Goal: Task Accomplishment & Management: Manage account settings

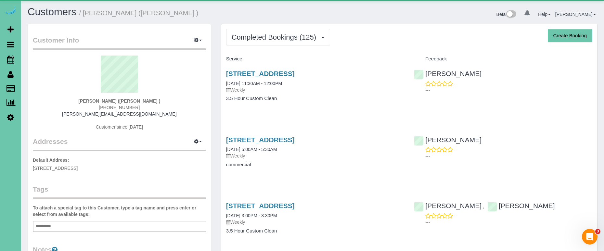
scroll to position [1, 0]
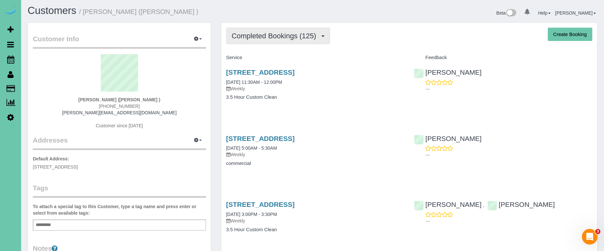
click at [301, 28] on button "Completed Bookings (125)" at bounding box center [278, 36] width 104 height 17
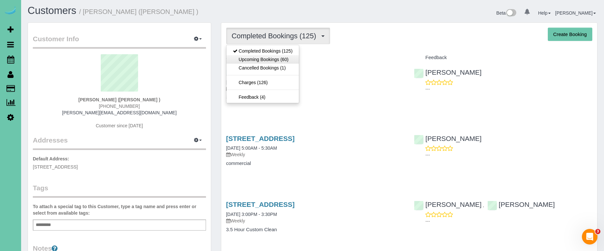
scroll to position [0, 0]
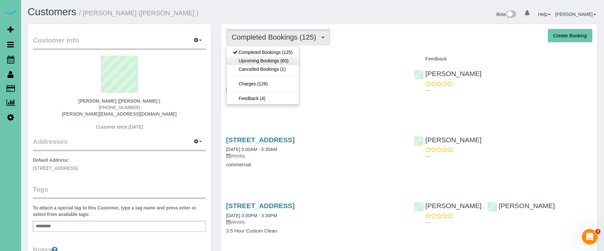
click at [279, 61] on link "Upcoming Bookings (60)" at bounding box center [263, 61] width 73 height 8
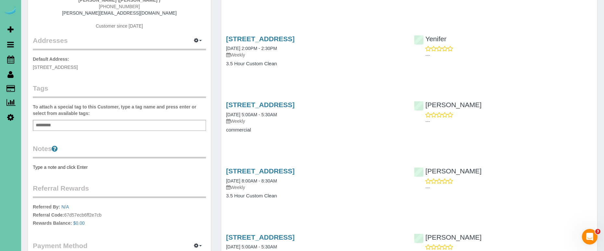
scroll to position [105, 0]
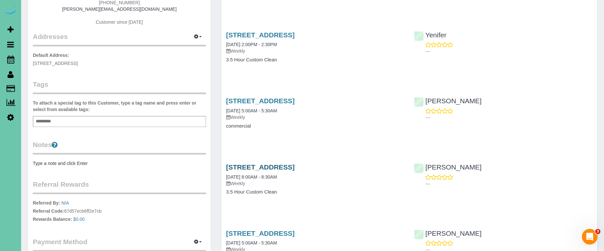
click at [295, 165] on link "16930 K St, Omaha, NE 68135" at bounding box center [260, 166] width 69 height 7
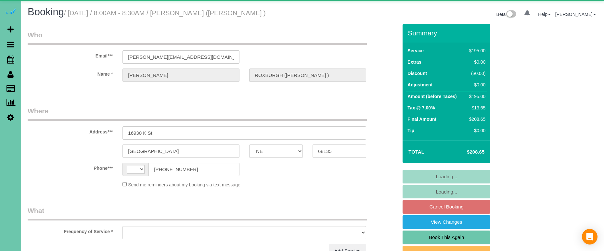
select select "NE"
select select "string:US"
select select "string:fspay-858f0d01-cce9-4df5-9d09-18bc533f61da"
select select "object:887"
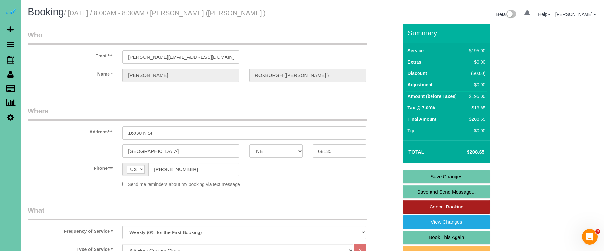
click at [438, 214] on link "Cancel Booking" at bounding box center [447, 207] width 88 height 14
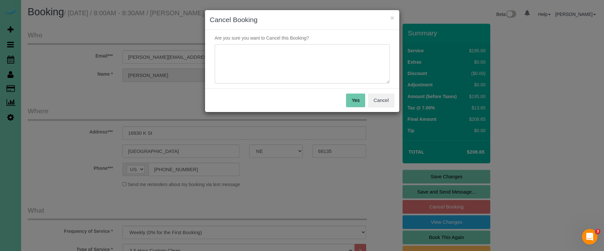
click at [285, 48] on textarea at bounding box center [302, 64] width 175 height 40
type textarea "sold house"
click at [350, 97] on button "Yes" at bounding box center [355, 101] width 19 height 14
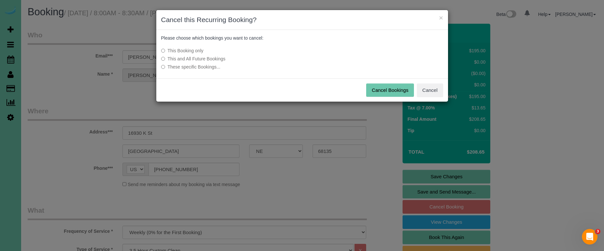
click at [214, 58] on label "This and All Future Bookings" at bounding box center [253, 59] width 185 height 6
click at [406, 89] on button "Cancel Bookings" at bounding box center [390, 91] width 48 height 14
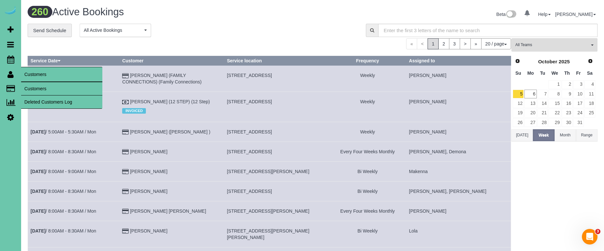
click at [42, 95] on link "Customers" at bounding box center [61, 88] width 81 height 13
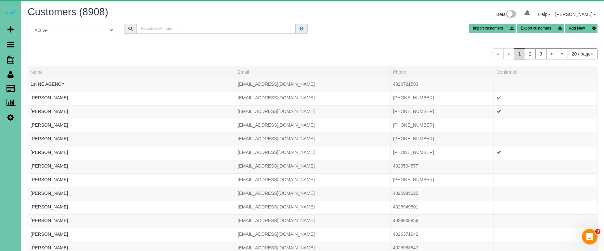
click at [178, 32] on input "text" at bounding box center [215, 29] width 159 height 10
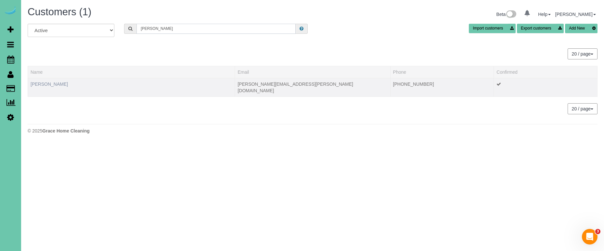
type input "beadle"
click at [49, 84] on link "Janelle Beadle" at bounding box center [49, 84] width 37 height 5
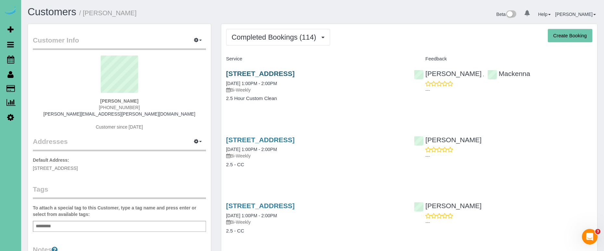
click at [253, 72] on link "5858 Pine Street, Omaha, NE 68106" at bounding box center [260, 73] width 69 height 7
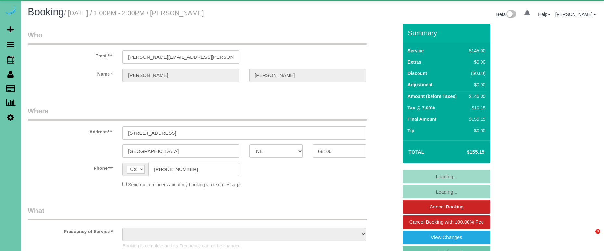
select select "NE"
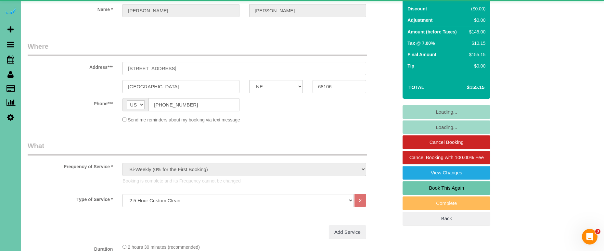
select select "object:912"
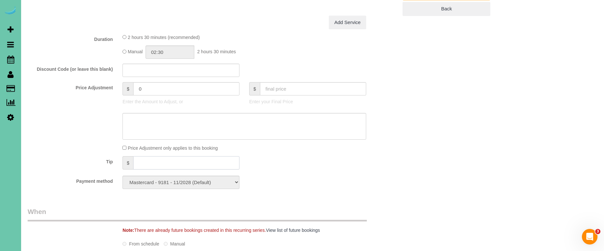
click at [185, 159] on input "text" at bounding box center [186, 162] width 106 height 13
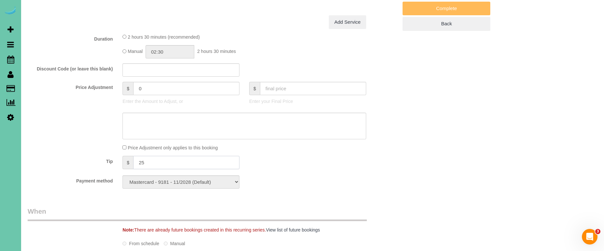
type input "25"
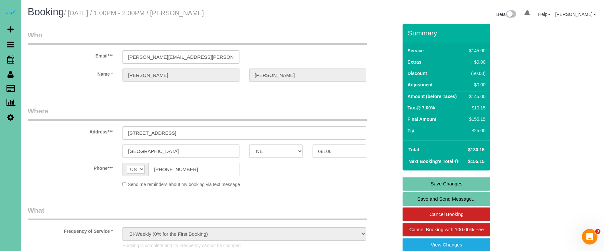
click at [424, 185] on link "Save Changes" at bounding box center [447, 184] width 88 height 14
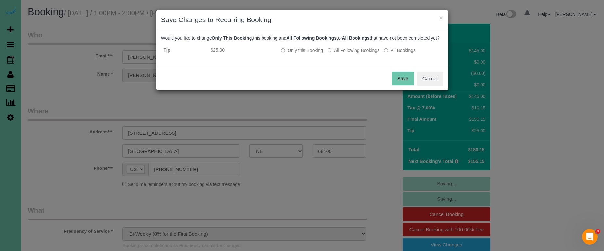
click at [400, 84] on button "Save" at bounding box center [403, 79] width 22 height 14
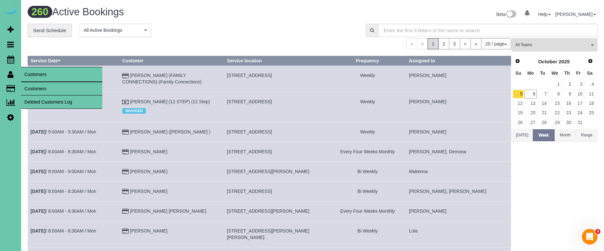
click at [50, 87] on link "Customers" at bounding box center [61, 88] width 81 height 13
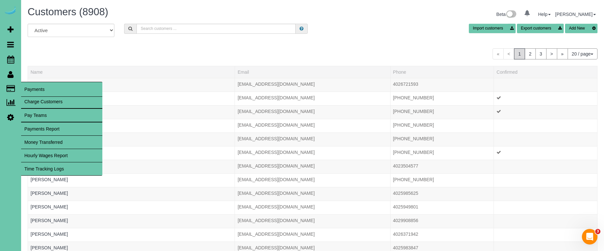
click at [39, 101] on link "Charge Customers" at bounding box center [61, 101] width 81 height 13
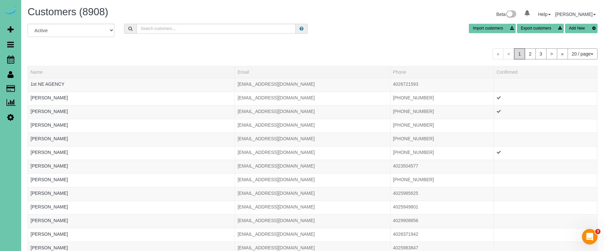
select select
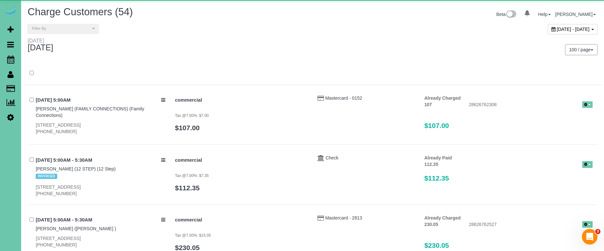
click at [557, 27] on span "October 06, 2025 - October 06, 2025" at bounding box center [573, 29] width 33 height 5
type input "**********"
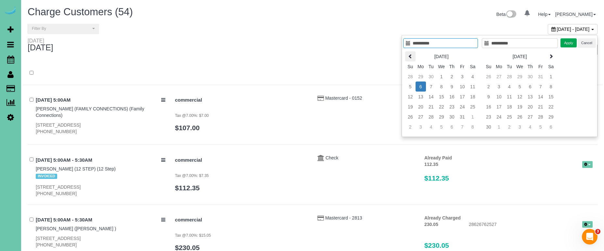
click at [410, 57] on icon at bounding box center [410, 56] width 5 height 5
type input "**********"
click at [419, 80] on td "1" at bounding box center [421, 76] width 10 height 10
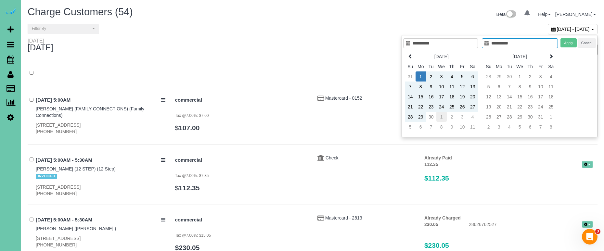
type input "**********"
click at [439, 117] on td "1" at bounding box center [441, 117] width 10 height 10
type input "**********"
drag, startPoint x: 572, startPoint y: 43, endPoint x: 509, endPoint y: 28, distance: 65.0
click at [572, 43] on button "Apply" at bounding box center [569, 42] width 16 height 9
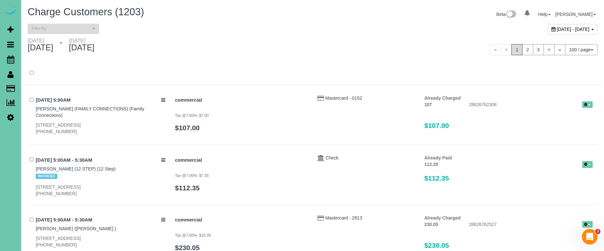
click at [87, 30] on span "Filter By" at bounding box center [61, 29] width 59 height 6
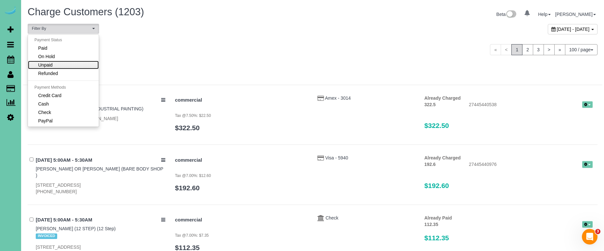
click at [82, 63] on link "Unpaid" at bounding box center [63, 65] width 71 height 8
select select "******"
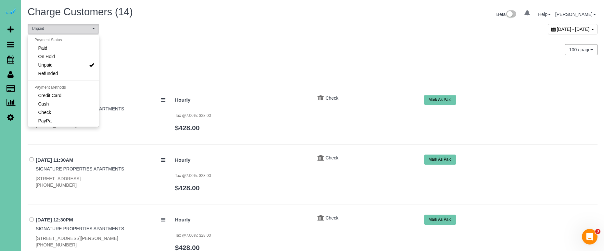
click at [259, 36] on div "**********" at bounding box center [313, 31] width 580 height 14
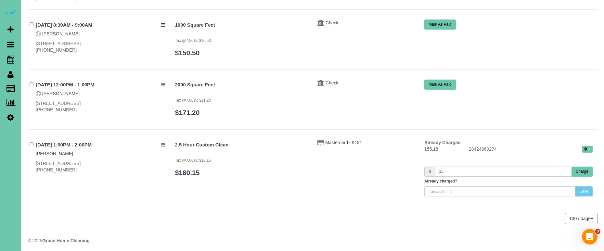
scroll to position [735, 0]
click at [573, 171] on button "Charge" at bounding box center [582, 172] width 21 height 10
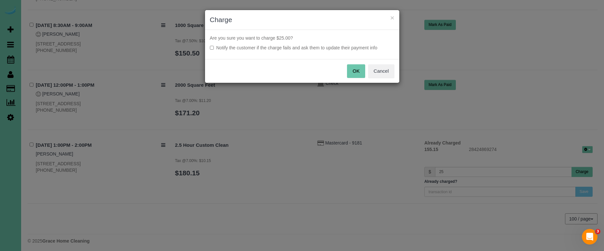
drag, startPoint x: 345, startPoint y: 48, endPoint x: 353, endPoint y: 63, distance: 16.9
click at [345, 49] on label "Notify the customer if the charge fails and ask them to update their payment in…" at bounding box center [302, 48] width 185 height 6
click at [354, 70] on button "OK" at bounding box center [356, 71] width 18 height 14
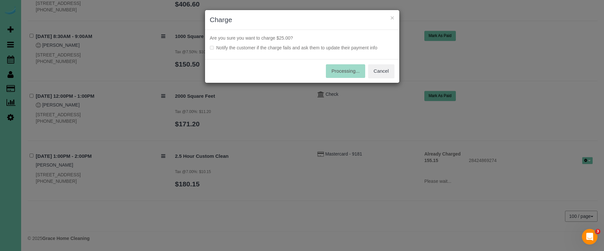
scroll to position [721, 0]
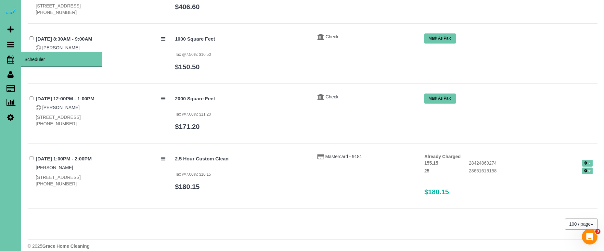
click at [9, 58] on icon at bounding box center [10, 60] width 7 height 8
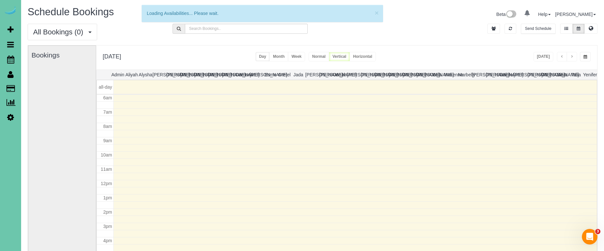
click at [588, 59] on button "button" at bounding box center [585, 56] width 11 height 9
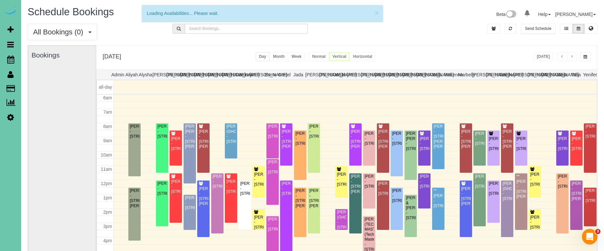
scroll to position [86, 0]
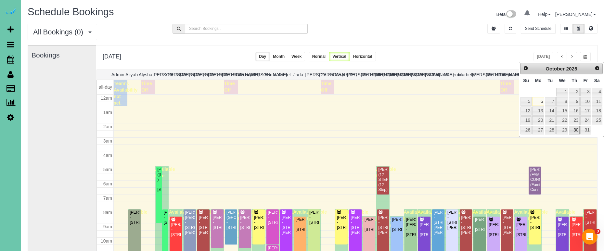
click at [576, 126] on link "30" at bounding box center [574, 130] width 11 height 9
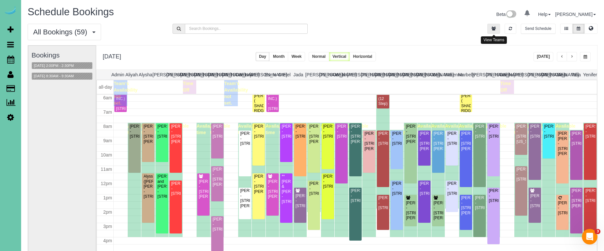
click at [497, 29] on button "button" at bounding box center [493, 29] width 13 height 10
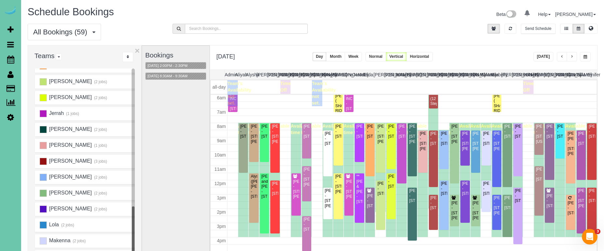
scroll to position [220, 0]
click at [43, 191] on ins at bounding box center [43, 191] width 7 height 7
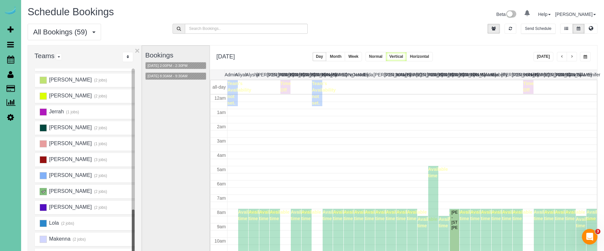
scroll to position [86, 0]
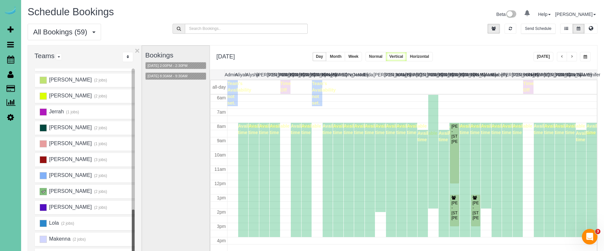
click at [362, 57] on button "Week" at bounding box center [353, 56] width 17 height 9
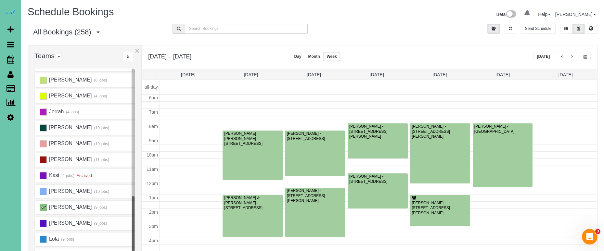
click at [557, 58] on button "button" at bounding box center [562, 56] width 10 height 9
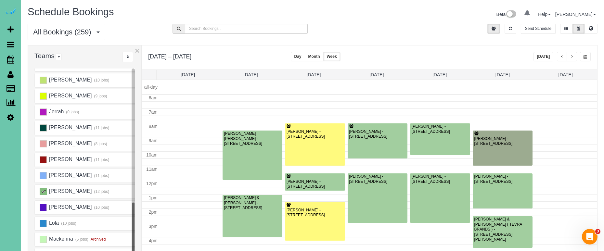
click at [45, 190] on ins at bounding box center [43, 191] width 7 height 7
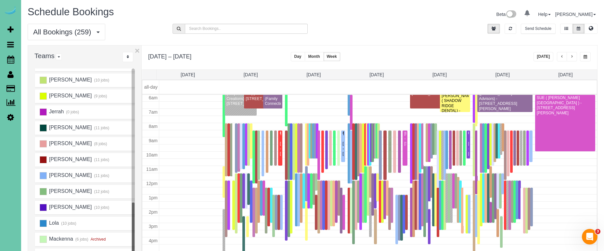
click at [500, 78] on th "Fri 10/24" at bounding box center [502, 75] width 63 height 10
click at [504, 74] on link "Fri 10/24" at bounding box center [503, 74] width 14 height 5
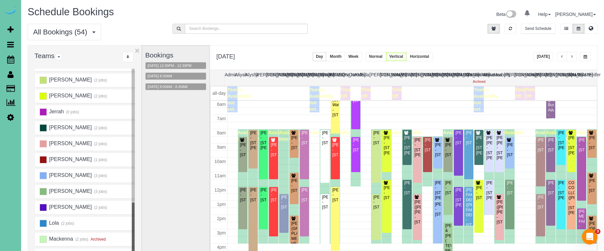
click at [587, 56] on span "button" at bounding box center [586, 57] width 4 height 4
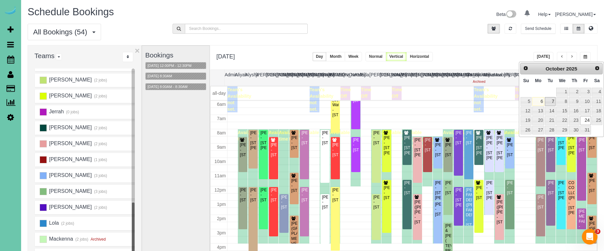
click at [551, 98] on link "7" at bounding box center [550, 101] width 10 height 9
type input "**********"
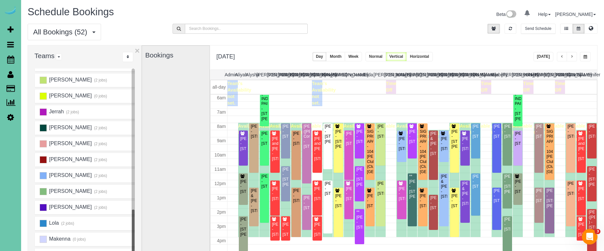
click at [569, 58] on button "button" at bounding box center [572, 56] width 10 height 9
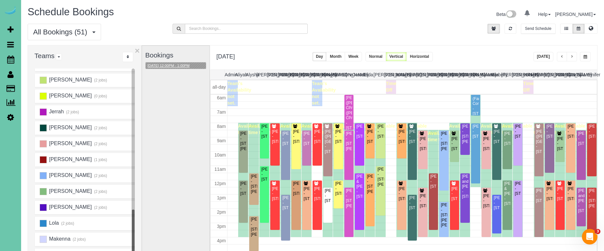
click at [183, 68] on button "10/08/2025 12:00PM - 1:00PM" at bounding box center [169, 65] width 46 height 7
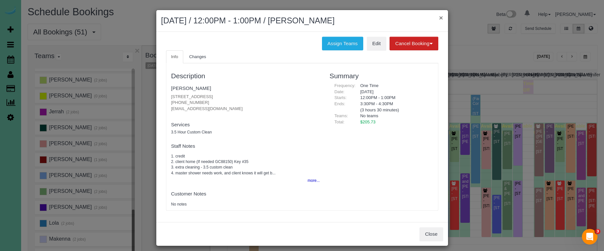
click at [441, 19] on button "×" at bounding box center [441, 17] width 4 height 7
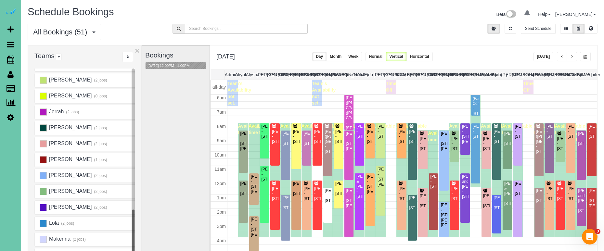
scroll to position [46, 0]
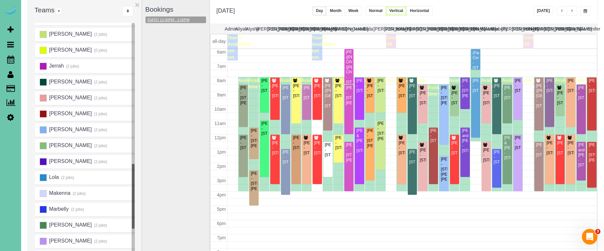
click at [179, 19] on button "10/08/2025 12:00PM - 1:00PM" at bounding box center [169, 20] width 46 height 7
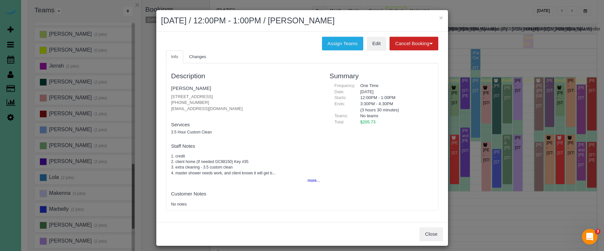
drag, startPoint x: 204, startPoint y: 101, endPoint x: 170, endPoint y: 99, distance: 34.5
click at [170, 99] on div "Description Lindsey Feala 16317 Loop Street, Omaha, NE 68136 (847) 219-5093 lol…" at bounding box center [245, 137] width 159 height 141
copy p "(847) 219-5093"
click at [440, 17] on button "×" at bounding box center [441, 17] width 4 height 7
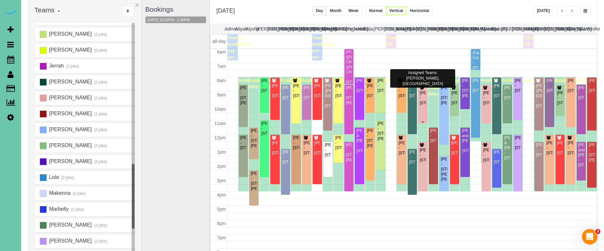
click at [424, 102] on div "Ryan Anzalone - 3701 S. 201st Ave, Omaha, NE 68130" at bounding box center [423, 98] width 7 height 15
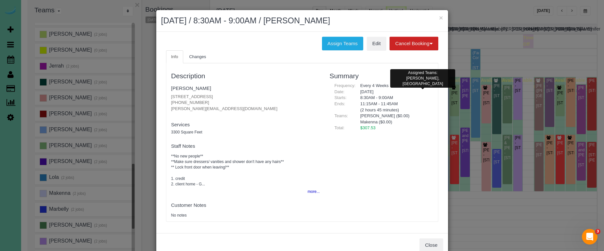
drag, startPoint x: 336, startPoint y: 44, endPoint x: 276, endPoint y: 47, distance: 60.5
click at [336, 44] on button "Assign Teams" at bounding box center [342, 44] width 41 height 14
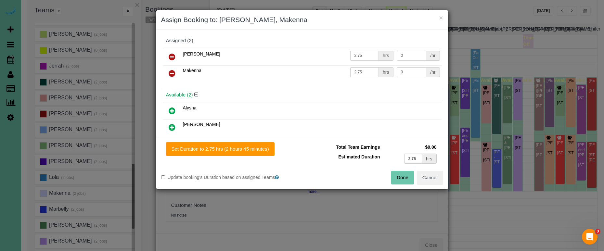
click at [170, 54] on icon at bounding box center [172, 57] width 7 height 8
click at [170, 94] on icon at bounding box center [172, 94] width 7 height 8
drag, startPoint x: 219, startPoint y: 142, endPoint x: 225, endPoint y: 159, distance: 18.0
click at [220, 147] on button "Set Duration to 2.75 hrs (2 hours 45 minutes)" at bounding box center [220, 149] width 109 height 14
type input "2.75"
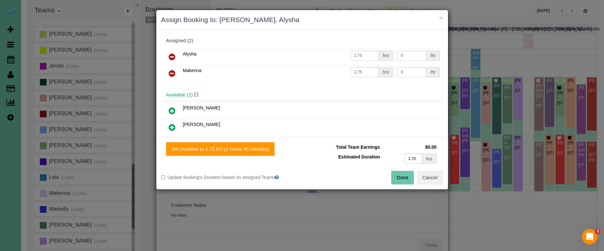
click at [399, 179] on button "Done" at bounding box center [402, 178] width 23 height 14
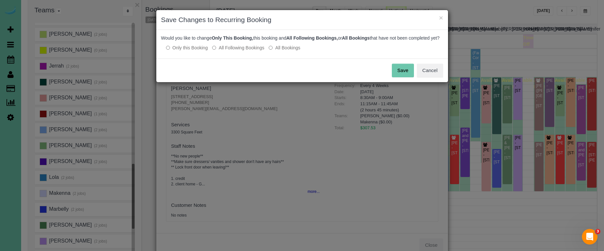
drag, startPoint x: 395, startPoint y: 74, endPoint x: 402, endPoint y: 53, distance: 22.4
click at [395, 73] on button "Save" at bounding box center [403, 71] width 22 height 14
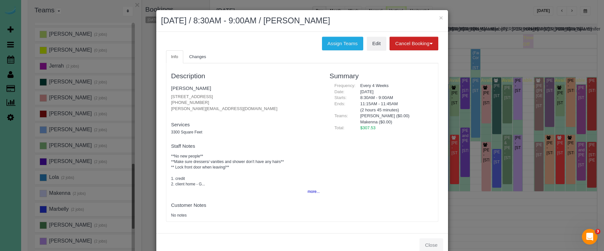
click at [444, 17] on div "× October 08, 2025 / 8:30AM - 9:00AM / Ryan Anzalone" at bounding box center [302, 21] width 292 height 22
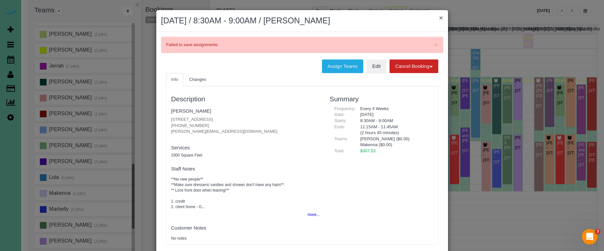
click at [442, 19] on button "×" at bounding box center [441, 17] width 4 height 7
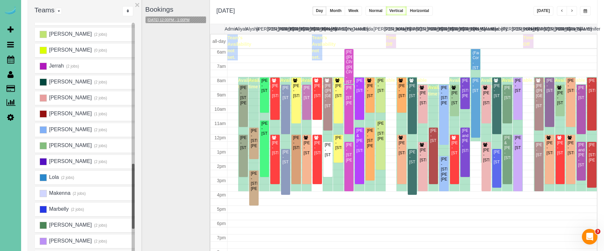
click at [175, 20] on button "10/08/2025 12:00PM - 1:00PM" at bounding box center [169, 20] width 46 height 7
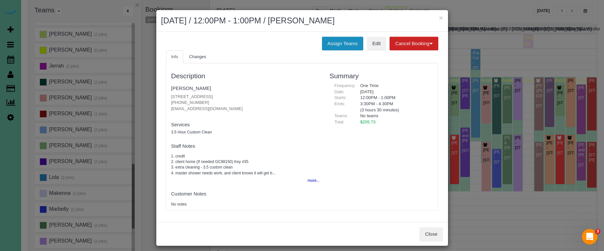
click at [344, 45] on button "Assign Teams" at bounding box center [342, 44] width 41 height 14
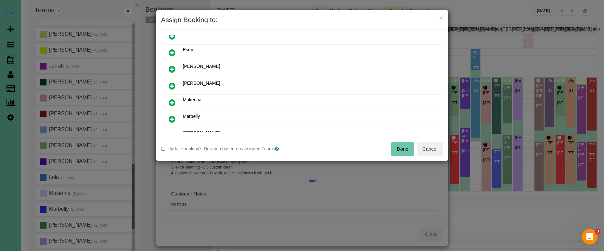
scroll to position [63, 0]
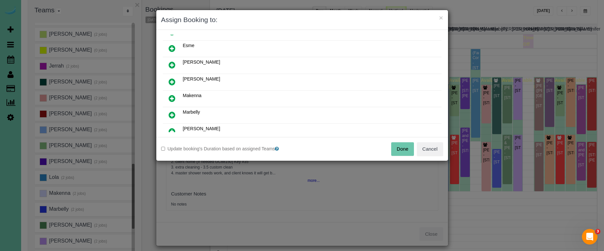
click at [170, 79] on icon at bounding box center [172, 82] width 7 height 8
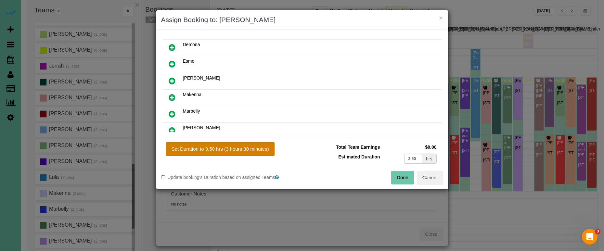
click at [221, 145] on button "Set Duration to 3.50 hrs (3 hours 30 minutes)" at bounding box center [220, 149] width 109 height 14
type input "3.50"
click at [393, 179] on button "Done" at bounding box center [402, 178] width 23 height 14
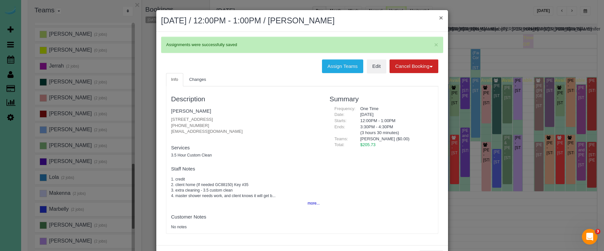
click at [441, 18] on button "×" at bounding box center [441, 17] width 4 height 7
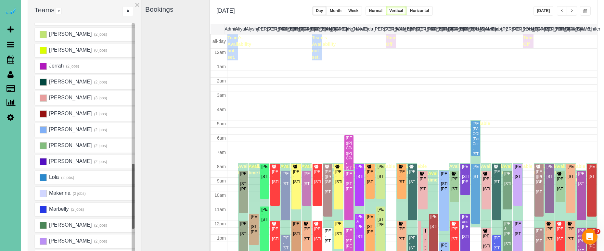
scroll to position [86, 0]
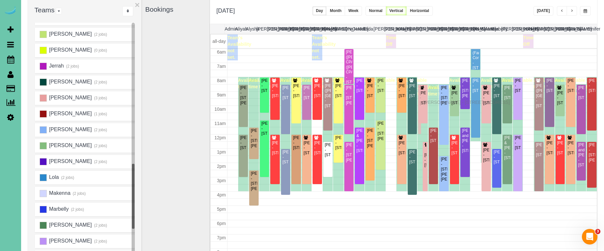
drag, startPoint x: 420, startPoint y: 149, endPoint x: 425, endPoint y: 101, distance: 47.4
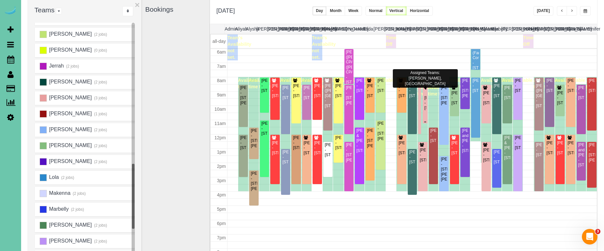
click at [425, 101] on div "Ryan Anzalone - 3701 S. 201st Ave, Omaha, NE 68130" at bounding box center [425, 103] width 2 height 15
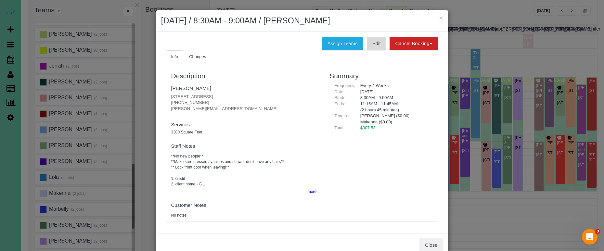
click at [381, 45] on link "Edit" at bounding box center [376, 44] width 19 height 14
click at [442, 17] on button "×" at bounding box center [441, 17] width 4 height 7
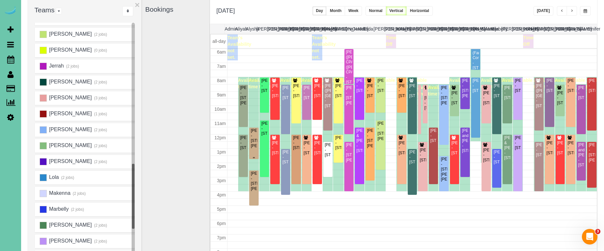
click at [253, 138] on div "Diane Koehler - 17241 Chandler Street, Omaha, NE 68136" at bounding box center [254, 138] width 7 height 20
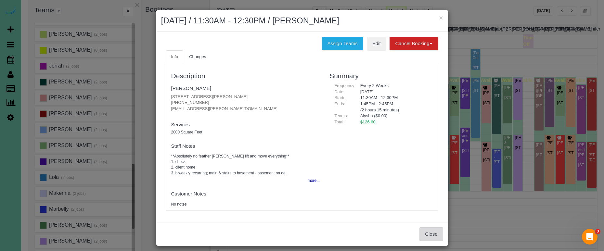
click at [439, 235] on button "Close" at bounding box center [431, 234] width 23 height 14
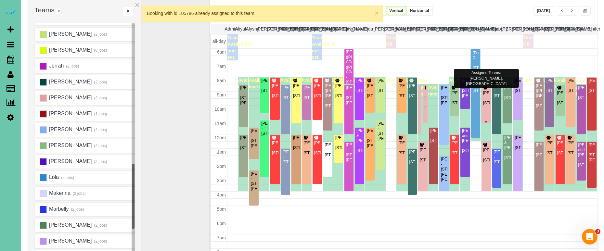
click at [486, 98] on div "Ryan Anzalone - 3701 S. 201st Ave, Omaha, NE 68130" at bounding box center [486, 98] width 7 height 15
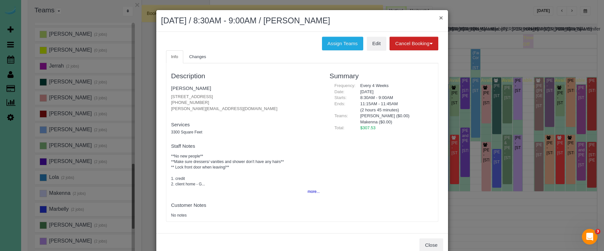
click at [440, 16] on button "×" at bounding box center [441, 17] width 4 height 7
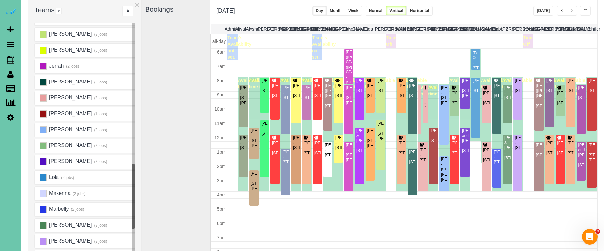
scroll to position [10, 0]
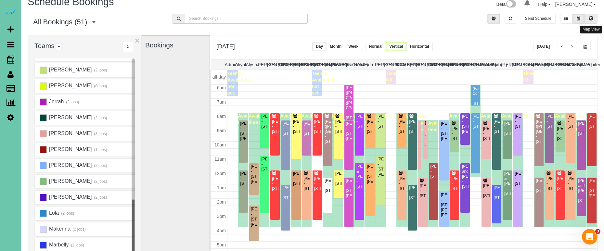
click at [594, 16] on button at bounding box center [591, 19] width 13 height 10
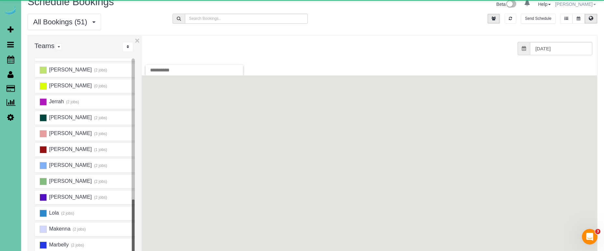
scroll to position [0, 0]
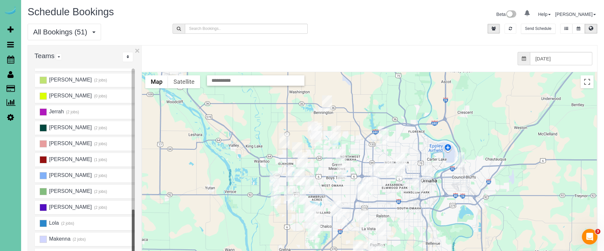
drag, startPoint x: 341, startPoint y: 201, endPoint x: 339, endPoint y: 182, distance: 18.7
click at [339, 182] on div at bounding box center [369, 201] width 455 height 259
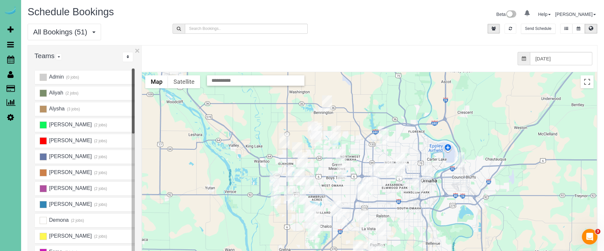
click at [39, 109] on div "Alysha (3 jobs)" at bounding box center [78, 109] width 86 height 7
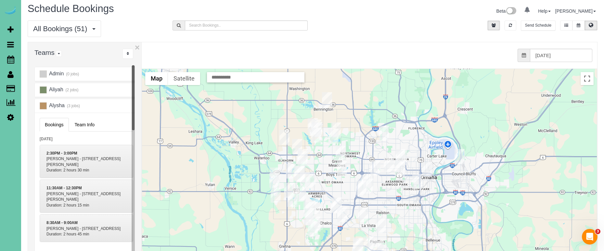
scroll to position [3, 0]
click at [43, 105] on ins at bounding box center [43, 105] width 7 height 7
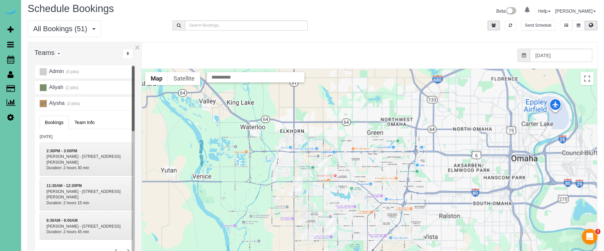
scroll to position [3, 0]
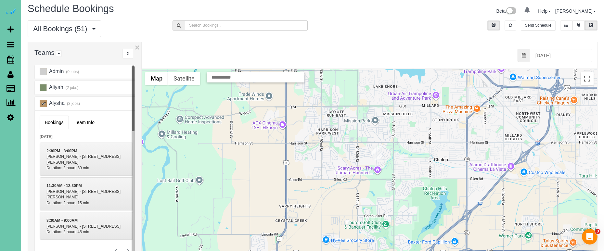
drag, startPoint x: 301, startPoint y: 176, endPoint x: 267, endPoint y: 63, distance: 117.9
click at [267, 63] on sui-booking-scheduler-map "from 0 bookings processed (Found: 0). 10/08/2025 ← Move left → Move right ↑ Mov…" at bounding box center [370, 185] width 456 height 286
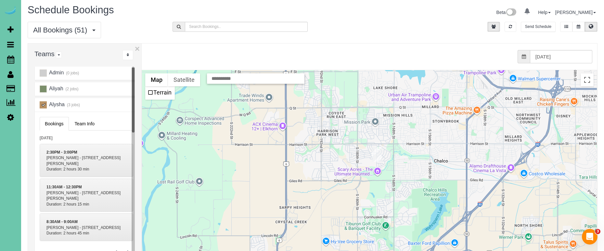
click at [84, 106] on div "Alysha (3 jobs)" at bounding box center [78, 104] width 86 height 7
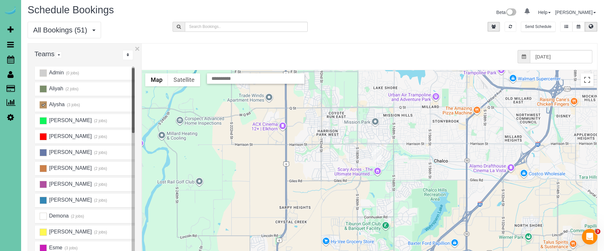
click at [43, 105] on ins at bounding box center [43, 104] width 7 height 7
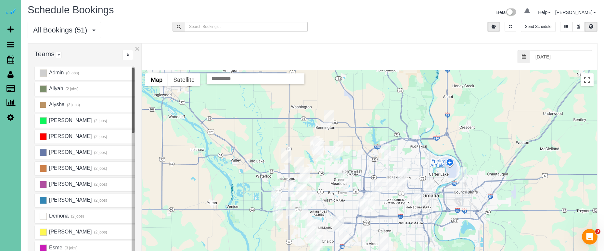
click at [43, 105] on ins at bounding box center [43, 104] width 7 height 7
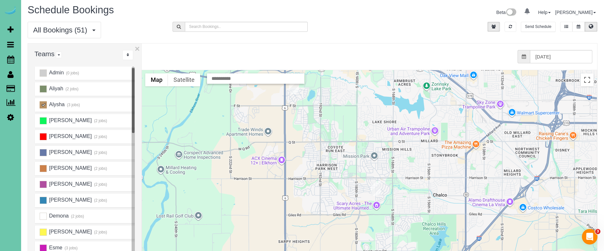
drag, startPoint x: 382, startPoint y: 175, endPoint x: 350, endPoint y: 108, distance: 74.4
click at [350, 108] on div at bounding box center [369, 199] width 455 height 259
click at [375, 185] on img "10/08/2025 11:30AM - Diane Koehler - 17241 Chandler Street, Omaha, NE 68136" at bounding box center [376, 188] width 10 height 15
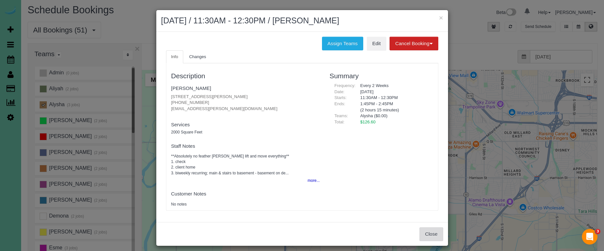
click at [434, 232] on button "Close" at bounding box center [431, 234] width 23 height 14
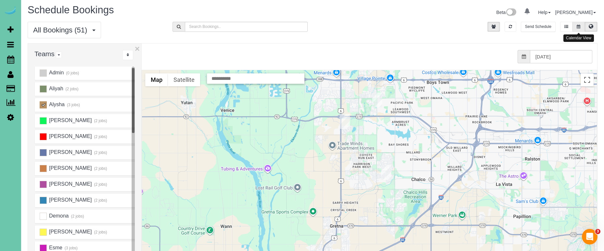
click at [579, 25] on icon at bounding box center [579, 27] width 4 height 4
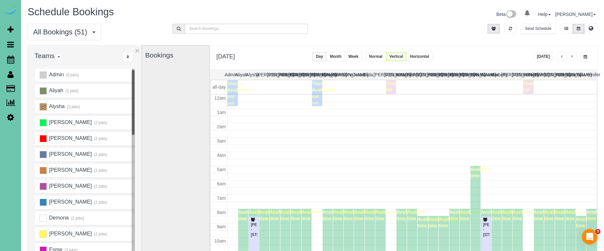
scroll to position [86, 0]
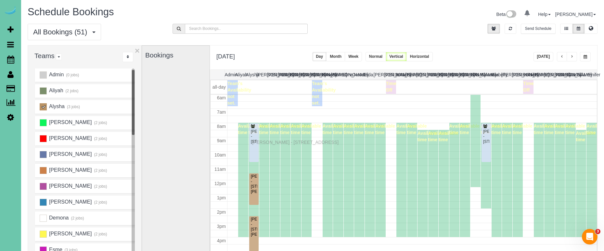
drag, startPoint x: 253, startPoint y: 147, endPoint x: 254, endPoint y: 141, distance: 5.4
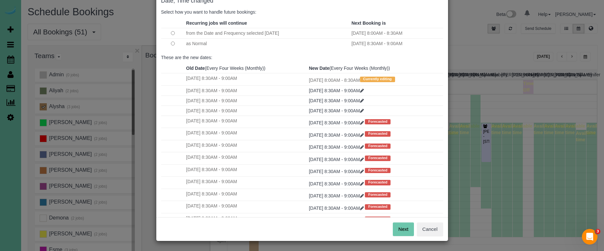
scroll to position [40, 0]
click at [403, 228] on button "Next" at bounding box center [403, 230] width 21 height 14
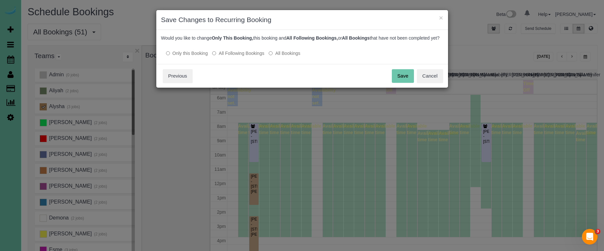
scroll to position [0, 0]
click at [406, 81] on button "Save" at bounding box center [403, 76] width 22 height 14
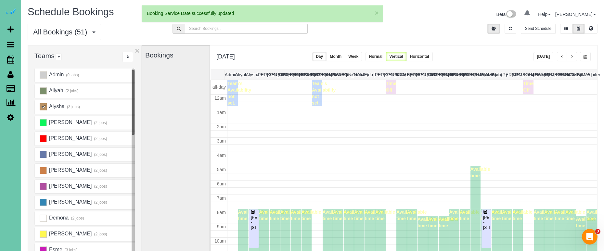
scroll to position [86, 0]
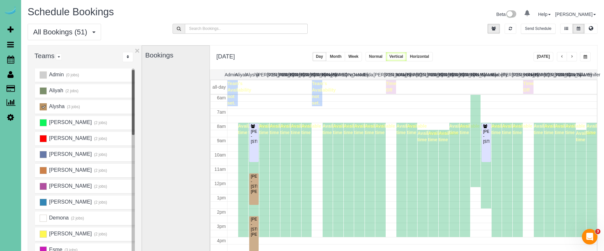
click at [544, 58] on button "Today" at bounding box center [544, 56] width 20 height 9
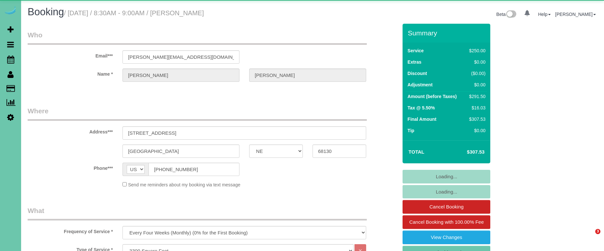
select select "NE"
select select "number:37"
select select "number:43"
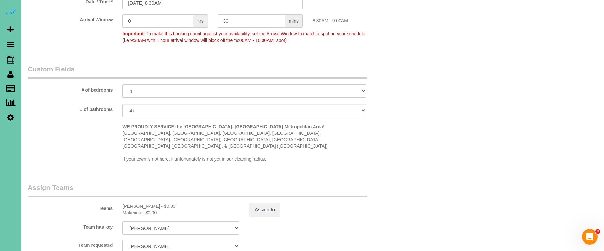
scroll to position [551, 0]
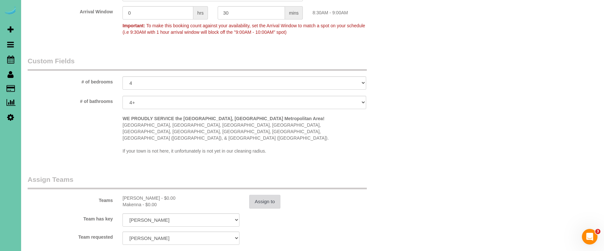
click at [261, 195] on button "Assign to" at bounding box center [264, 202] width 31 height 14
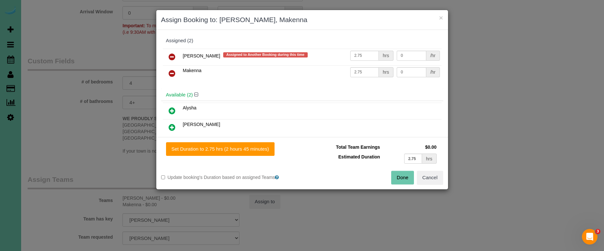
click at [175, 58] on icon at bounding box center [172, 57] width 7 height 8
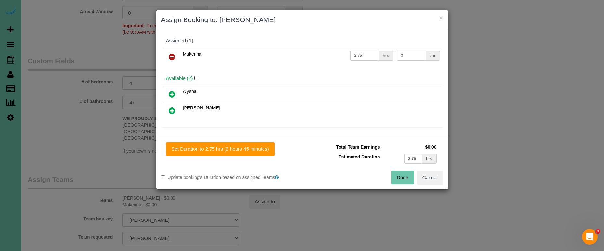
click at [179, 95] on link at bounding box center [171, 94] width 15 height 13
drag, startPoint x: 232, startPoint y: 150, endPoint x: 363, endPoint y: 160, distance: 131.6
click at [233, 150] on button "Set Duration to 2.75 hrs (2 hours 45 minutes)" at bounding box center [220, 149] width 109 height 14
type input "2.75"
drag, startPoint x: 398, startPoint y: 178, endPoint x: 381, endPoint y: 111, distance: 69.0
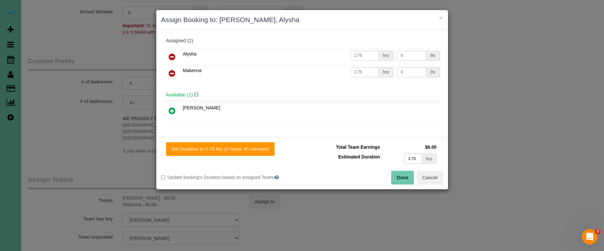
click at [398, 177] on button "Done" at bounding box center [402, 178] width 23 height 14
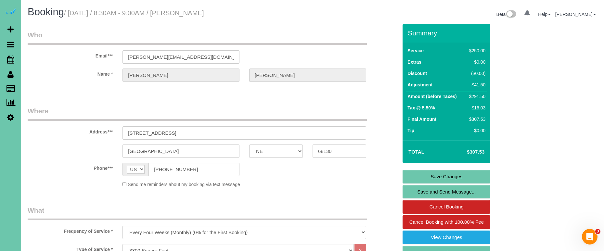
scroll to position [0, 0]
click at [409, 177] on link "Save Changes" at bounding box center [447, 177] width 88 height 14
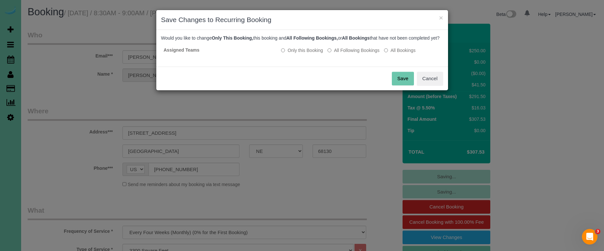
click at [396, 83] on button "Save" at bounding box center [403, 79] width 22 height 14
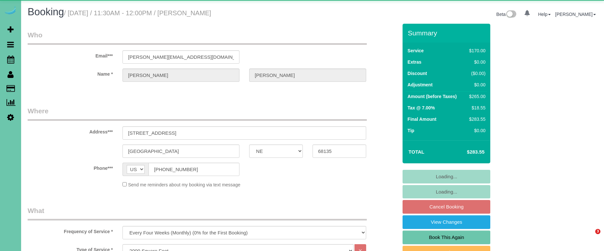
select select "NE"
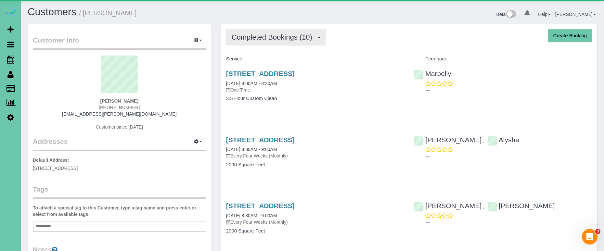
click at [289, 34] on span "Completed Bookings (10)" at bounding box center [274, 37] width 84 height 8
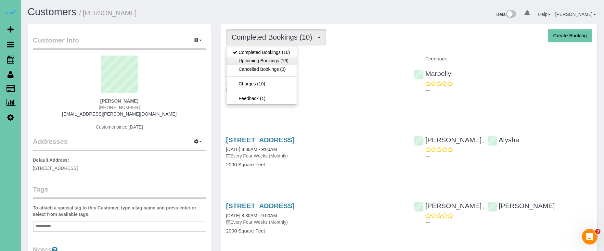
click at [284, 62] on link "Upcoming Bookings (16)" at bounding box center [262, 61] width 70 height 8
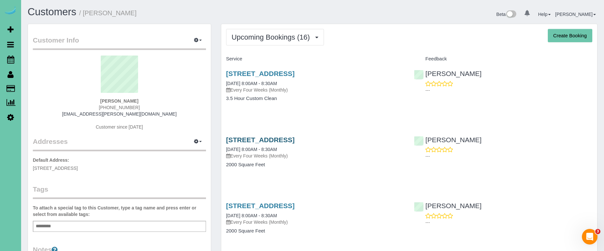
click at [280, 138] on link "19024 Redwood St, Omaha, NE 68136" at bounding box center [260, 139] width 69 height 7
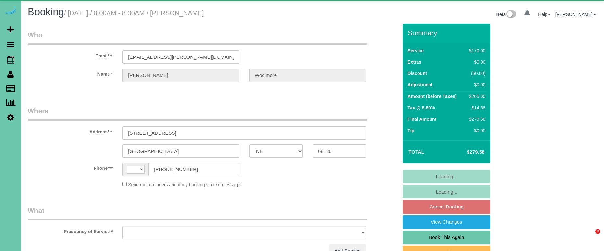
select select "NE"
select select "string:[GEOGRAPHIC_DATA]"
select select "object:617"
select select "string:fspay-446101f3-48a2-480f-9c48-c3310b237ff7"
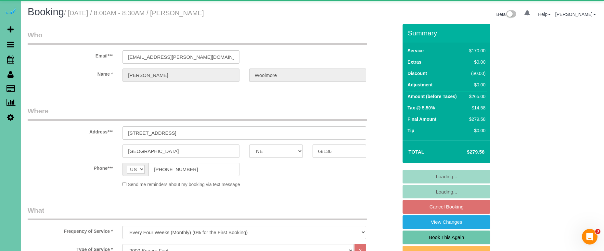
select select "object:904"
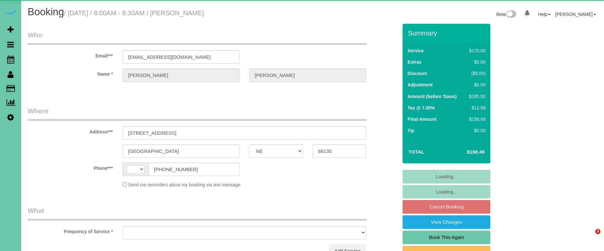
select select "NE"
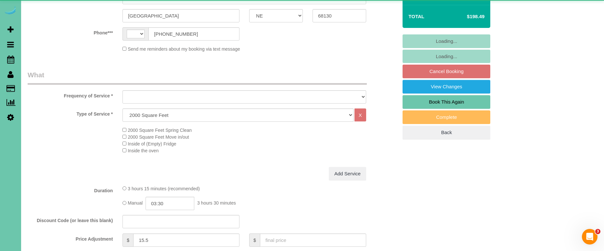
select select "string:[GEOGRAPHIC_DATA]"
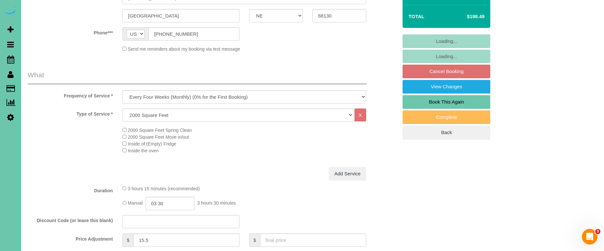
select select "object:690"
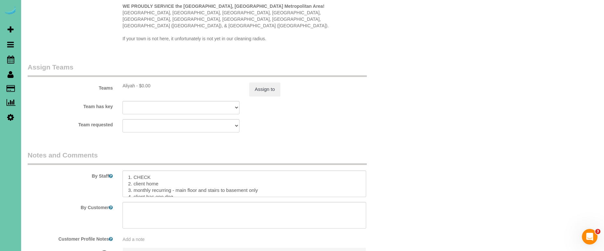
scroll to position [654, 0]
click at [271, 81] on button "Assign to" at bounding box center [264, 88] width 31 height 14
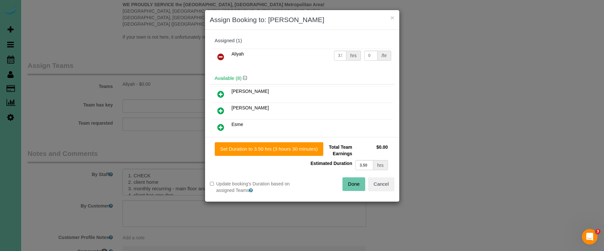
scroll to position [1, 0]
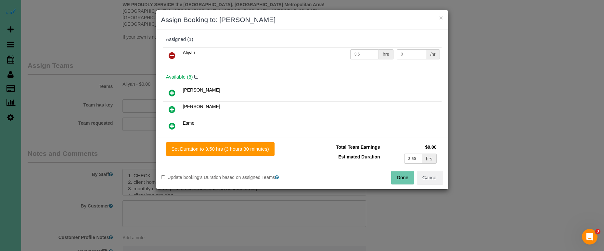
click at [176, 58] on link at bounding box center [171, 55] width 15 height 13
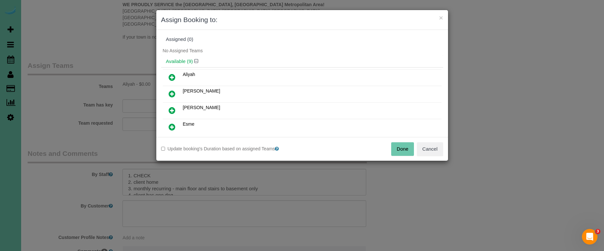
click at [170, 111] on icon at bounding box center [172, 111] width 7 height 8
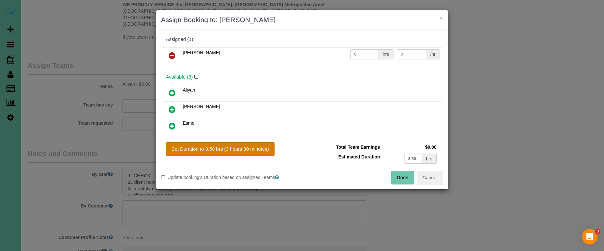
click at [215, 145] on button "Set Duration to 3.50 hrs (3 hours 30 minutes)" at bounding box center [220, 149] width 109 height 14
type input "3.50"
click at [408, 176] on button "Done" at bounding box center [402, 178] width 23 height 14
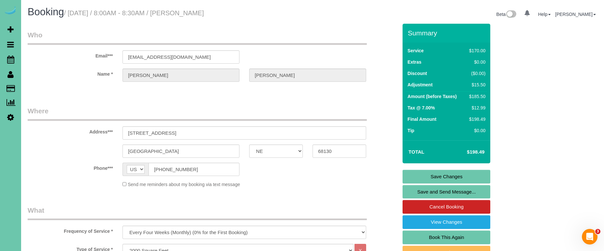
scroll to position [0, 0]
click at [404, 172] on link "Save Changes" at bounding box center [447, 177] width 88 height 14
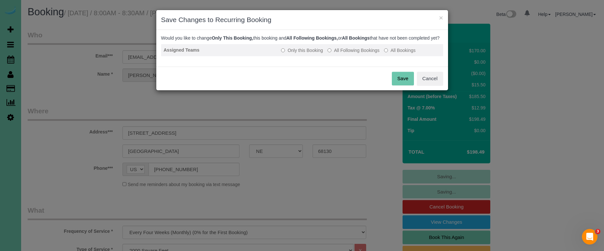
click at [337, 54] on label "All Following Bookings" at bounding box center [354, 50] width 52 height 6
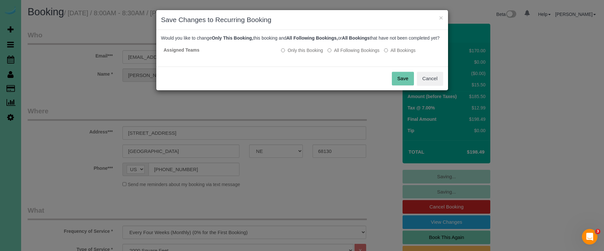
click at [410, 85] on button "Save" at bounding box center [403, 79] width 22 height 14
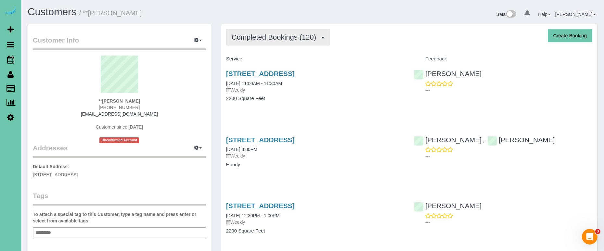
click at [261, 43] on button "Completed Bookings (120)" at bounding box center [278, 37] width 104 height 17
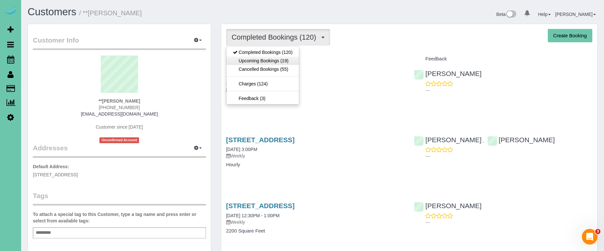
click at [259, 62] on link "Upcoming Bookings (19)" at bounding box center [263, 61] width 73 height 8
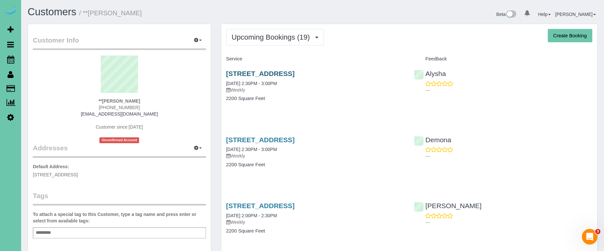
click at [262, 73] on link "2204 S 86th Ave, Omaha, NE 68124" at bounding box center [260, 73] width 69 height 7
click at [288, 42] on button "Upcoming Bookings (19)" at bounding box center [275, 37] width 98 height 17
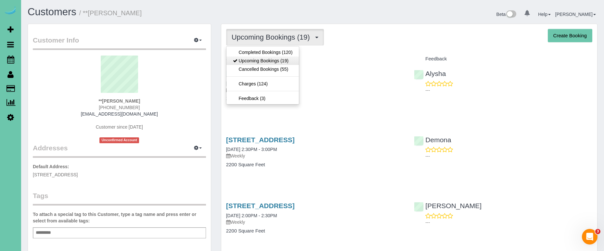
click at [283, 61] on link "Upcoming Bookings (19)" at bounding box center [263, 61] width 73 height 8
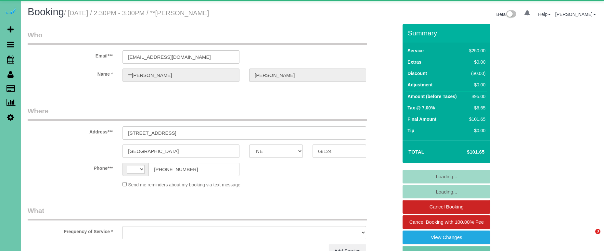
select select "NE"
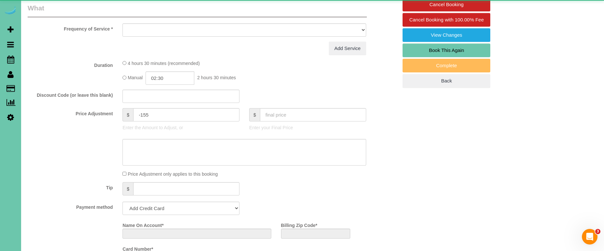
select select "string:[GEOGRAPHIC_DATA]"
select select "object:621"
select select "string:fspay-3556f306-b69a-4621-8005-99cea364a67c"
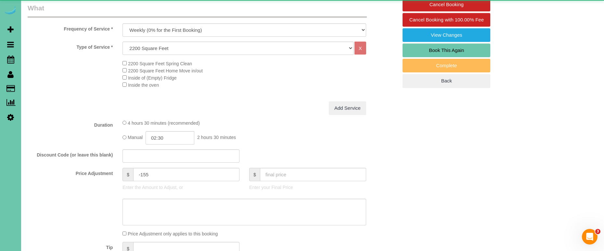
select select "object:905"
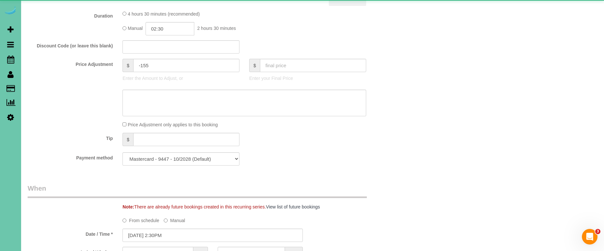
scroll to position [324, 0]
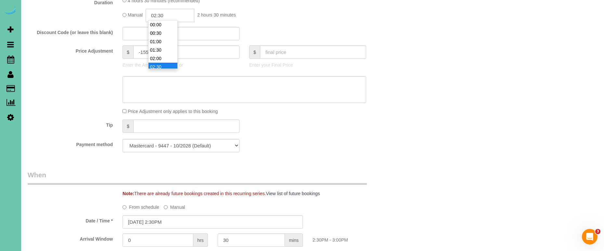
click at [180, 14] on input "02:30" at bounding box center [170, 15] width 49 height 13
type input "02:15"
click at [339, 126] on div "Tip $" at bounding box center [213, 127] width 380 height 15
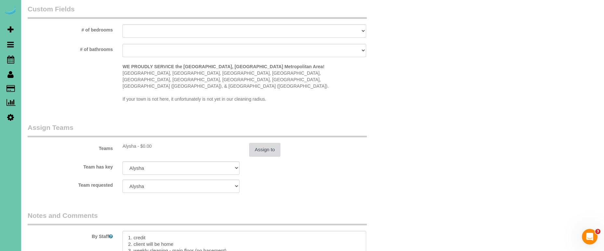
scroll to position [606, 0]
click at [266, 140] on button "Assign to" at bounding box center [264, 147] width 31 height 14
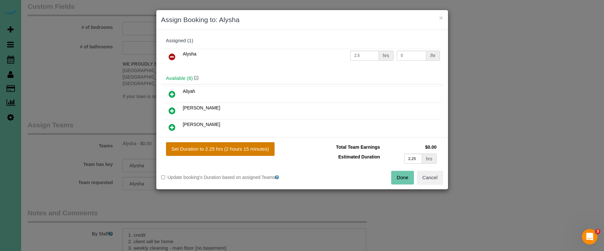
click at [231, 151] on button "Set Duration to 2.25 hrs (2 hours 15 minutes)" at bounding box center [220, 149] width 109 height 14
type input "2.25"
click at [400, 177] on button "Done" at bounding box center [402, 178] width 23 height 14
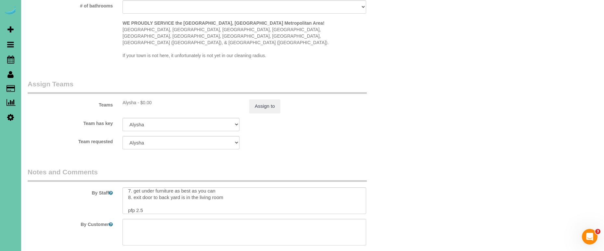
scroll to position [650, 0]
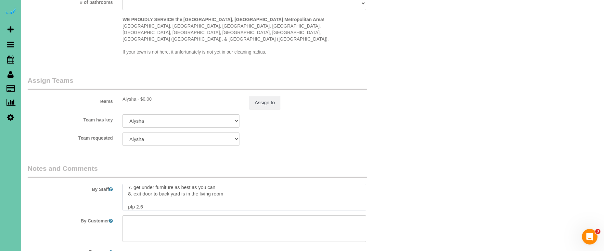
drag, startPoint x: 143, startPoint y: 190, endPoint x: 153, endPoint y: 191, distance: 10.1
click at [143, 190] on textarea at bounding box center [245, 197] width 244 height 27
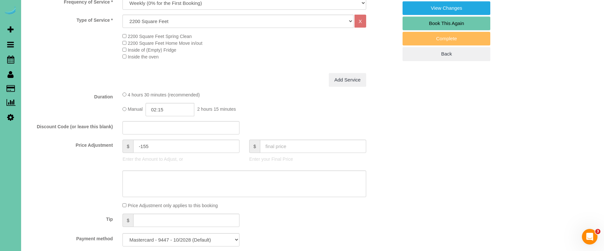
scroll to position [233, 0]
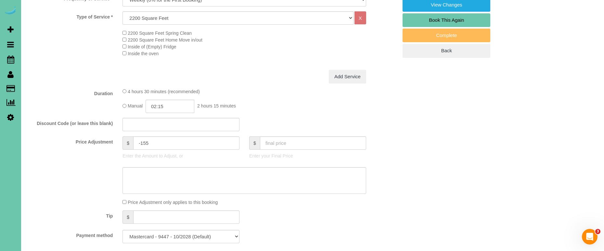
type textarea "1. credit 2. client will be home 3. weekly cleaning - main floor (no basement) …"
drag, startPoint x: 295, startPoint y: 181, endPoint x: 492, endPoint y: 181, distance: 197.6
click at [311, 179] on textarea at bounding box center [245, 180] width 244 height 27
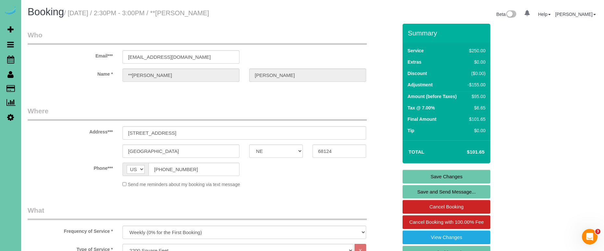
scroll to position [0, 0]
type textarea "new rate - 10/9/25"
click at [452, 175] on link "Save Changes" at bounding box center [447, 177] width 88 height 14
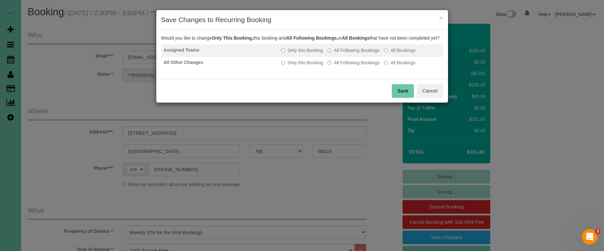
click at [357, 54] on label "All Following Bookings" at bounding box center [354, 50] width 52 height 6
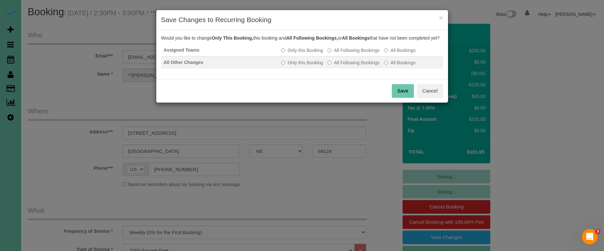
click at [352, 66] on label "All Following Bookings" at bounding box center [354, 62] width 52 height 6
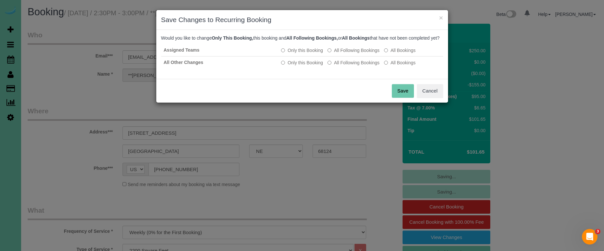
click at [400, 95] on button "Save" at bounding box center [403, 91] width 22 height 14
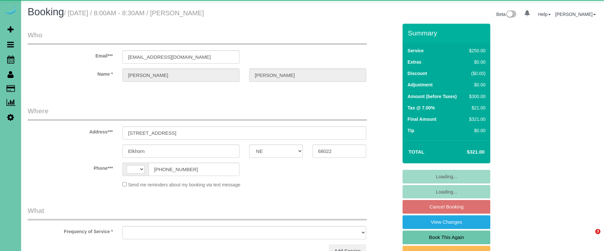
select select "NE"
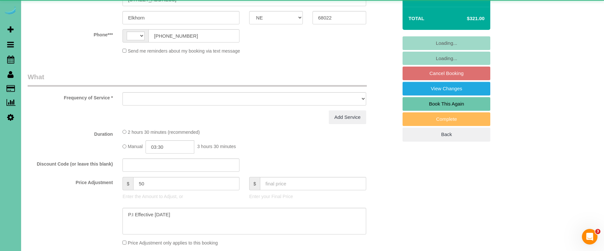
select select "string:[GEOGRAPHIC_DATA]"
select select "object:853"
select select "string:fspay-de405d87-9052-4c26-a460-b43949fa7165"
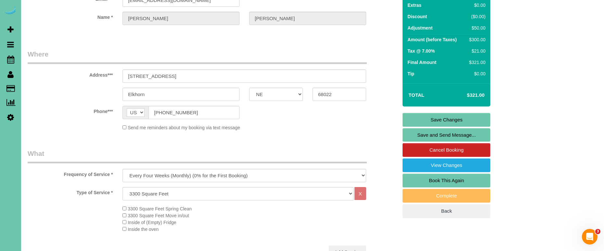
scroll to position [26, 0]
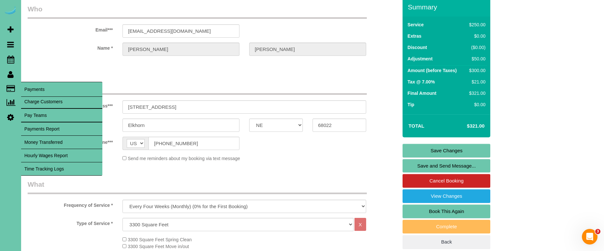
click at [79, 169] on link "Time Tracking Logs" at bounding box center [61, 168] width 81 height 13
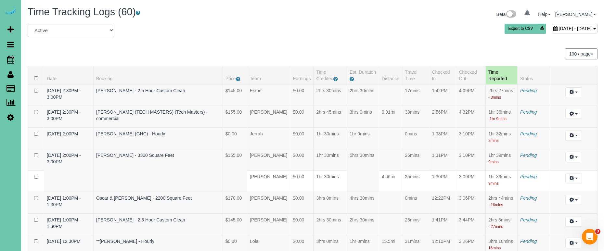
click at [552, 25] on div "[DATE] - [DATE]" at bounding box center [575, 28] width 46 height 9
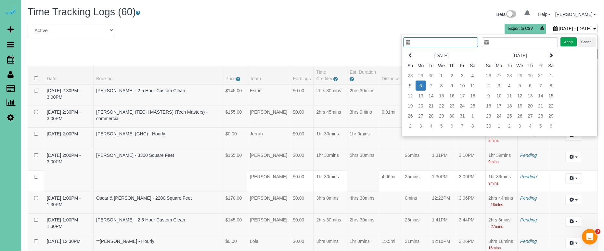
type input "**********"
click at [461, 74] on td "3" at bounding box center [462, 76] width 10 height 10
type input "**********"
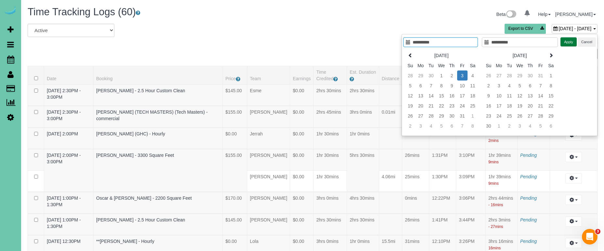
click at [568, 41] on button "Apply" at bounding box center [569, 41] width 16 height 9
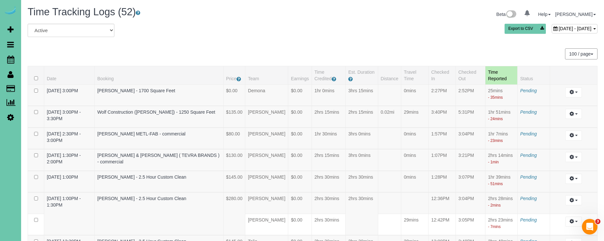
scroll to position [0, 0]
click at [552, 33] on div "October 03, 2025 - October 03, 2025" at bounding box center [575, 28] width 46 height 9
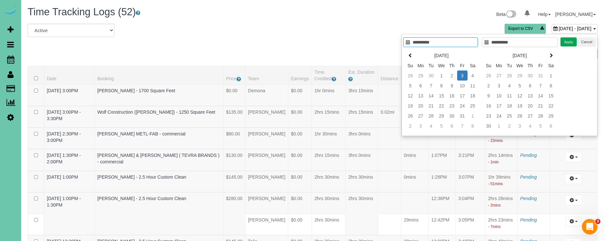
scroll to position [0, 0]
click at [412, 56] on icon at bounding box center [410, 55] width 5 height 5
type input "**********"
click at [466, 76] on td "5" at bounding box center [462, 76] width 10 height 10
type input "**********"
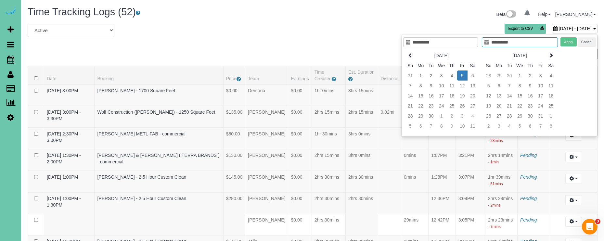
click at [466, 76] on td "5" at bounding box center [462, 76] width 10 height 10
click at [570, 42] on button "Apply" at bounding box center [569, 41] width 16 height 9
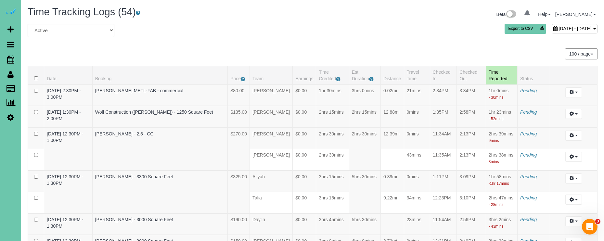
click at [559, 31] on span "September 05, 2025 - September 05, 2025" at bounding box center [575, 28] width 33 height 5
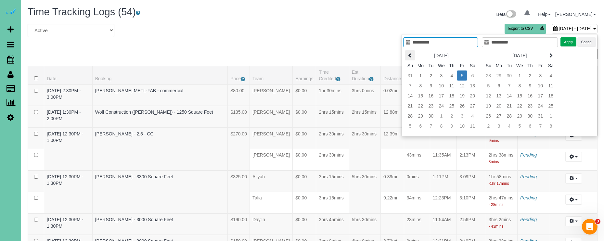
click at [411, 58] on icon at bounding box center [410, 55] width 5 height 5
type input "**********"
click at [432, 106] on td "19" at bounding box center [431, 106] width 10 height 10
type input "**********"
click at [432, 106] on td "19" at bounding box center [431, 106] width 10 height 10
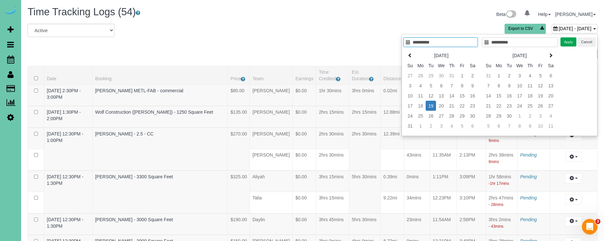
type input "**********"
click at [568, 42] on button "Apply" at bounding box center [569, 41] width 16 height 9
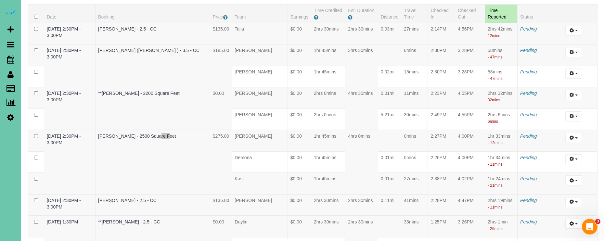
scroll to position [65, 0]
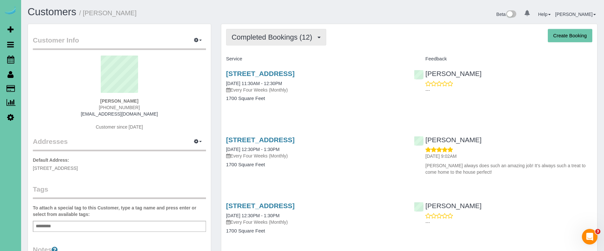
click at [276, 34] on span "Completed Bookings (12)" at bounding box center [274, 37] width 84 height 8
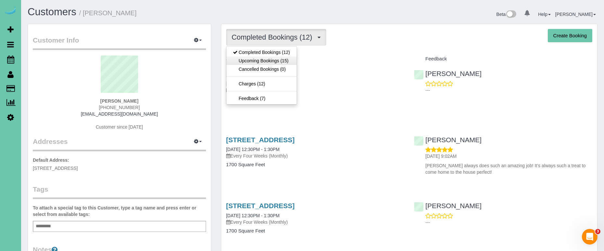
click at [264, 60] on link "Upcoming Bookings (15)" at bounding box center [262, 61] width 70 height 8
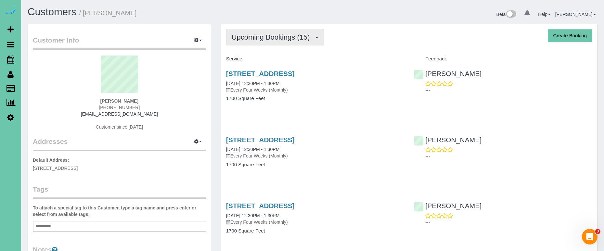
click at [253, 34] on span "Upcoming Bookings (15)" at bounding box center [273, 37] width 82 height 8
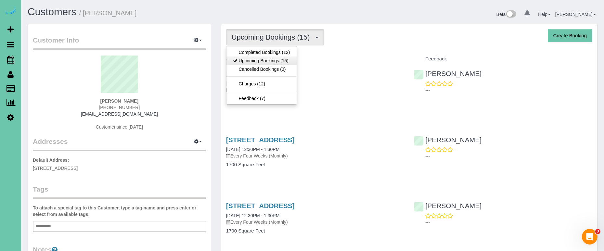
click at [250, 57] on link "Upcoming Bookings (15)" at bounding box center [262, 61] width 70 height 8
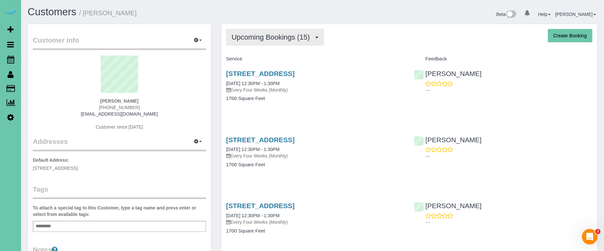
click at [249, 38] on span "Upcoming Bookings (15)" at bounding box center [273, 37] width 82 height 8
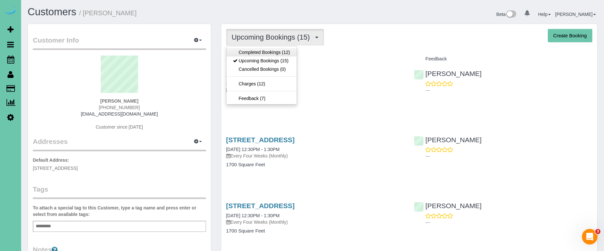
click at [250, 56] on link "Completed Bookings (12)" at bounding box center [262, 52] width 70 height 8
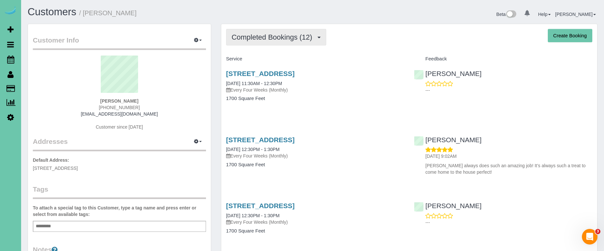
click at [271, 36] on span "Completed Bookings (12)" at bounding box center [274, 37] width 84 height 8
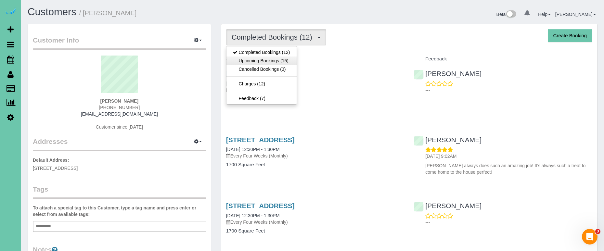
click at [276, 62] on link "Upcoming Bookings (15)" at bounding box center [262, 61] width 70 height 8
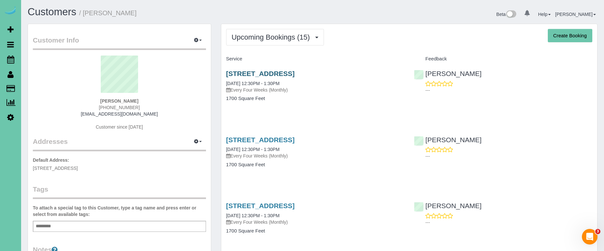
click at [268, 72] on link "[STREET_ADDRESS]" at bounding box center [260, 73] width 69 height 7
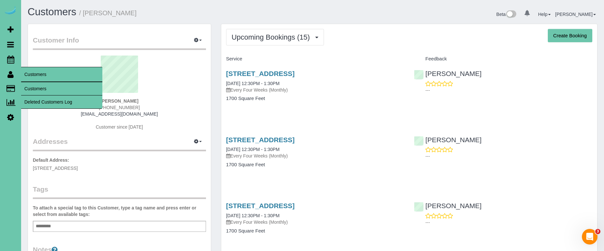
click at [34, 86] on link "Customers" at bounding box center [61, 88] width 81 height 13
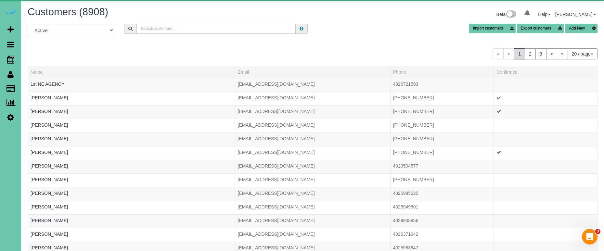
click at [183, 26] on input "text" at bounding box center [215, 29] width 159 height 10
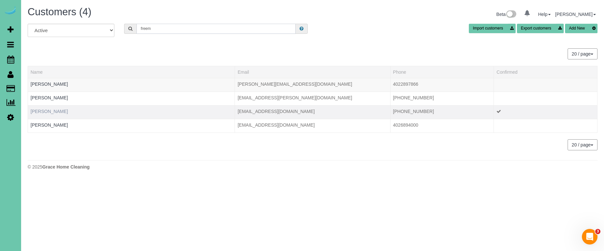
type input "freem"
click at [54, 114] on link "[PERSON_NAME]" at bounding box center [49, 111] width 37 height 5
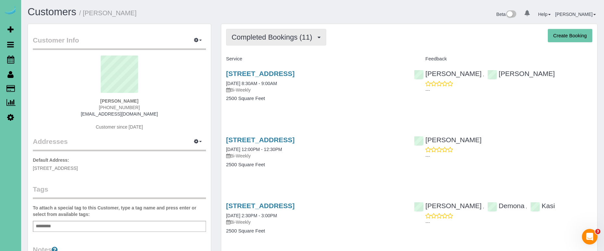
click at [242, 38] on span "Completed Bookings (11)" at bounding box center [274, 37] width 84 height 8
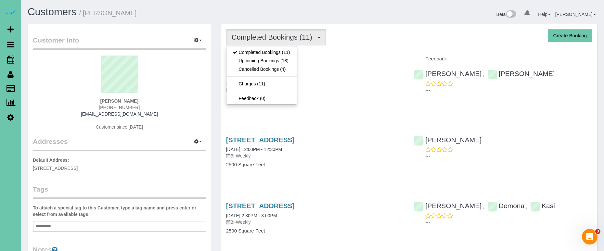
click at [242, 60] on link "Upcoming Bookings (18)" at bounding box center [262, 61] width 70 height 8
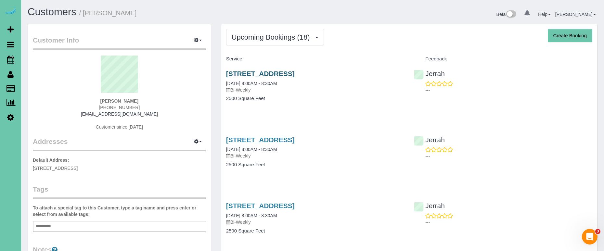
click at [240, 75] on link "[STREET_ADDRESS]" at bounding box center [260, 73] width 69 height 7
drag, startPoint x: 283, startPoint y: 37, endPoint x: 277, endPoint y: 42, distance: 7.4
click at [283, 37] on span "Upcoming Bookings (18)" at bounding box center [273, 37] width 82 height 8
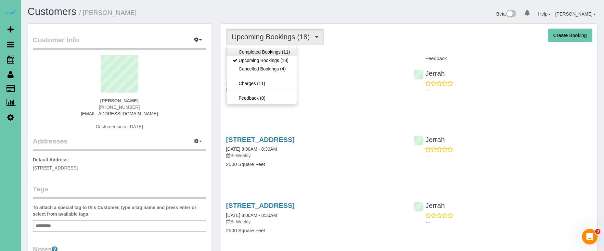
scroll to position [1, 0]
click at [268, 50] on link "Completed Bookings (11)" at bounding box center [262, 51] width 70 height 8
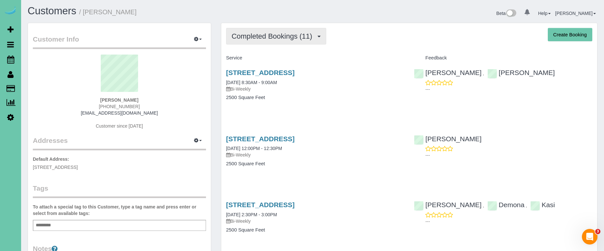
click at [283, 38] on span "Completed Bookings (11)" at bounding box center [274, 36] width 84 height 8
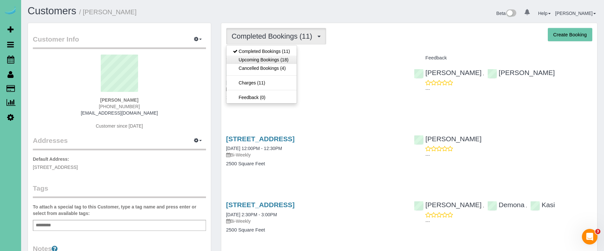
click at [281, 60] on link "Upcoming Bookings (18)" at bounding box center [262, 60] width 70 height 8
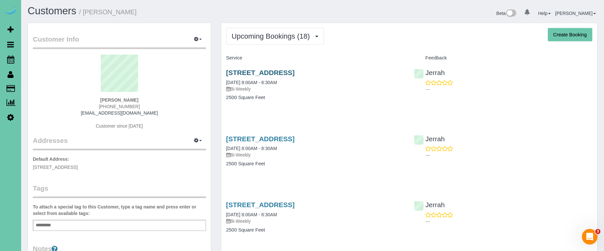
click at [249, 71] on link "[STREET_ADDRESS]" at bounding box center [260, 72] width 69 height 7
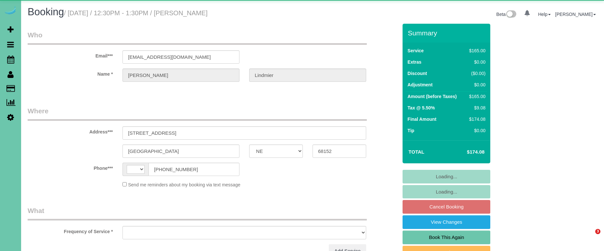
select select "NE"
select select "string:[GEOGRAPHIC_DATA]"
select select "object:887"
select select "string:fspay-03bd244f-f296-444a-afc9-597898a94438"
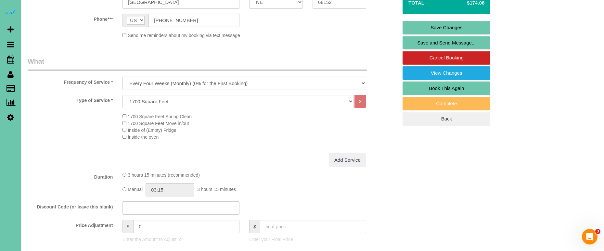
scroll to position [149, 0]
click at [190, 193] on input "03:15" at bounding box center [170, 189] width 49 height 13
type input "03:30"
drag, startPoint x: 161, startPoint y: 229, endPoint x: 126, endPoint y: 219, distance: 36.1
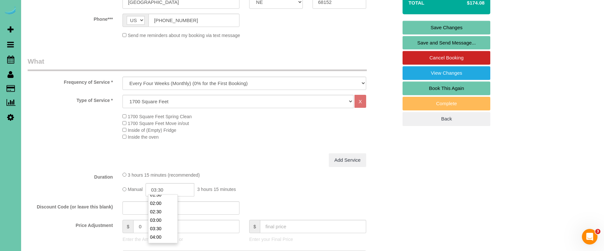
click at [159, 229] on li "03:30" at bounding box center [163, 229] width 29 height 8
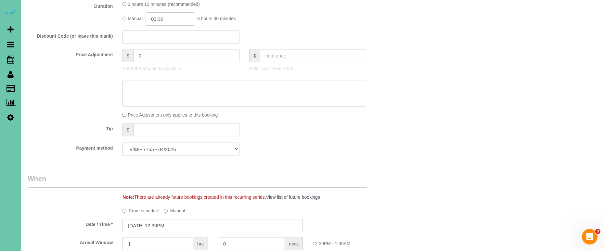
scroll to position [320, 0]
drag, startPoint x: 124, startPoint y: 52, endPoint x: 69, endPoint y: 51, distance: 55.9
click at [69, 51] on div "Price Adjustment $ 0 Enter the Amount to Adjust, or $ Enter your Final Price" at bounding box center [213, 62] width 380 height 26
type input "20.5"
click at [158, 90] on textarea at bounding box center [245, 93] width 244 height 27
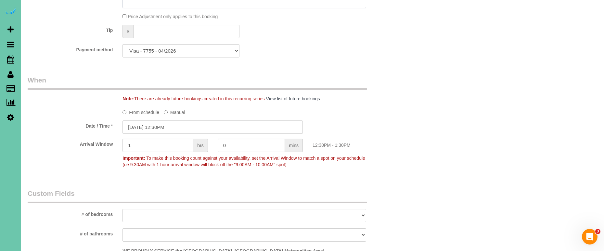
scroll to position [420, 0]
type textarea "new rate - [DATE]"
drag, startPoint x: 151, startPoint y: 130, endPoint x: 152, endPoint y: 126, distance: 3.6
click at [152, 130] on input "[DATE] 12:30PM" at bounding box center [213, 125] width 180 height 13
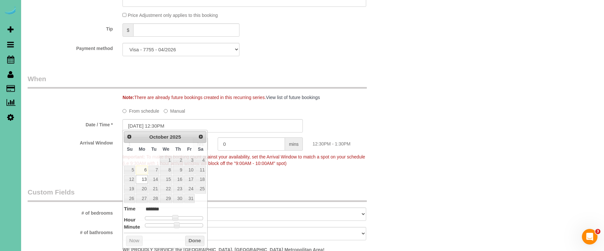
click at [75, 179] on div "Who Email*** [EMAIL_ADDRESS][DOMAIN_NAME] Name * [PERSON_NAME] Where Address***…" at bounding box center [213, 75] width 380 height 942
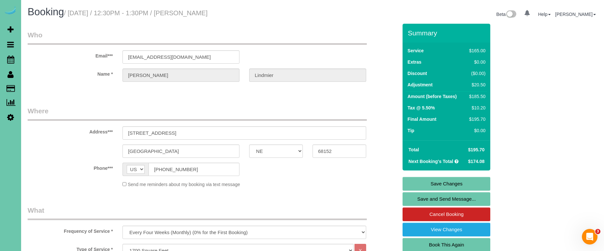
scroll to position [0, 0]
drag, startPoint x: 135, startPoint y: 56, endPoint x: 101, endPoint y: 56, distance: 33.8
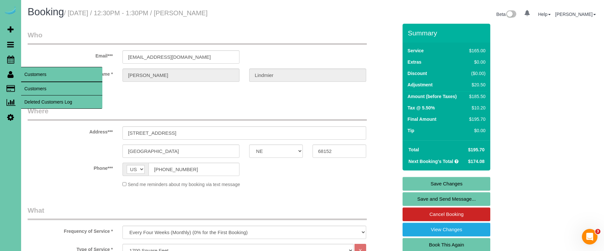
click at [49, 90] on link "Customers" at bounding box center [61, 88] width 81 height 13
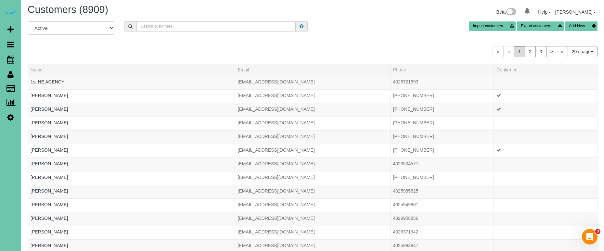
scroll to position [3, 0]
click at [222, 25] on input "text" at bounding box center [215, 26] width 159 height 10
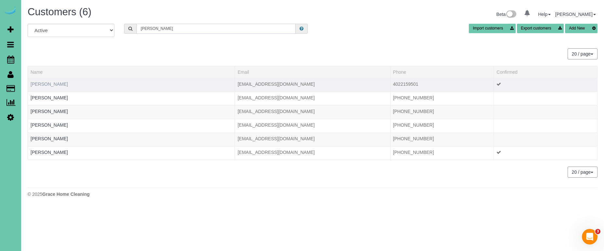
type input "bill s"
click at [43, 84] on link "Bill Sammon" at bounding box center [49, 84] width 37 height 5
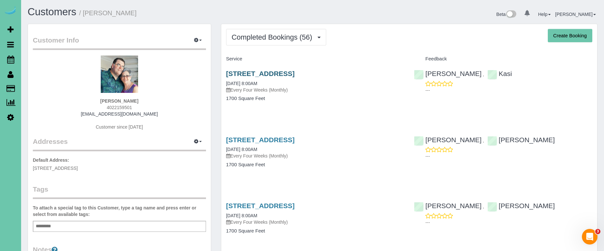
click at [279, 74] on link "14726 Laurel Plaza, Omaha, NE 68116" at bounding box center [260, 73] width 69 height 7
drag, startPoint x: 312, startPoint y: 34, endPoint x: 294, endPoint y: 56, distance: 28.2
click at [312, 34] on span "Completed Bookings (56)" at bounding box center [274, 37] width 84 height 8
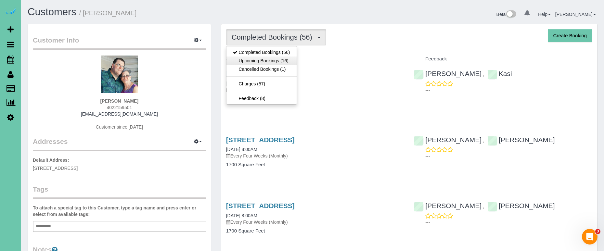
click at [285, 61] on link "Upcoming Bookings (16)" at bounding box center [262, 61] width 70 height 8
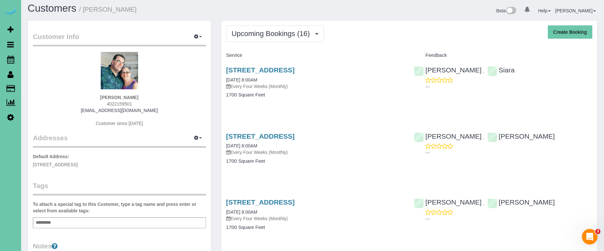
scroll to position [3, 0]
click at [275, 141] on div "14726 Laurel Plaza, Omaha, NE 68116 11/06/2025 8:00AM Every Four Weeks (Monthly)" at bounding box center [315, 144] width 178 height 23
click at [276, 137] on link "14726 Laurel Plaza, Omaha, NE 68116" at bounding box center [260, 136] width 69 height 7
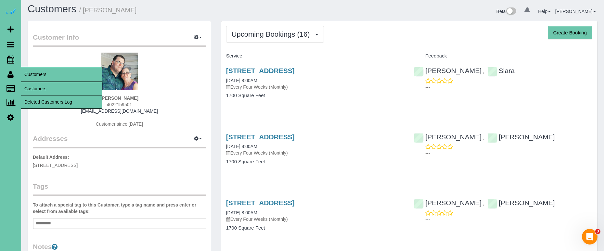
click at [35, 89] on link "Customers" at bounding box center [61, 88] width 81 height 13
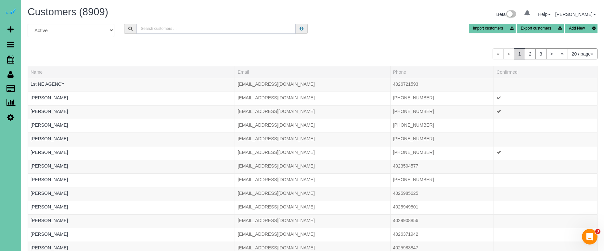
click at [209, 31] on input "text" at bounding box center [215, 29] width 159 height 10
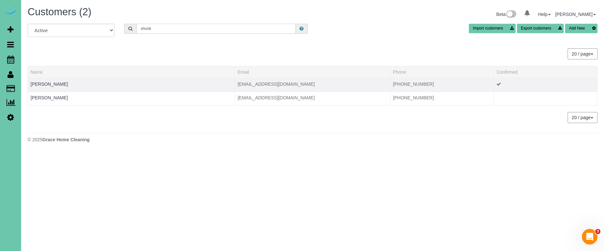
type input "shook"
click at [45, 80] on td "Jamie Shook" at bounding box center [131, 85] width 207 height 14
click at [40, 84] on link "Jamie Shook" at bounding box center [49, 84] width 37 height 5
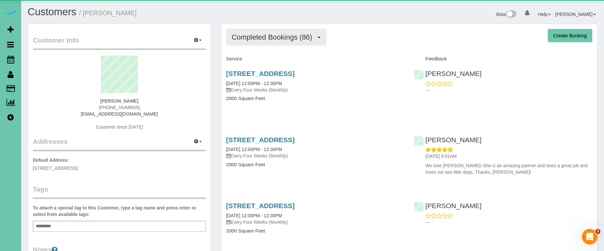
click at [308, 36] on span "Completed Bookings (86)" at bounding box center [274, 37] width 84 height 8
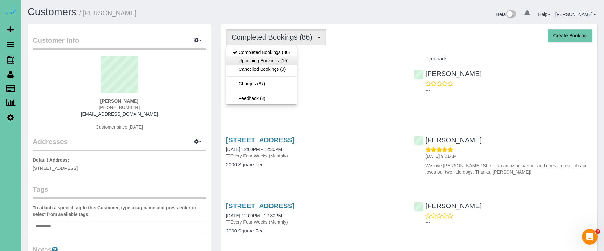
click at [289, 62] on link "Upcoming Bookings (15)" at bounding box center [262, 61] width 70 height 8
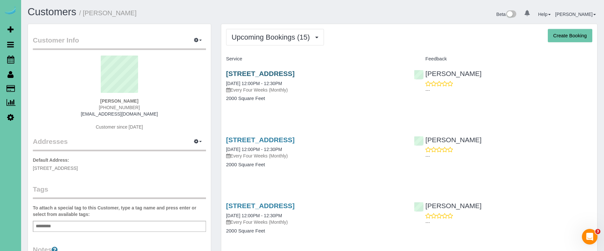
click at [295, 72] on link "2416 S 139th Circle, Omaha, NE 68144" at bounding box center [260, 73] width 69 height 7
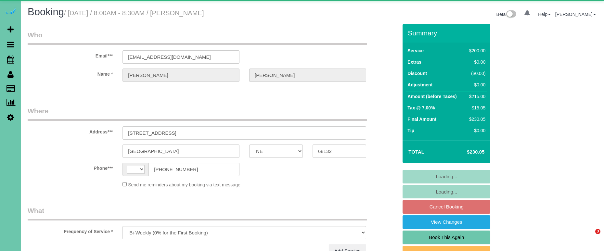
select select "NE"
select select "object:847"
select select "string:[GEOGRAPHIC_DATA]"
select select "NE"
select select "object:718"
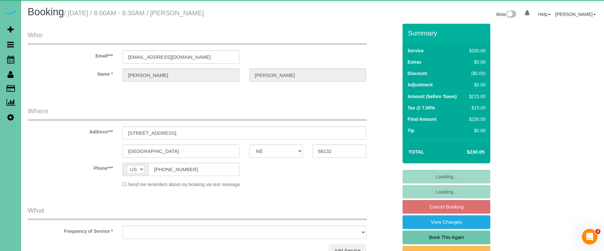
select select "string:fspay-3968c753-c05a-4aa9-8084-07b39f66dfdc"
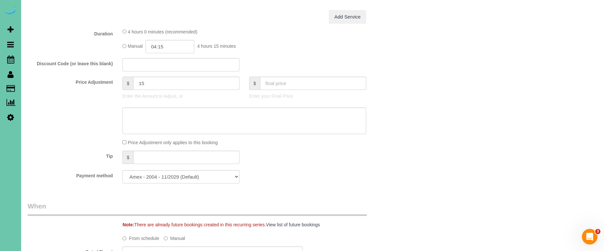
scroll to position [292, 0]
click at [179, 47] on input "04:15" at bounding box center [170, 46] width 49 height 13
type input "04:00"
click at [159, 98] on li "04:00" at bounding box center [163, 99] width 29 height 8
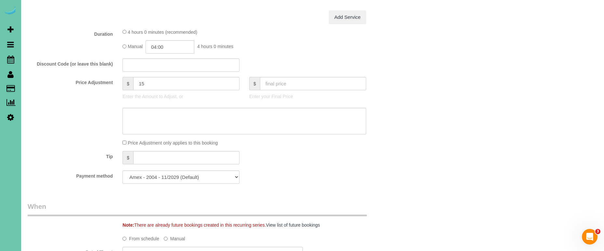
scroll to position [0, 0]
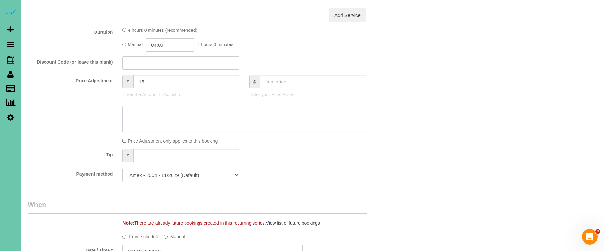
click at [161, 112] on textarea at bounding box center [245, 119] width 244 height 27
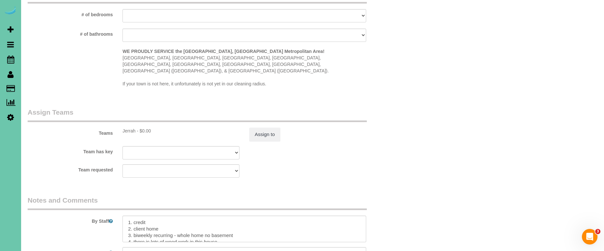
scroll to position [621, 0]
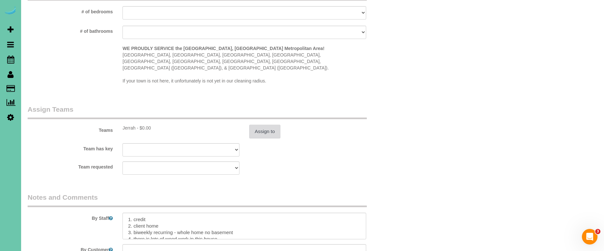
type textarea "new rate - 10/17/25"
click at [275, 125] on button "Assign to" at bounding box center [264, 132] width 31 height 14
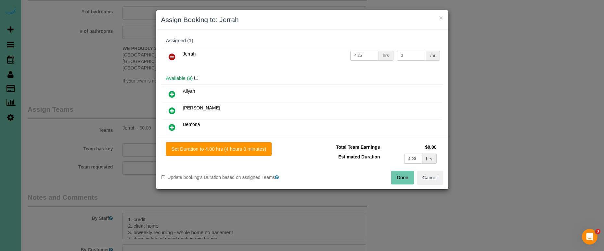
drag, startPoint x: 231, startPoint y: 149, endPoint x: 287, endPoint y: 165, distance: 59.0
click at [231, 149] on button "Set Duration to 4.00 hrs (4 hours 0 minutes)" at bounding box center [219, 149] width 106 height 14
type input "4.00"
drag, startPoint x: 397, startPoint y: 179, endPoint x: 339, endPoint y: 146, distance: 66.7
click at [395, 180] on button "Done" at bounding box center [402, 178] width 23 height 14
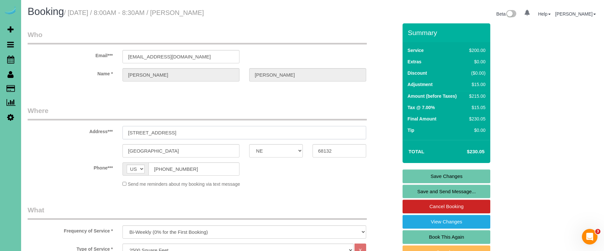
scroll to position [0, 0]
drag, startPoint x: 181, startPoint y: 133, endPoint x: 104, endPoint y: 126, distance: 77.3
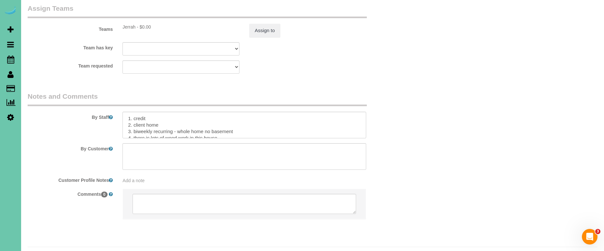
scroll to position [721, 0]
click at [243, 116] on textarea at bounding box center [245, 126] width 244 height 27
click at [237, 116] on textarea at bounding box center [245, 126] width 244 height 27
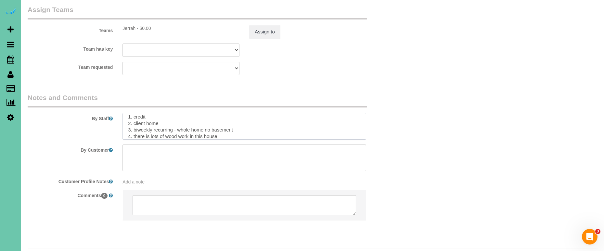
drag, startPoint x: 236, startPoint y: 116, endPoint x: 179, endPoint y: 114, distance: 56.6
click at [179, 114] on textarea at bounding box center [245, 126] width 244 height 27
click at [187, 120] on textarea at bounding box center [245, 126] width 244 height 27
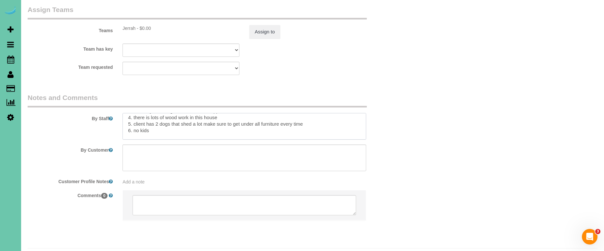
scroll to position [19, 0]
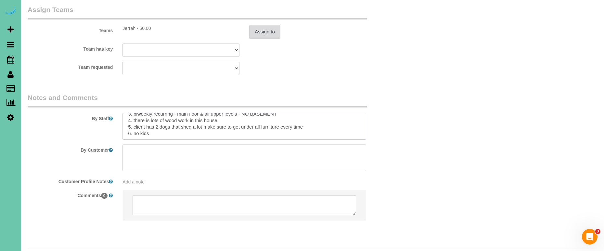
type textarea "1. credit 2. client home 3. biweekly recurring - main floor & all upper levels …"
click at [271, 25] on button "Assign to" at bounding box center [264, 32] width 31 height 14
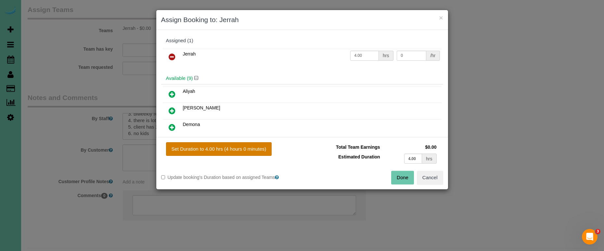
click at [247, 150] on button "Set Duration to 4.00 hrs (4 hours 0 minutes)" at bounding box center [219, 149] width 106 height 14
click at [399, 178] on button "Done" at bounding box center [402, 178] width 23 height 14
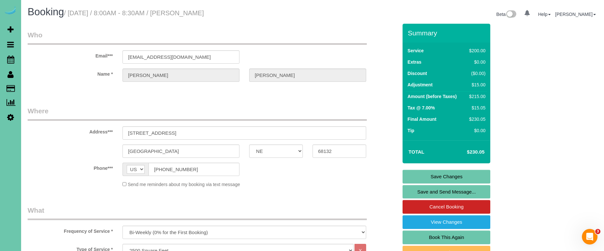
scroll to position [0, 0]
click at [419, 171] on link "Save Changes" at bounding box center [447, 177] width 88 height 14
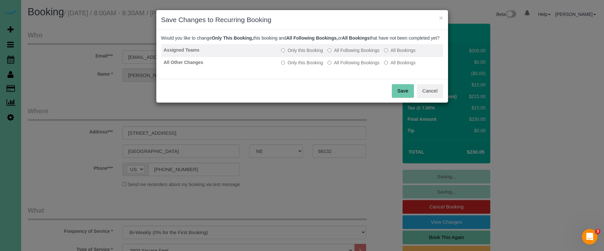
click at [353, 54] on label "All Following Bookings" at bounding box center [354, 50] width 52 height 6
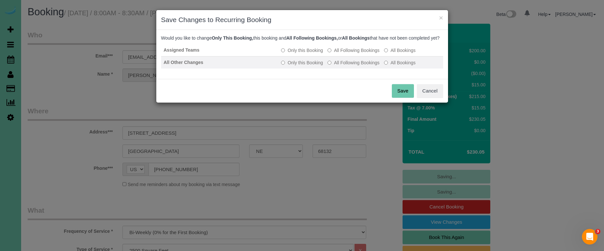
click at [354, 66] on label "All Following Bookings" at bounding box center [354, 62] width 52 height 6
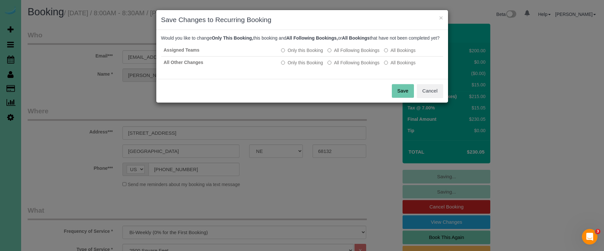
click at [399, 94] on button "Save" at bounding box center [403, 91] width 22 height 14
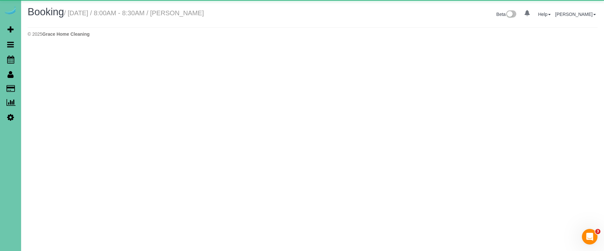
select select "NE"
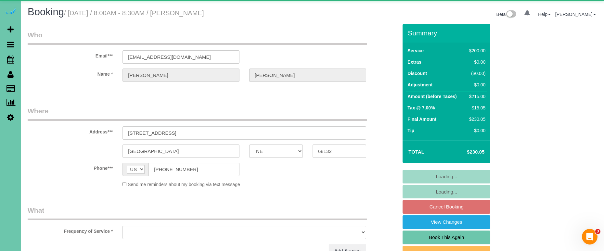
select select "object:3118"
select select "string:fspay-3968c753-c05a-4aa9-8084-07b39f66dfdc"
select select "object:3205"
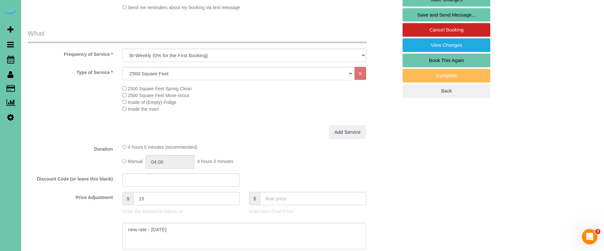
scroll to position [178, 0]
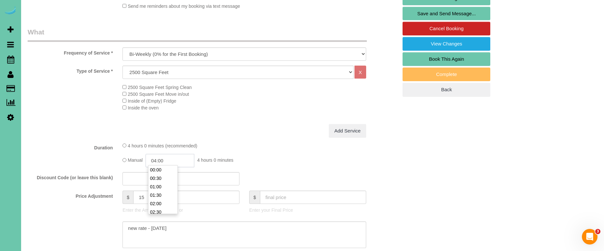
click at [173, 160] on input "04:00" at bounding box center [170, 160] width 49 height 13
type input "04:15"
click at [107, 143] on label "Duration" at bounding box center [70, 146] width 95 height 9
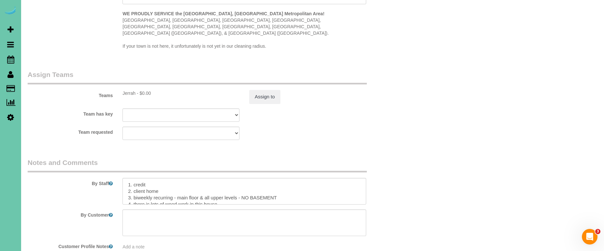
scroll to position [668, 0]
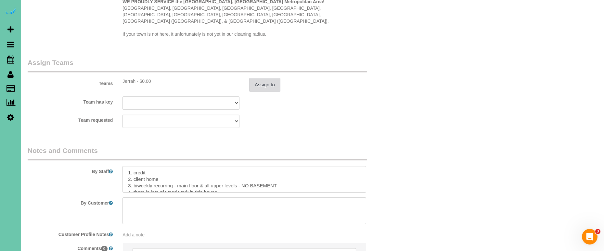
click at [273, 78] on button "Assign to" at bounding box center [264, 85] width 31 height 14
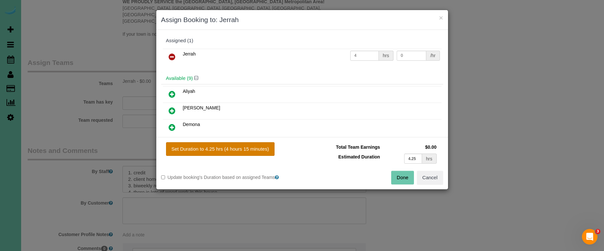
drag, startPoint x: 242, startPoint y: 144, endPoint x: 250, endPoint y: 146, distance: 8.2
click at [242, 144] on button "Set Duration to 4.25 hrs (4 hours 15 minutes)" at bounding box center [220, 149] width 109 height 14
type input "4.25"
drag, startPoint x: 397, startPoint y: 175, endPoint x: 290, endPoint y: 150, distance: 109.9
click at [396, 175] on button "Done" at bounding box center [402, 178] width 23 height 14
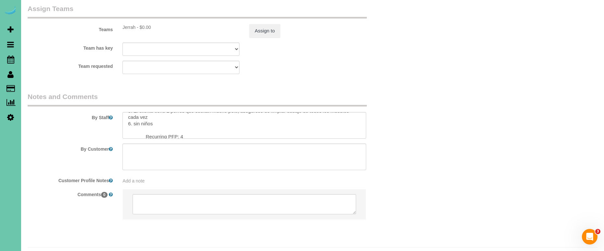
scroll to position [722, 0]
click at [187, 118] on textarea at bounding box center [245, 125] width 244 height 27
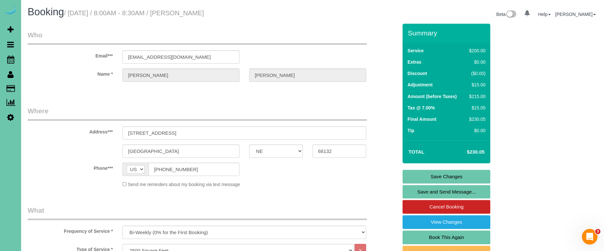
scroll to position [0, 0]
type textarea "1. credit 2. client home 3. biweekly recurring - main floor & all upper levels …"
drag, startPoint x: 207, startPoint y: 58, endPoint x: 119, endPoint y: 57, distance: 87.7
click at [119, 57] on div "gabrielleqfreeman@gmail.com" at bounding box center [181, 56] width 127 height 13
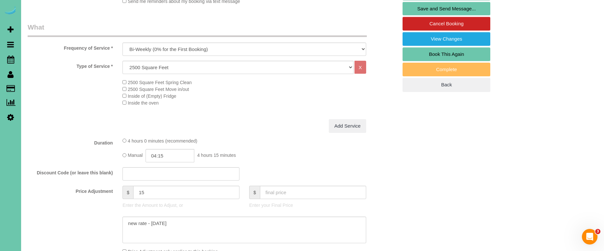
scroll to position [186, 0]
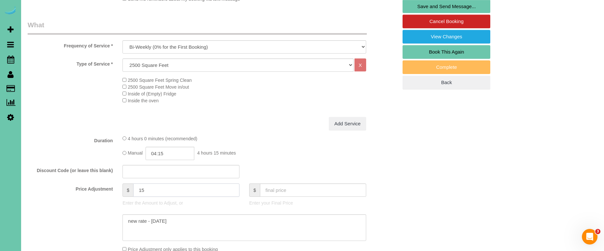
click at [148, 189] on input "15" at bounding box center [186, 190] width 106 height 13
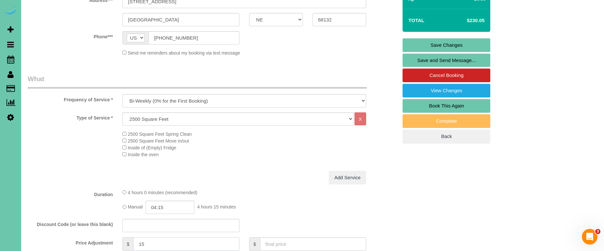
scroll to position [134, 0]
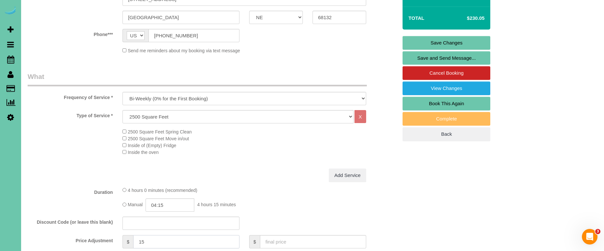
type input "1"
type input "25.25"
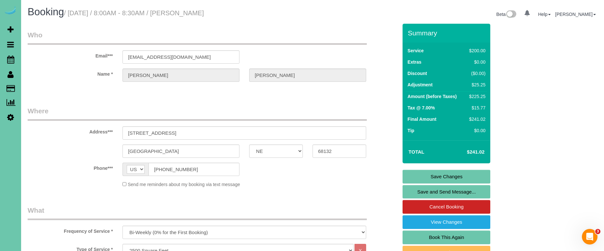
scroll to position [0, 0]
click at [413, 176] on link "Save Changes" at bounding box center [447, 177] width 88 height 14
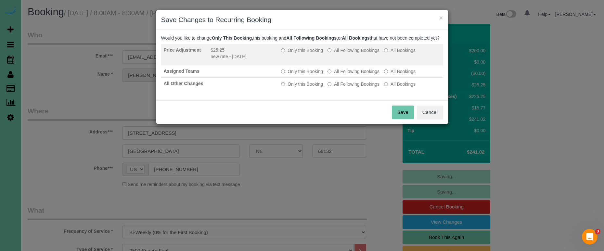
click at [350, 54] on label "All Following Bookings" at bounding box center [354, 50] width 52 height 6
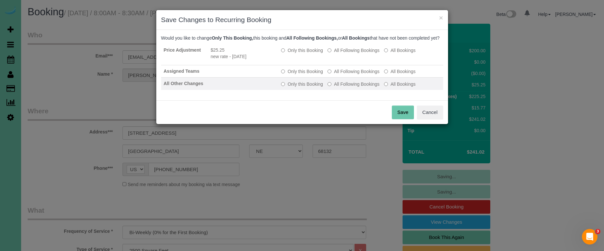
drag, startPoint x: 351, startPoint y: 79, endPoint x: 353, endPoint y: 90, distance: 11.5
click at [351, 75] on label "All Following Bookings" at bounding box center [354, 71] width 52 height 6
click at [352, 87] on label "All Following Bookings" at bounding box center [354, 84] width 52 height 6
click at [402, 117] on button "Save" at bounding box center [403, 113] width 22 height 14
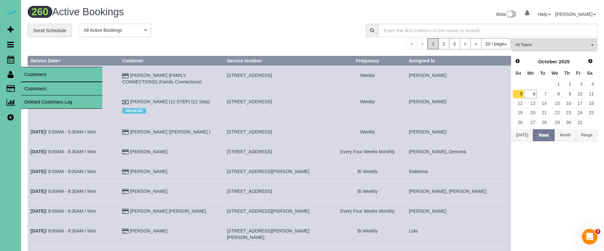
click at [47, 88] on link "Customers" at bounding box center [61, 88] width 81 height 13
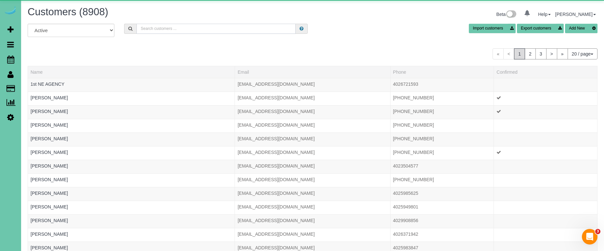
click at [233, 24] on input "text" at bounding box center [215, 29] width 159 height 10
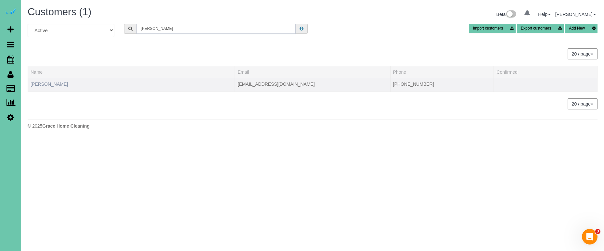
type input "hites"
click at [52, 84] on link "Gretchen Hites" at bounding box center [49, 84] width 37 height 5
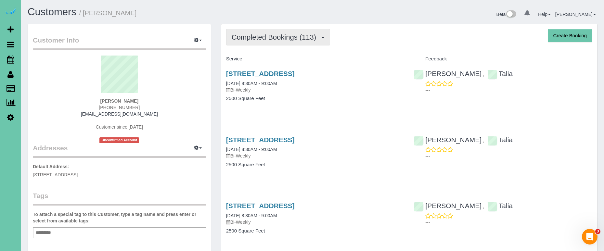
click at [254, 42] on button "Completed Bookings (113)" at bounding box center [278, 37] width 104 height 17
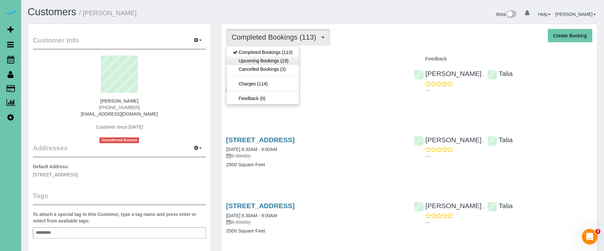
click at [252, 60] on link "Upcoming Bookings (19)" at bounding box center [263, 61] width 73 height 8
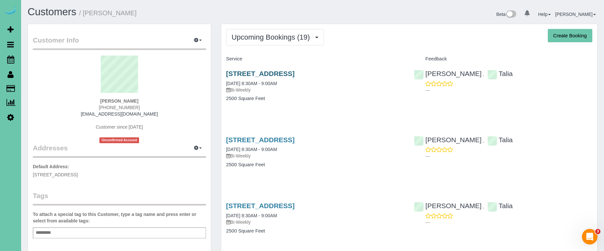
click at [238, 72] on link "2606 N 161st Terrace, Omaha, NE 68116" at bounding box center [260, 73] width 69 height 7
click at [239, 39] on span "Upcoming Bookings (19)" at bounding box center [273, 37] width 82 height 8
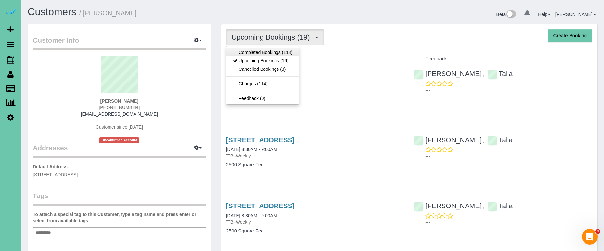
click at [238, 50] on link "Completed Bookings (113)" at bounding box center [263, 52] width 73 height 8
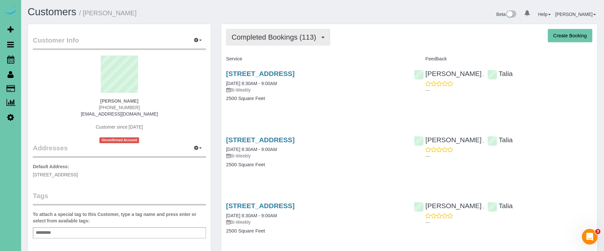
click at [242, 40] on span "Completed Bookings (113)" at bounding box center [276, 37] width 88 height 8
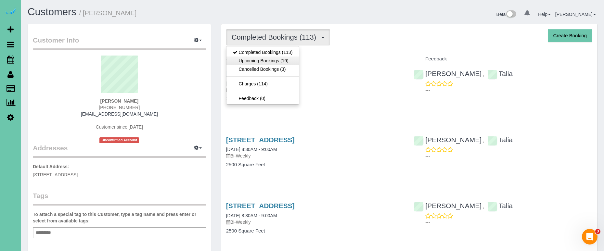
click at [237, 63] on link "Upcoming Bookings (19)" at bounding box center [263, 61] width 73 height 8
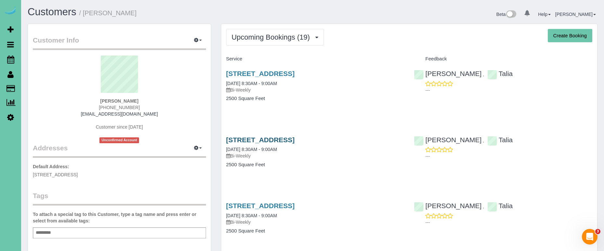
click at [291, 139] on link "2606 N 161st Terrace, Omaha, NE 68116" at bounding box center [260, 139] width 69 height 7
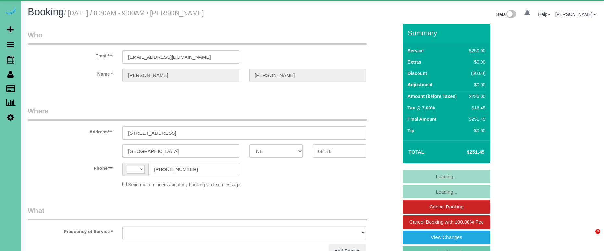
select select "NE"
select select "string:[GEOGRAPHIC_DATA]"
select select "object:829"
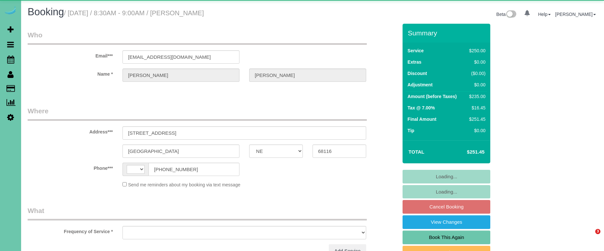
select select "NE"
select select "string:[GEOGRAPHIC_DATA]"
select select "object:893"
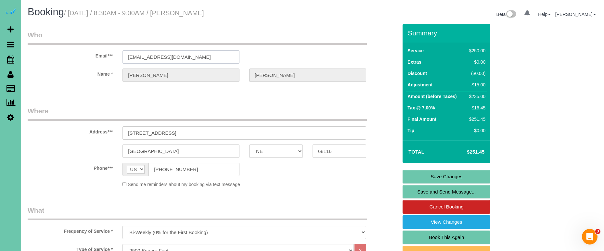
drag, startPoint x: 180, startPoint y: 55, endPoint x: 134, endPoint y: 52, distance: 45.9
click at [134, 52] on input "[EMAIL_ADDRESS][DOMAIN_NAME]" at bounding box center [181, 56] width 117 height 13
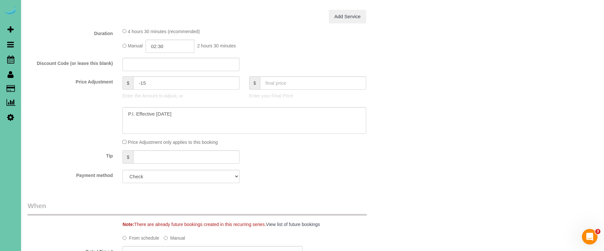
scroll to position [293, 0]
click at [140, 82] on input "-15" at bounding box center [186, 82] width 106 height 13
type input "15"
drag, startPoint x: 195, startPoint y: 112, endPoint x: 81, endPoint y: 102, distance: 114.2
click at [81, 102] on sui-booking-price-adjustment "Price Adjustment $ 15 Enter the Amount to Adjust, or $ Enter your Final Price P…" at bounding box center [213, 110] width 370 height 69
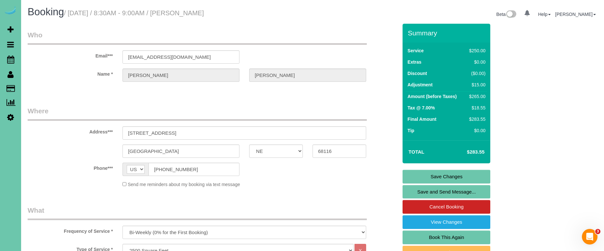
scroll to position [0, 0]
type textarea "New Rate - 10/20/25"
click at [420, 175] on link "Save Changes" at bounding box center [447, 177] width 88 height 14
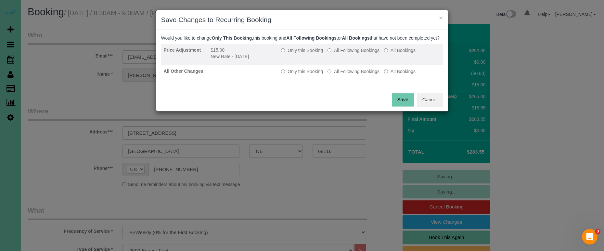
click at [354, 54] on label "All Following Bookings" at bounding box center [354, 50] width 52 height 6
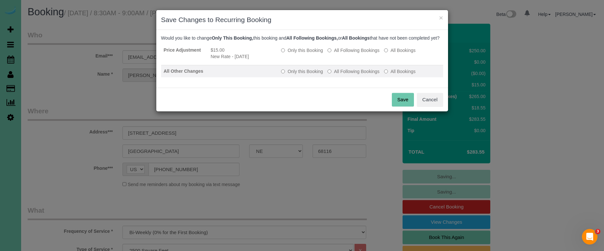
click at [350, 75] on label "All Following Bookings" at bounding box center [354, 71] width 52 height 6
click at [393, 101] on button "Save" at bounding box center [403, 100] width 22 height 14
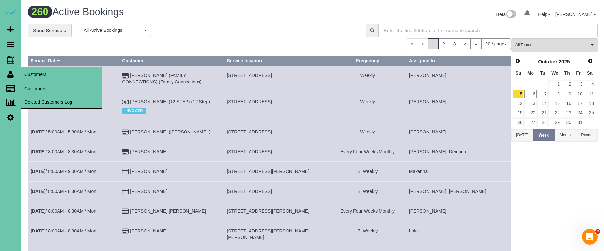
click at [58, 90] on link "Customers" at bounding box center [61, 88] width 81 height 13
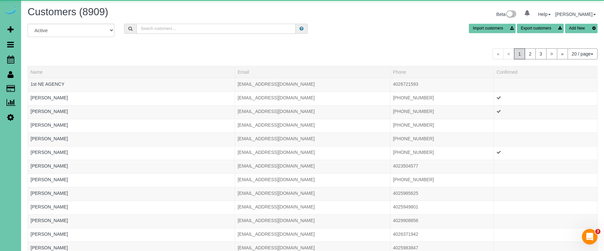
click at [197, 27] on input "text" at bounding box center [215, 29] width 159 height 10
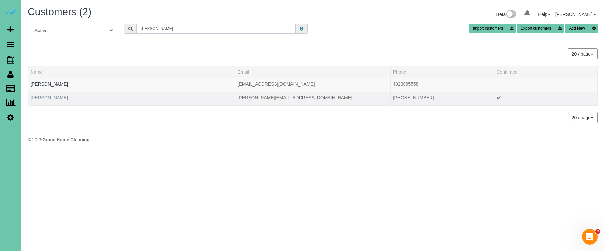
type input "Andrew h"
click at [51, 99] on link "Andrew Hoffart" at bounding box center [49, 97] width 37 height 5
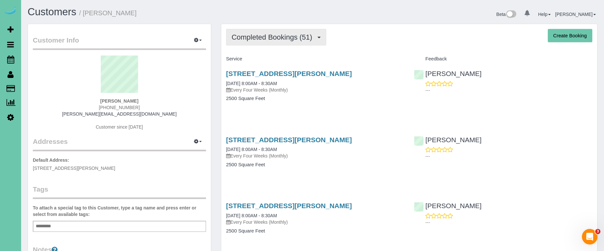
click at [264, 35] on span "Completed Bookings (51)" at bounding box center [274, 37] width 84 height 8
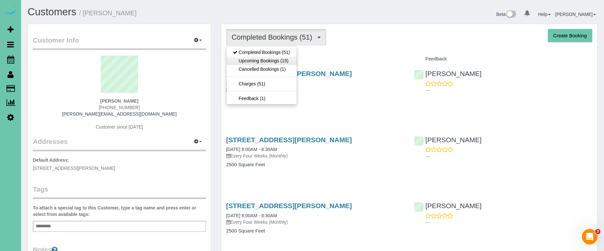
click at [266, 64] on link "Upcoming Bookings (15)" at bounding box center [262, 61] width 70 height 8
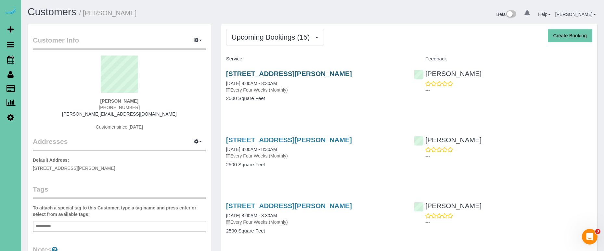
click at [291, 71] on link "3214 Chad Street, Bellevue, NE 68123" at bounding box center [289, 73] width 126 height 7
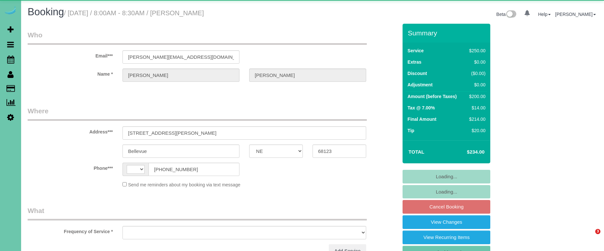
select select "NE"
select select "string:[GEOGRAPHIC_DATA]"
select select "object:372"
select select "string:fspay-38475218-6b72-4c14-b329-e5430861394c"
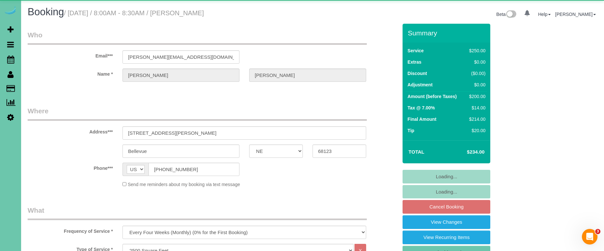
select select "object:889"
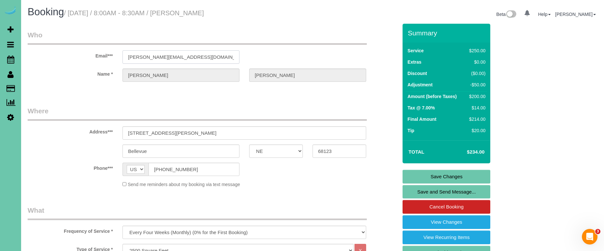
drag, startPoint x: 209, startPoint y: 57, endPoint x: 96, endPoint y: 51, distance: 113.6
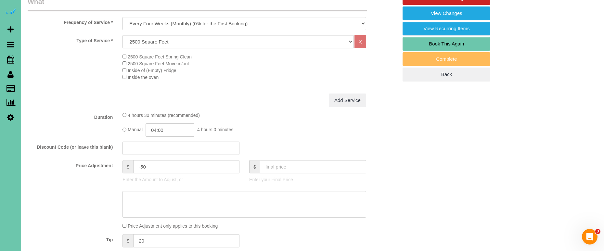
scroll to position [213, 0]
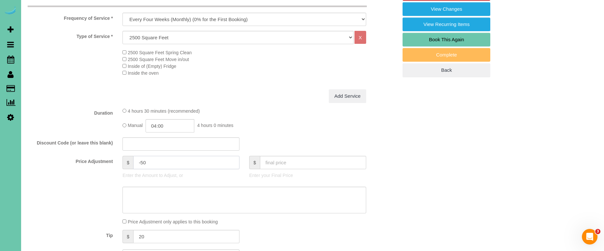
click at [149, 159] on input "-50" at bounding box center [186, 162] width 106 height 13
type input "-35"
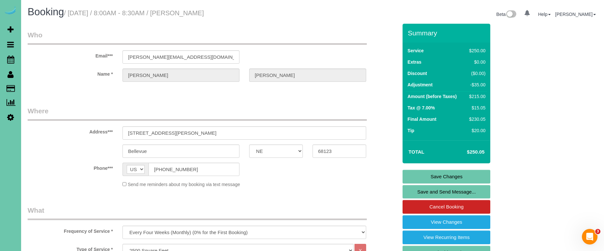
scroll to position [0, 0]
type textarea "new rate - 10/21/25"
drag, startPoint x: 413, startPoint y: 175, endPoint x: 408, endPoint y: 174, distance: 5.0
click at [413, 175] on link "Save Changes" at bounding box center [447, 177] width 88 height 14
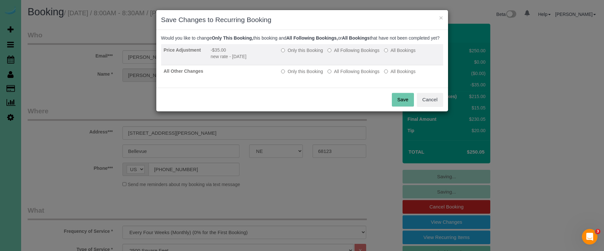
drag, startPoint x: 351, startPoint y: 58, endPoint x: 352, endPoint y: 64, distance: 5.9
click at [351, 54] on label "All Following Bookings" at bounding box center [354, 50] width 52 height 6
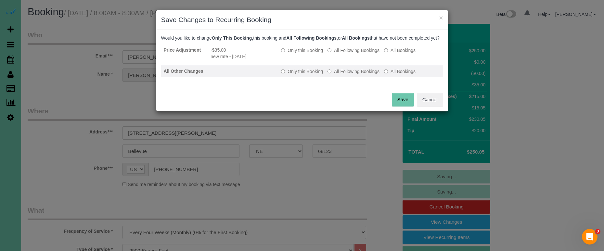
drag, startPoint x: 356, startPoint y: 82, endPoint x: 358, endPoint y: 79, distance: 3.7
click at [357, 78] on td "Only this Booking All Following Bookings All Bookings" at bounding box center [360, 71] width 164 height 12
drag, startPoint x: 359, startPoint y: 77, endPoint x: 367, endPoint y: 85, distance: 11.7
click at [360, 75] on label "All Following Bookings" at bounding box center [354, 71] width 52 height 6
drag, startPoint x: 397, startPoint y: 106, endPoint x: 393, endPoint y: 107, distance: 4.7
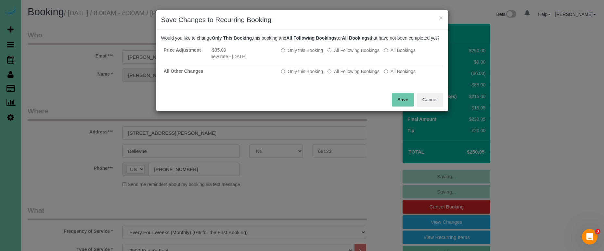
click at [397, 106] on button "Save" at bounding box center [403, 100] width 22 height 14
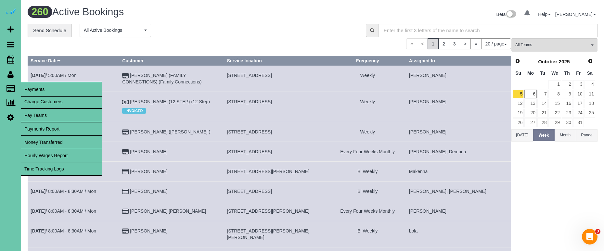
click at [33, 102] on link "Charge Customers" at bounding box center [61, 101] width 81 height 13
select select
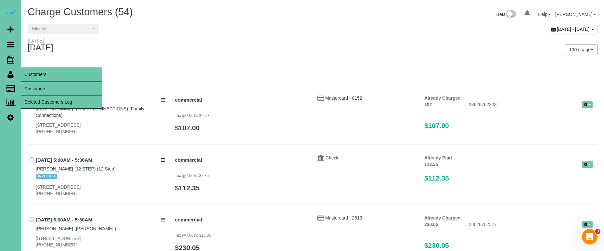
click at [48, 88] on link "Customers" at bounding box center [61, 88] width 81 height 13
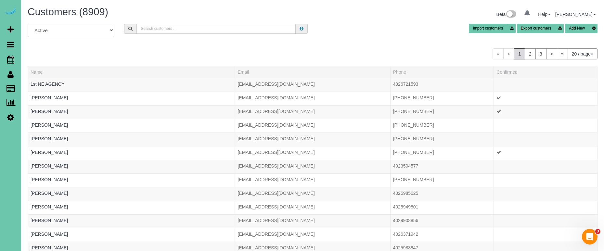
click at [210, 28] on input "text" at bounding box center [215, 29] width 159 height 10
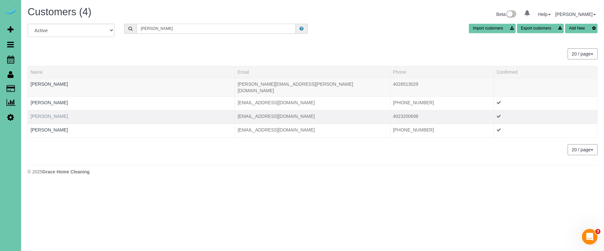
type input "Cindy r"
click at [56, 114] on link "Cindy Rismiller" at bounding box center [49, 116] width 37 height 5
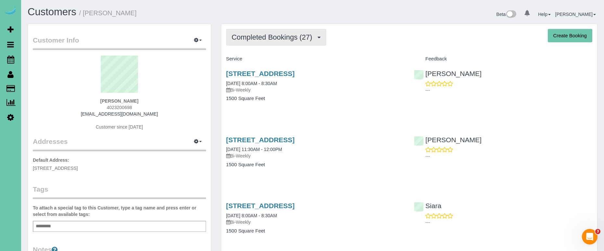
click at [246, 39] on span "Completed Bookings (27)" at bounding box center [274, 37] width 84 height 8
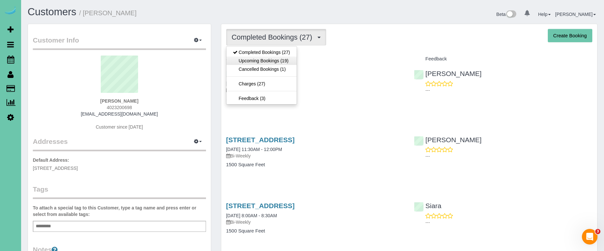
click at [240, 59] on link "Upcoming Bookings (19)" at bounding box center [262, 61] width 70 height 8
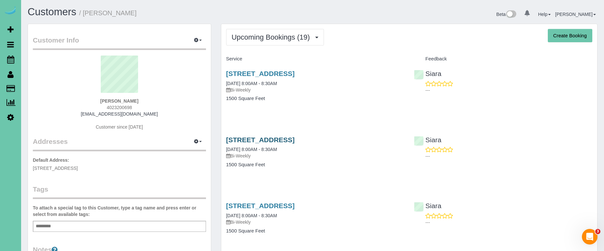
click at [244, 137] on link "108 North 87th St, Omaha, NE 68114" at bounding box center [260, 139] width 69 height 7
click at [304, 35] on span "Upcoming Bookings (19)" at bounding box center [273, 37] width 82 height 8
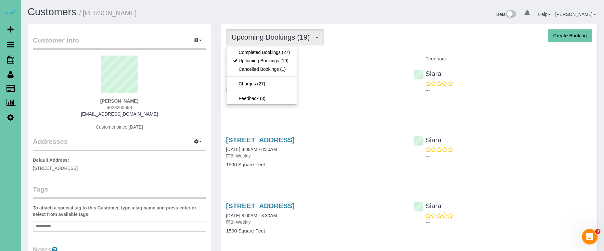
drag, startPoint x: 386, startPoint y: 86, endPoint x: 349, endPoint y: 83, distance: 37.2
click at [386, 86] on div "108 North 87th St, Omaha, NE 68114 10/08/2025 8:00AM - 8:30AM Bi-Weekly" at bounding box center [315, 81] width 178 height 23
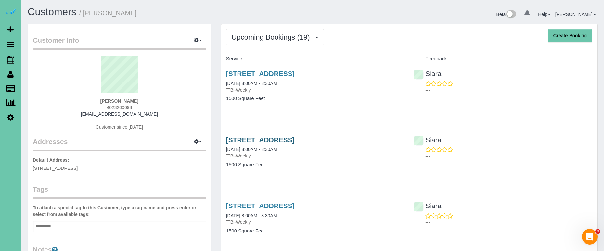
click at [266, 142] on link "108 North 87th St, Omaha, NE 68114" at bounding box center [260, 139] width 69 height 7
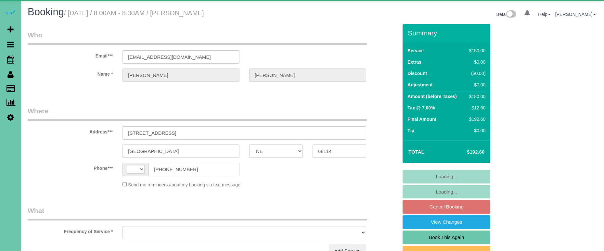
select select "NE"
select select "string:[GEOGRAPHIC_DATA]"
select select "object:617"
select select "string:fspay-a8d1af2f-d2d2-45a3-a049-9df2b6aa1715"
select select "object:901"
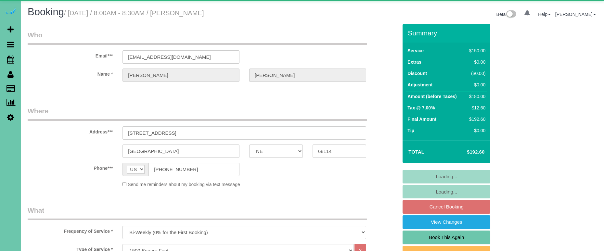
select select "number:36"
select select "number:41"
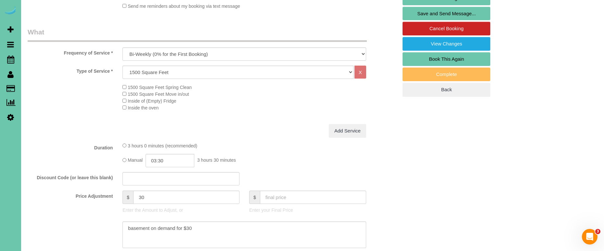
scroll to position [181, 0]
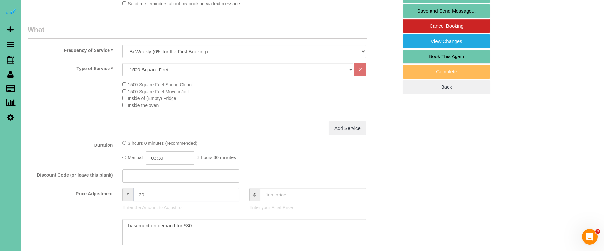
click at [141, 193] on input "30" at bounding box center [186, 194] width 106 height 13
type input "20"
click at [126, 224] on textarea at bounding box center [245, 232] width 244 height 27
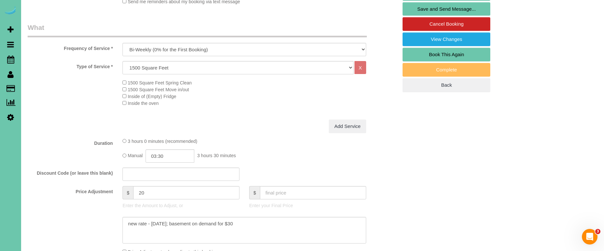
scroll to position [183, 0]
type textarea "new rate - [DATE]; basement on demand for $30"
drag, startPoint x: 141, startPoint y: 190, endPoint x: 138, endPoint y: 183, distance: 8.0
click at [141, 188] on input "20" at bounding box center [186, 192] width 106 height 13
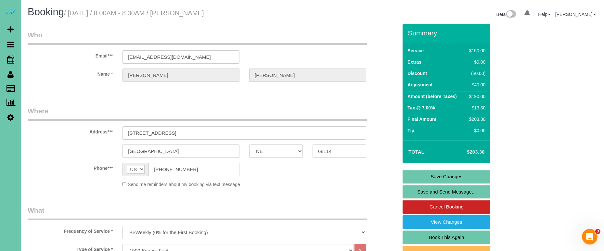
scroll to position [0, 0]
type input "40"
click at [430, 176] on link "Save Changes" at bounding box center [447, 177] width 88 height 14
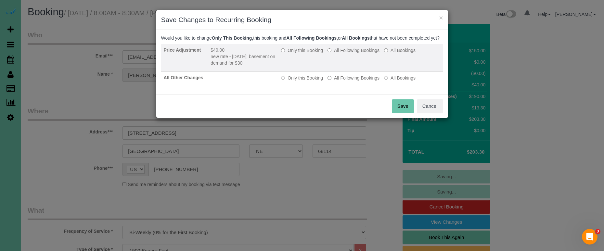
click at [346, 54] on label "All Following Bookings" at bounding box center [354, 50] width 52 height 6
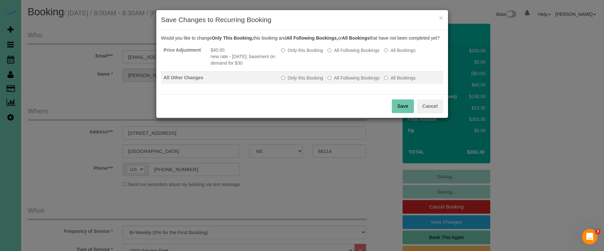
click at [351, 81] on label "All Following Bookings" at bounding box center [354, 78] width 52 height 6
click at [404, 109] on button "Save" at bounding box center [403, 106] width 22 height 14
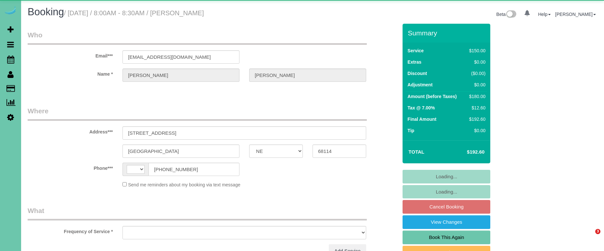
select select "NE"
select select "string:[GEOGRAPHIC_DATA]"
select select "object:617"
select select "string:fspay-a8d1af2f-d2d2-45a3-a049-9df2b6aa1715"
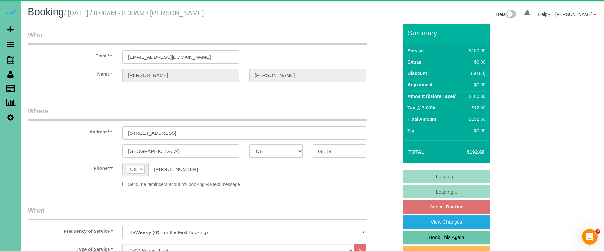
select select "object:847"
select select "number:36"
select select "number:41"
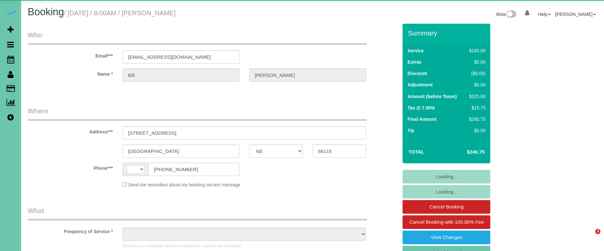
select select "NE"
select select "string:[GEOGRAPHIC_DATA]"
select select "object:383"
select select "string:fspay-ade99635-9209-4d51-b953-dc5c716c113e"
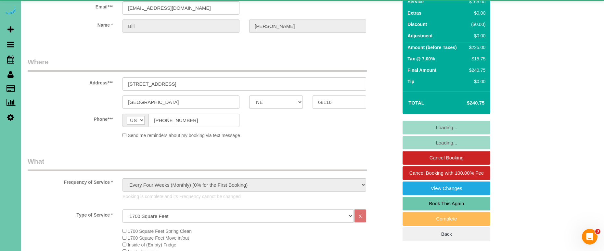
select select "object:869"
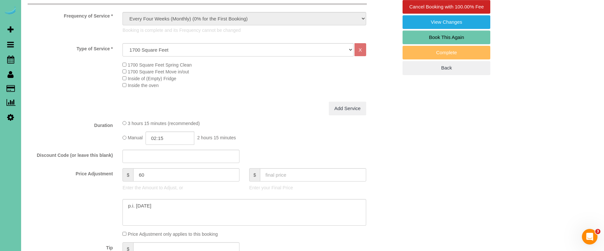
scroll to position [214, 0]
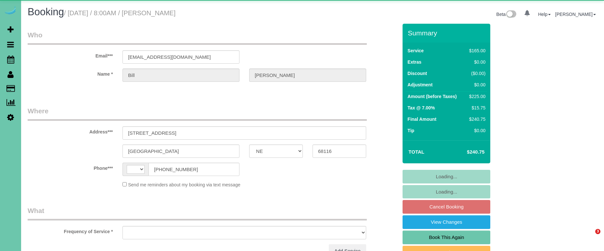
select select "NE"
select select "string:[GEOGRAPHIC_DATA]"
select select "object:621"
select select "string:fspay-ade99635-9209-4d51-b953-dc5c716c113e"
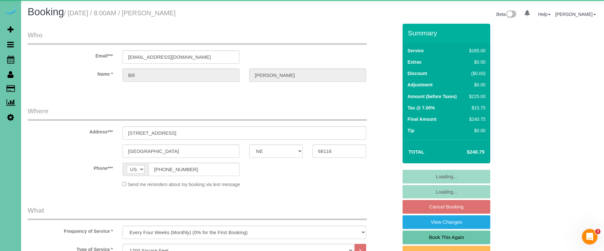
select select "object:654"
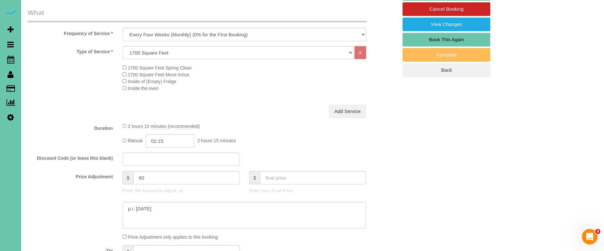
scroll to position [198, 0]
drag, startPoint x: 151, startPoint y: 174, endPoint x: 114, endPoint y: 164, distance: 38.2
click at [114, 164] on fieldset "What Frequency of Service * One Time Weekly (0% for the First Booking) Bi-Weekl…" at bounding box center [213, 145] width 370 height 276
type input "75"
drag, startPoint x: 156, startPoint y: 203, endPoint x: 79, endPoint y: 186, distance: 78.8
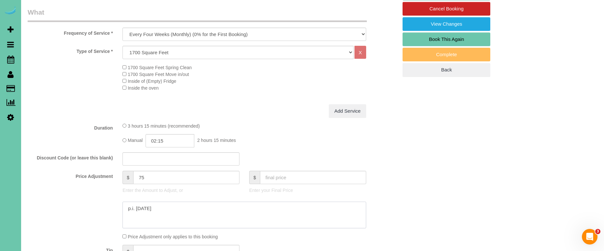
click at [76, 187] on sui-booking-price-adjustment "Price Adjustment $ 75 Enter the Amount to Adjust, or $ Enter your Final Price P…" at bounding box center [213, 205] width 370 height 69
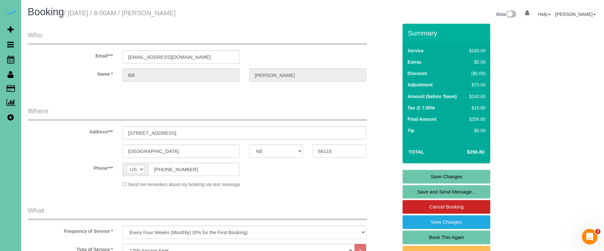
scroll to position [0, 0]
type textarea "new rate - [DATE]"
drag, startPoint x: 185, startPoint y: 57, endPoint x: 84, endPoint y: 49, distance: 100.4
click at [421, 175] on link "Save Changes" at bounding box center [447, 177] width 88 height 14
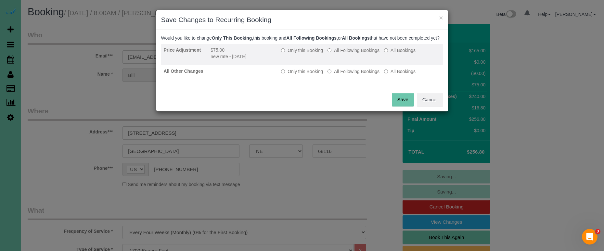
click at [351, 54] on label "All Following Bookings" at bounding box center [354, 50] width 52 height 6
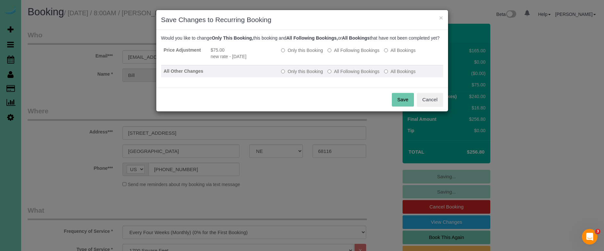
click at [354, 75] on label "All Following Bookings" at bounding box center [354, 71] width 52 height 6
click at [401, 105] on button "Save" at bounding box center [403, 100] width 22 height 14
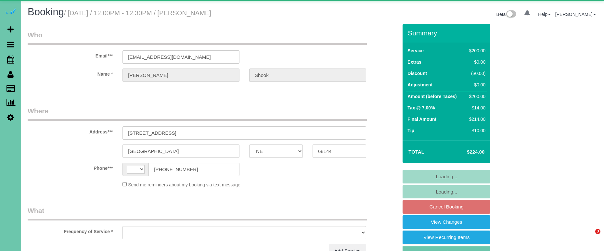
select select "NE"
select select "string:[GEOGRAPHIC_DATA]"
select select "object:619"
select select "string:fspay-7111102f-27a1-4276-8b90-b6206a144df5"
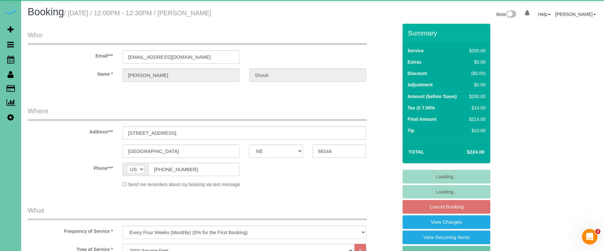
select select "object:720"
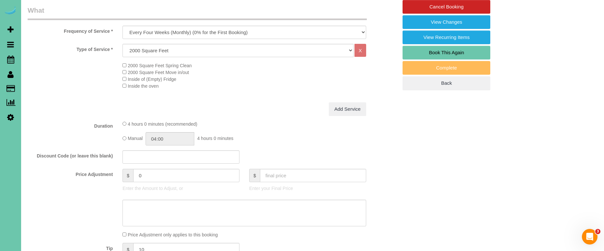
scroll to position [198, 0]
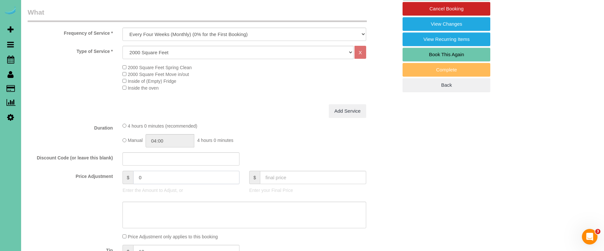
drag, startPoint x: 158, startPoint y: 176, endPoint x: 112, endPoint y: 162, distance: 48.5
click at [113, 163] on fieldset "What Frequency of Service * One Time Weekly (0% for the First Booking) Bi-Weekl…" at bounding box center [213, 145] width 370 height 276
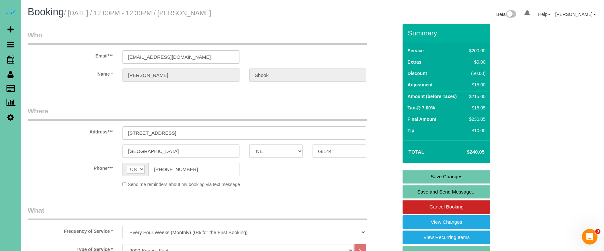
scroll to position [0, 0]
type input "15"
drag, startPoint x: 185, startPoint y: 57, endPoint x: 92, endPoint y: 49, distance: 92.9
click at [421, 172] on link "Save Changes" at bounding box center [447, 177] width 88 height 14
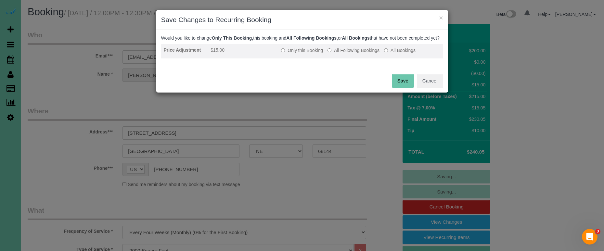
drag, startPoint x: 357, startPoint y: 56, endPoint x: 369, endPoint y: 62, distance: 13.7
click at [357, 54] on label "All Following Bookings" at bounding box center [354, 50] width 52 height 6
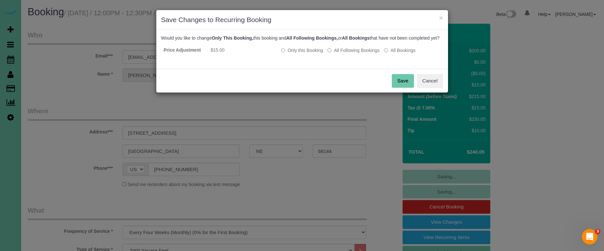
click at [402, 88] on button "Save" at bounding box center [403, 81] width 22 height 14
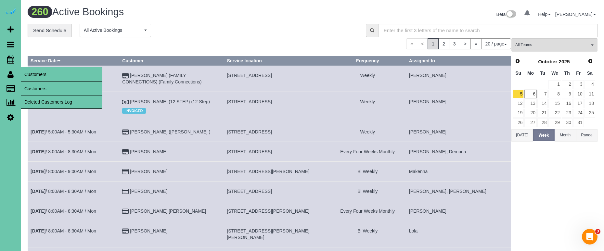
click at [32, 82] on link "Customers" at bounding box center [61, 88] width 81 height 13
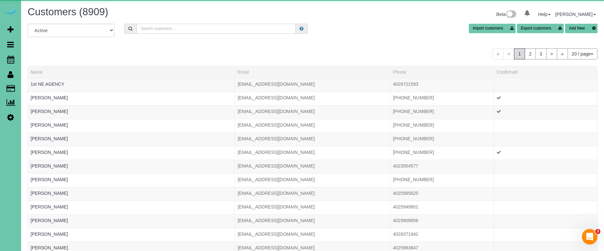
click at [154, 32] on input "text" at bounding box center [215, 29] width 159 height 10
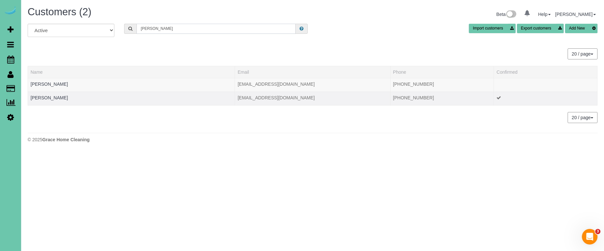
type input "Vanessa r"
click at [48, 101] on div at bounding box center [131, 102] width 201 height 2
drag, startPoint x: 53, startPoint y: 98, endPoint x: 32, endPoint y: 97, distance: 21.1
click at [53, 98] on link "Vanessa Romano" at bounding box center [49, 97] width 37 height 5
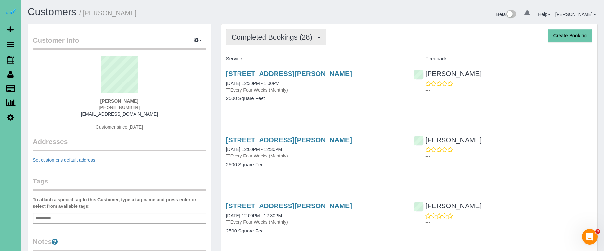
click at [289, 40] on span "Completed Bookings (28)" at bounding box center [274, 37] width 84 height 8
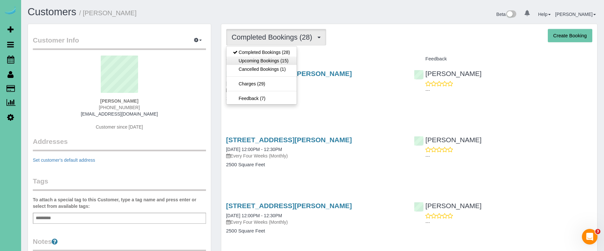
click at [285, 63] on link "Upcoming Bookings (15)" at bounding box center [262, 61] width 70 height 8
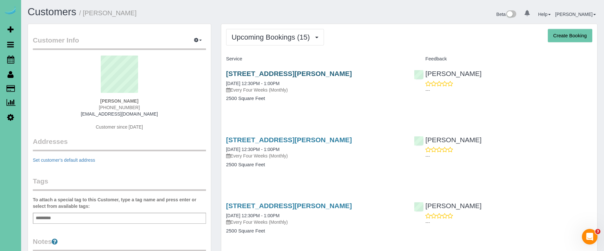
click at [264, 72] on link "7835 Grover St, Omaha, NE 68124" at bounding box center [289, 73] width 126 height 7
click at [318, 144] on div "7835 Grover St, Omaha, NE 68124 11/13/2025 12:30PM - 1:00PM Every Four Weeks (M…" at bounding box center [315, 147] width 178 height 23
click at [320, 139] on link "7835 Grover St, Omaha, NE 68124" at bounding box center [289, 139] width 126 height 7
click at [12, 62] on icon at bounding box center [10, 60] width 7 height 8
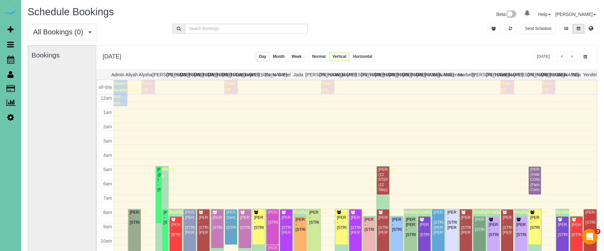
scroll to position [86, 0]
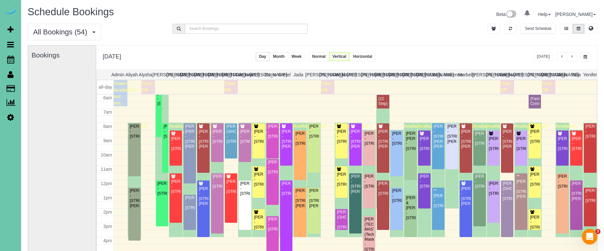
drag, startPoint x: 580, startPoint y: 58, endPoint x: 579, endPoint y: 62, distance: 3.9
click at [580, 59] on button "button" at bounding box center [585, 56] width 11 height 9
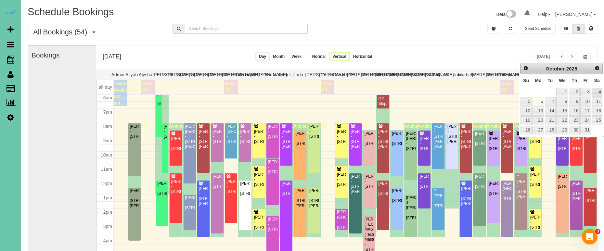
click at [593, 94] on link "4" at bounding box center [597, 92] width 11 height 9
type input "**********"
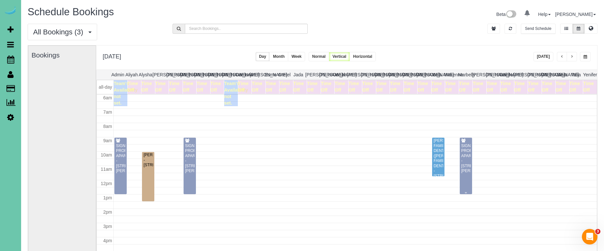
click at [467, 165] on div "SIGNATURE PROPERTIES APARTMENTS - 10451 Liam Ct Club, Omaha, NE 68122" at bounding box center [466, 159] width 10 height 30
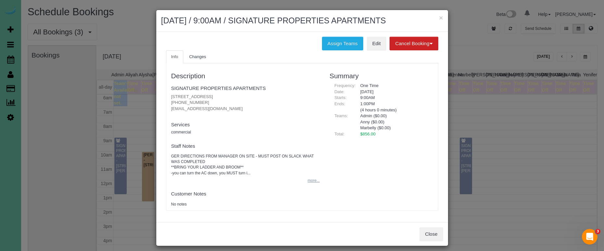
click at [317, 178] on button "more..." at bounding box center [312, 180] width 16 height 9
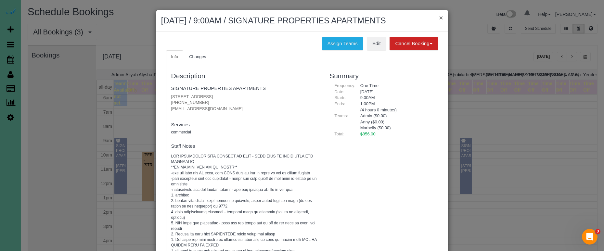
click at [441, 18] on button "×" at bounding box center [441, 17] width 4 height 7
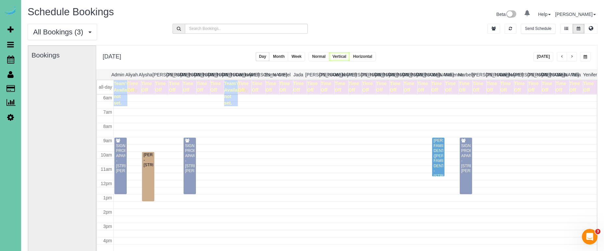
click at [354, 19] on div "Beta 0 Your Notifications You have 0 alerts Help Help Docs Take a Tour Contact …" at bounding box center [458, 14] width 290 height 17
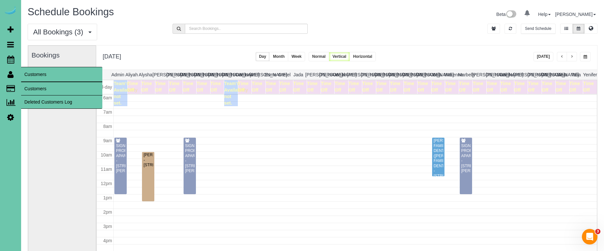
click at [40, 88] on link "Customers" at bounding box center [61, 88] width 81 height 13
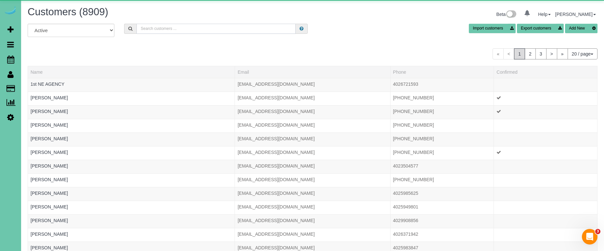
click at [171, 28] on input "text" at bounding box center [215, 29] width 159 height 10
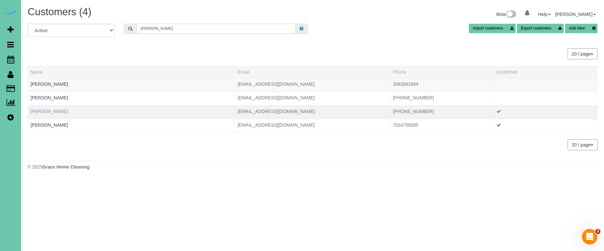
type input "heather s"
click at [54, 112] on link "Heather Simons" at bounding box center [49, 111] width 37 height 5
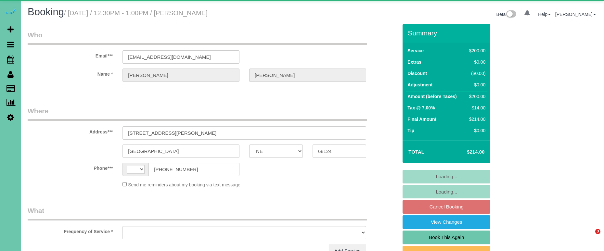
select select "NE"
select select "string:[GEOGRAPHIC_DATA]"
select select "object:617"
select select "string:fspay-77b15998-6cb3-48f9-9b8d-e4364bcf8660"
select select "object:621"
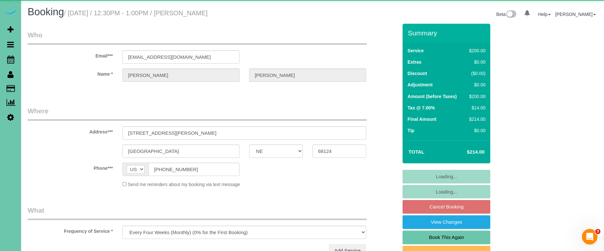
select select "number:37"
select select "number:41"
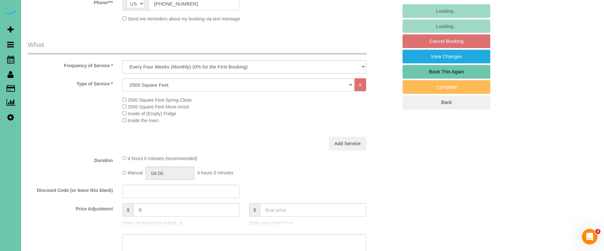
scroll to position [177, 0]
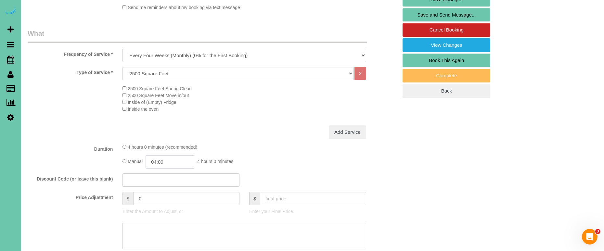
click at [173, 162] on input "04:00" at bounding box center [170, 161] width 49 height 13
drag, startPoint x: 171, startPoint y: 160, endPoint x: 156, endPoint y: 158, distance: 15.7
click at [156, 158] on input "04:00" at bounding box center [170, 161] width 49 height 13
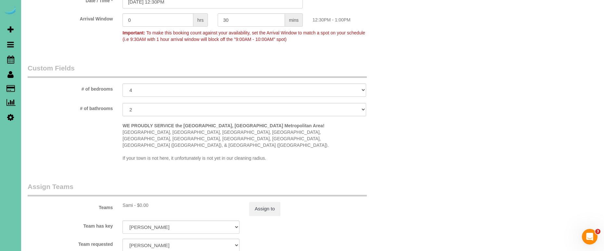
scroll to position [558, 0]
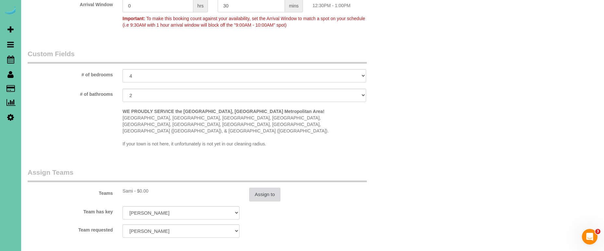
type input "03:45"
click at [274, 188] on button "Assign to" at bounding box center [264, 195] width 31 height 14
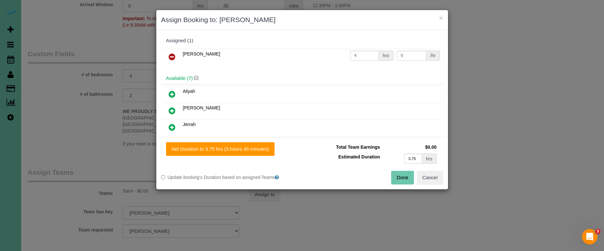
drag, startPoint x: 251, startPoint y: 150, endPoint x: 285, endPoint y: 157, distance: 35.1
click at [253, 152] on button "Set Duration to 3.75 hrs (3 hours 45 minutes)" at bounding box center [220, 149] width 109 height 14
type input "3.75"
click at [398, 178] on button "Done" at bounding box center [402, 178] width 23 height 14
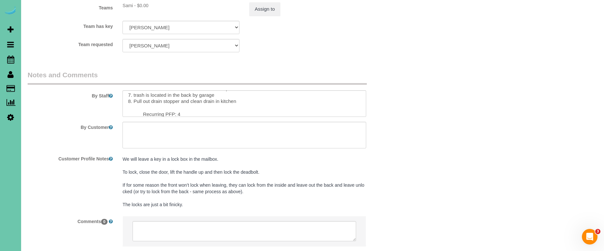
scroll to position [73, 0]
click at [183, 95] on textarea at bounding box center [245, 103] width 244 height 27
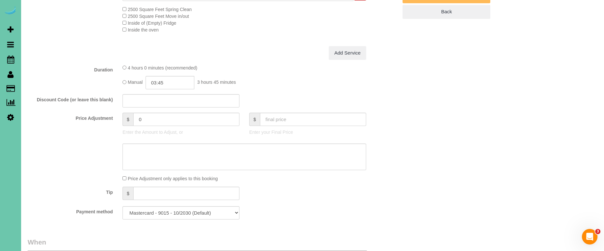
scroll to position [268, 0]
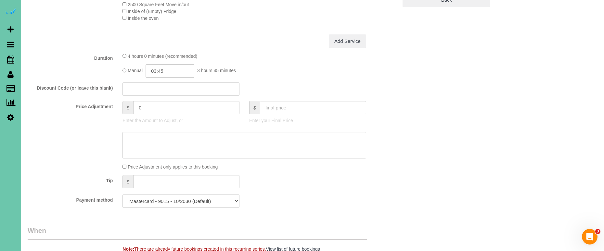
type textarea "***To lock the front door you need to lift the handle up and then turn the key.…"
drag, startPoint x: 219, startPoint y: 149, endPoint x: 300, endPoint y: 139, distance: 82.2
click at [223, 148] on textarea at bounding box center [245, 145] width 244 height 27
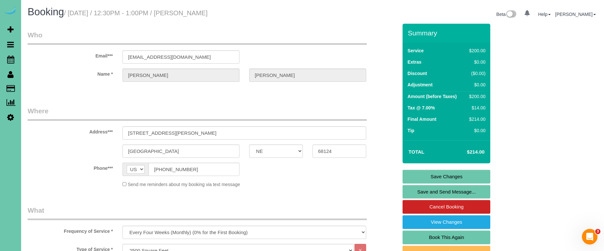
scroll to position [0, 0]
type textarea "new rate - 10/16/25"
click at [468, 176] on link "Save Changes" at bounding box center [447, 177] width 88 height 14
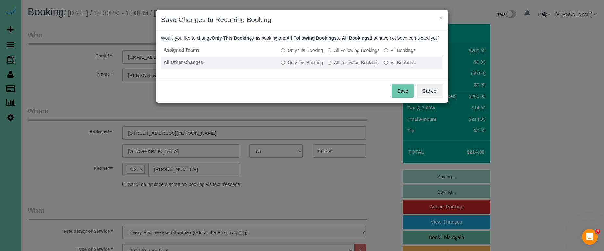
click at [358, 66] on label "All Following Bookings" at bounding box center [354, 62] width 52 height 6
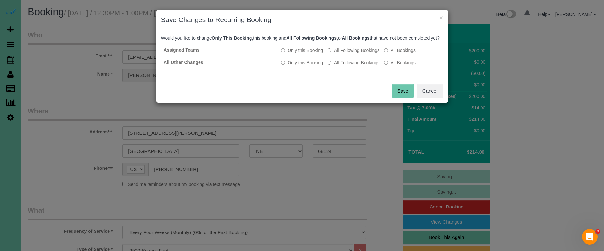
click at [403, 98] on button "Save" at bounding box center [403, 91] width 22 height 14
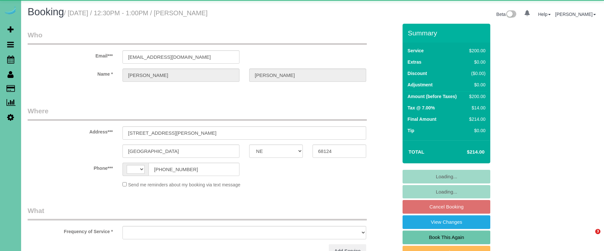
select select "NE"
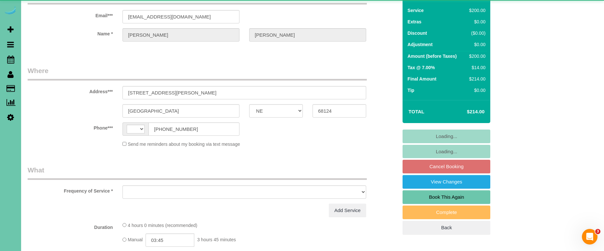
select select "string:[GEOGRAPHIC_DATA]"
select select "object:617"
select select "string:fspay-77b15998-6cb3-48f9-9b8d-e4364bcf8660"
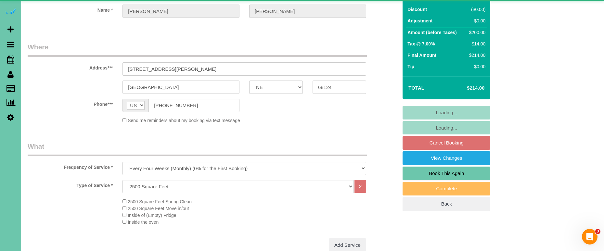
select select "object:833"
select select "number:37"
select select "number:41"
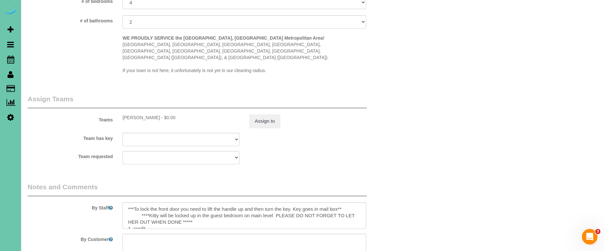
scroll to position [634, 0]
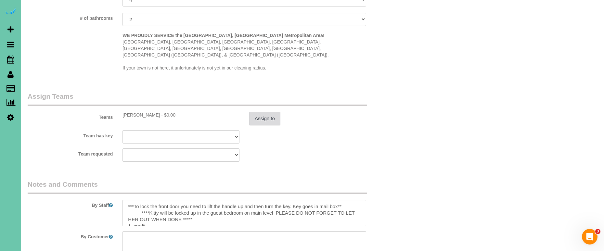
click at [263, 112] on button "Assign to" at bounding box center [264, 119] width 31 height 14
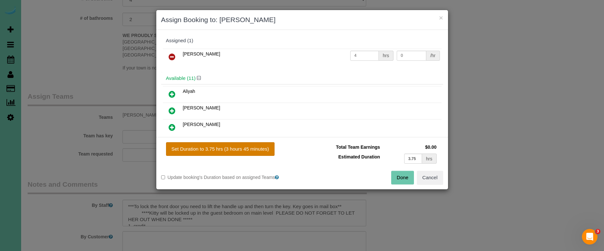
drag, startPoint x: 254, startPoint y: 156, endPoint x: 257, endPoint y: 152, distance: 5.1
click at [255, 154] on div "Set Duration to 3.75 hrs (3 hours 45 minutes) Total Team Earnings $0.00 Estimat…" at bounding box center [302, 163] width 292 height 52
click at [257, 150] on button "Set Duration to 3.75 hrs (3 hours 45 minutes)" at bounding box center [220, 149] width 109 height 14
type input "3.75"
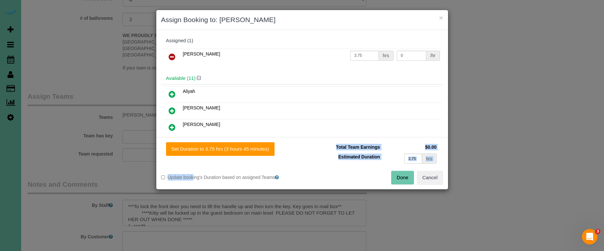
click at [402, 179] on button "Done" at bounding box center [402, 178] width 23 height 14
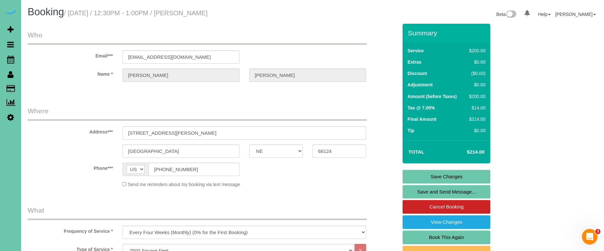
scroll to position [0, 0]
click at [423, 176] on link "Save Changes" at bounding box center [447, 177] width 88 height 14
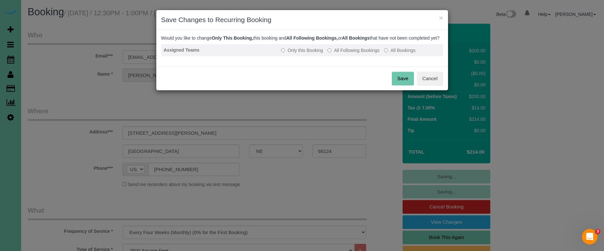
click at [348, 54] on label "All Following Bookings" at bounding box center [354, 50] width 52 height 6
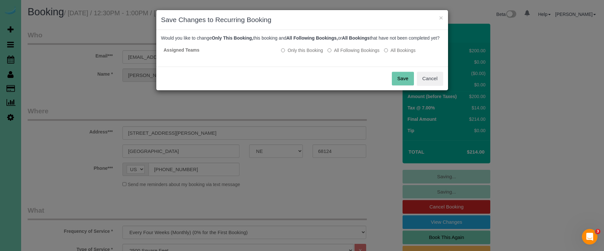
click at [405, 85] on button "Save" at bounding box center [403, 79] width 22 height 14
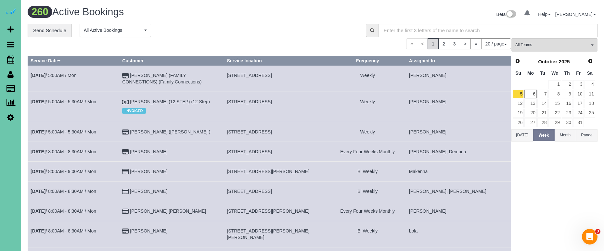
click at [478, 181] on td "Makenna" at bounding box center [458, 172] width 105 height 20
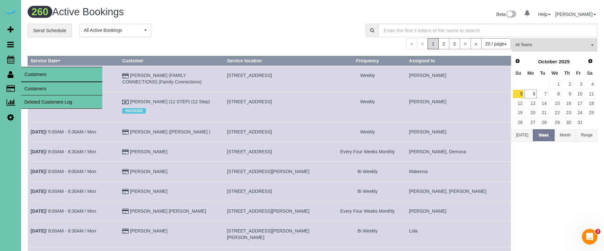
click at [52, 91] on link "Customers" at bounding box center [61, 88] width 81 height 13
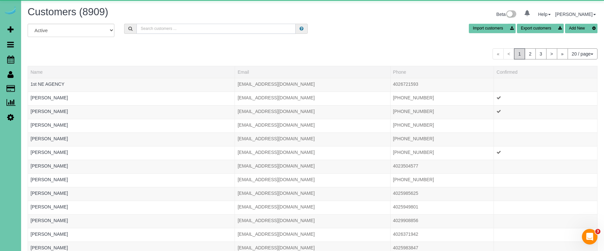
click at [164, 30] on input "text" at bounding box center [215, 29] width 159 height 10
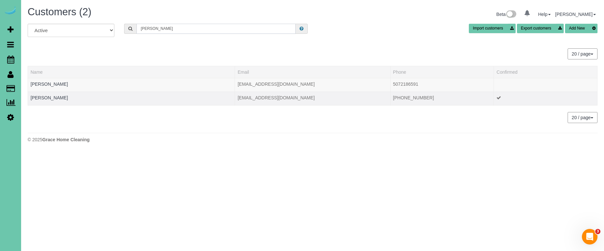
type input "Angela r"
click at [58, 100] on td "Angela Rodriguez" at bounding box center [131, 99] width 207 height 14
click at [58, 97] on link "Angela Rodriguez" at bounding box center [49, 97] width 37 height 5
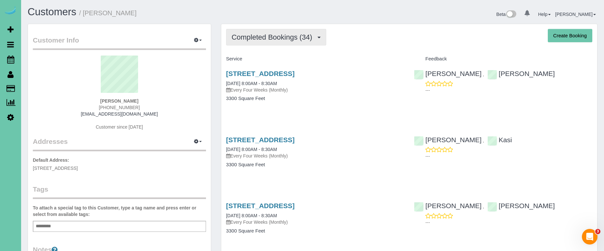
drag, startPoint x: 278, startPoint y: 36, endPoint x: 277, endPoint y: 43, distance: 6.9
click at [278, 36] on span "Completed Bookings (34)" at bounding box center [274, 37] width 84 height 8
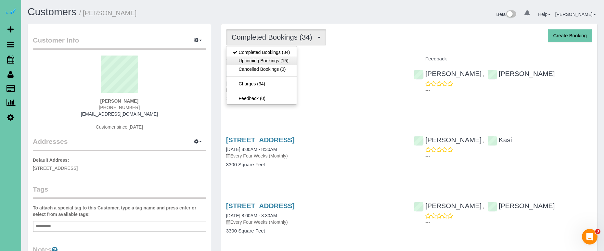
click at [276, 60] on link "Upcoming Bookings (15)" at bounding box center [262, 61] width 70 height 8
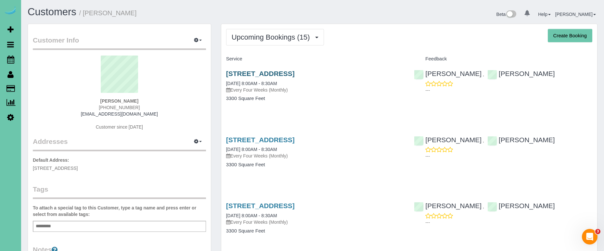
click at [270, 71] on link "1512 S 106th Ave, Omaha, NE 68124" at bounding box center [260, 73] width 69 height 7
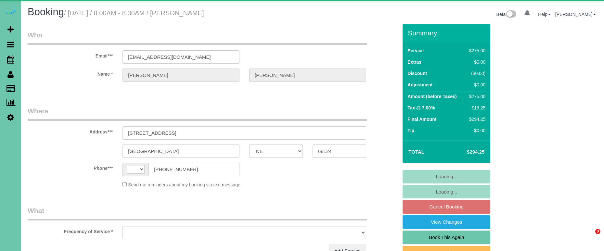
select select "NE"
select select "string:[GEOGRAPHIC_DATA]"
select select "object:621"
select select "string:fspay-c3be34d9-2e3c-4d31-a9d9-237f042042b8"
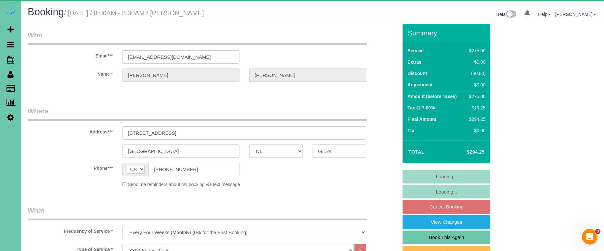
select select "object:850"
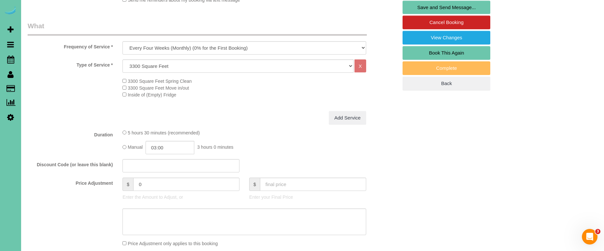
scroll to position [189, 0]
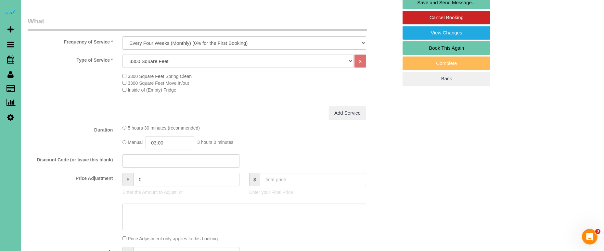
drag, startPoint x: 146, startPoint y: 181, endPoint x: 124, endPoint y: 178, distance: 21.9
click at [124, 178] on div "$ 0" at bounding box center [181, 179] width 117 height 13
type input "25"
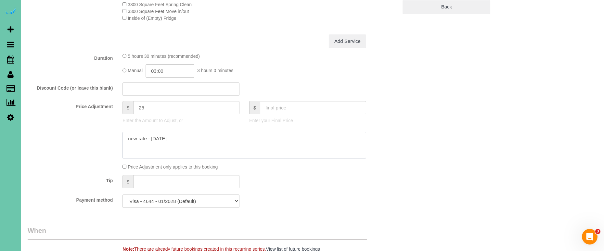
scroll to position [264, 0]
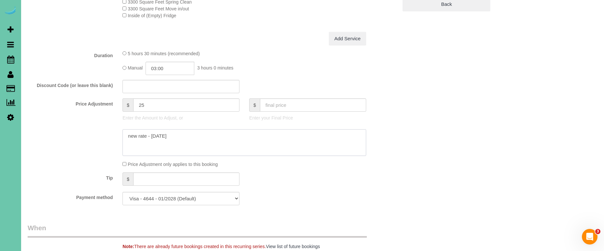
type textarea "new rate - [DATE]"
drag, startPoint x: 171, startPoint y: 69, endPoint x: 157, endPoint y: 68, distance: 14.3
click at [157, 68] on input "03:00" at bounding box center [170, 68] width 49 height 13
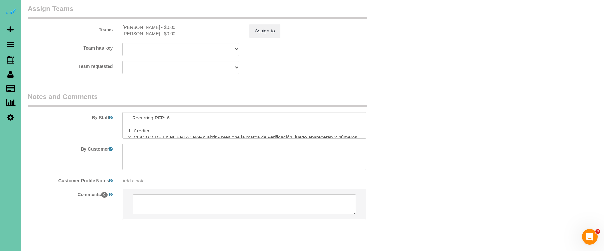
scroll to position [43, 0]
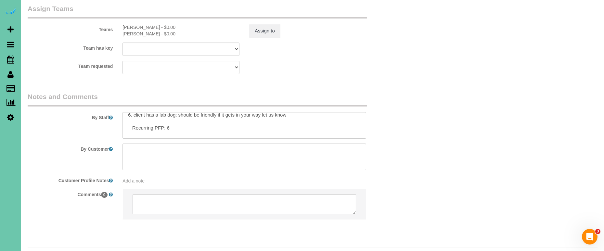
type input "02:45"
click at [169, 112] on textarea at bounding box center [245, 125] width 244 height 27
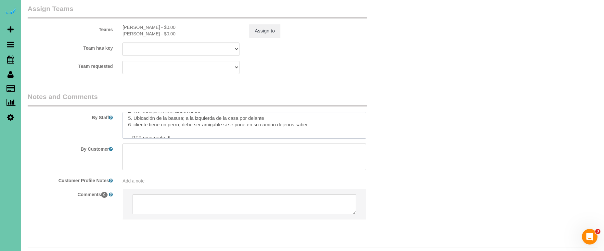
scroll to position [104, 0]
click at [171, 116] on textarea at bounding box center [245, 125] width 244 height 27
type textarea "1. Credit 2. Door code ; TO UNLOCK- press check mark than 2 random numbers will…"
click at [265, 24] on button "Assign to" at bounding box center [264, 31] width 31 height 14
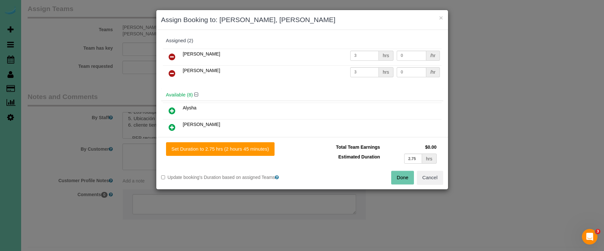
drag, startPoint x: 269, startPoint y: 153, endPoint x: 292, endPoint y: 156, distance: 23.5
click at [274, 153] on button "Set Duration to 2.75 hrs (2 hours 45 minutes)" at bounding box center [220, 149] width 109 height 14
type input "2.75"
click at [404, 176] on button "Done" at bounding box center [402, 178] width 23 height 14
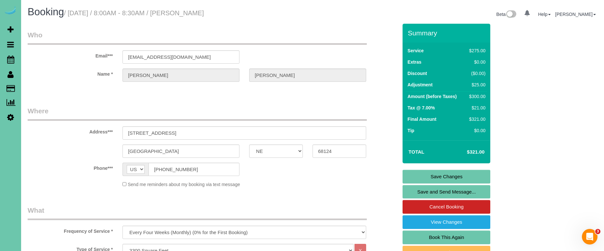
scroll to position [0, 0]
drag, startPoint x: 199, startPoint y: 57, endPoint x: 116, endPoint y: 52, distance: 83.0
click at [436, 174] on link "Save Changes" at bounding box center [447, 177] width 88 height 14
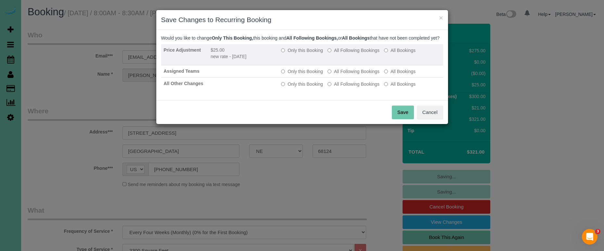
click at [346, 54] on label "All Following Bookings" at bounding box center [354, 50] width 52 height 6
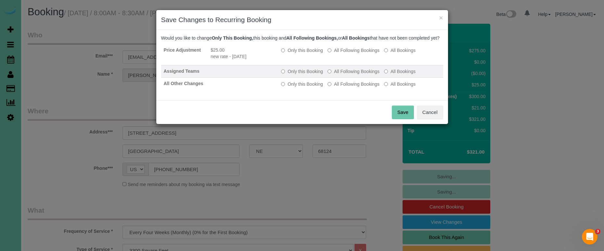
click at [341, 75] on label "All Following Bookings" at bounding box center [354, 71] width 52 height 6
drag, startPoint x: 342, startPoint y: 90, endPoint x: 410, endPoint y: 125, distance: 76.3
click at [342, 87] on label "All Following Bookings" at bounding box center [354, 84] width 52 height 6
click at [404, 119] on button "Save" at bounding box center [403, 113] width 22 height 14
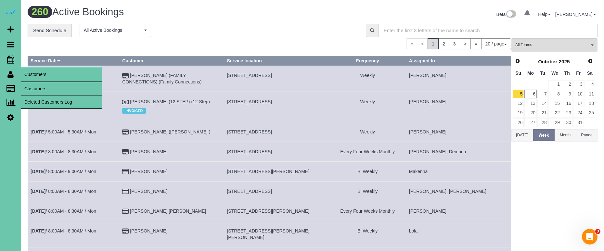
click at [52, 90] on link "Customers" at bounding box center [61, 88] width 81 height 13
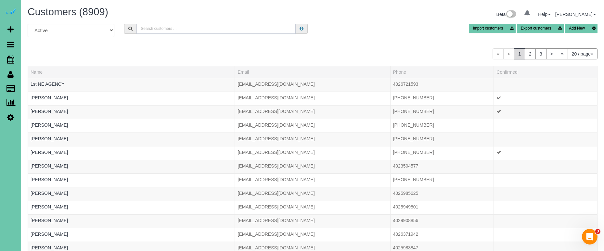
click at [200, 28] on input "text" at bounding box center [215, 29] width 159 height 10
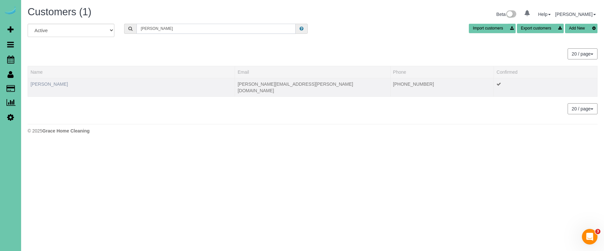
type input "karen r"
click at [49, 85] on link "Karen Rodgers" at bounding box center [49, 84] width 37 height 5
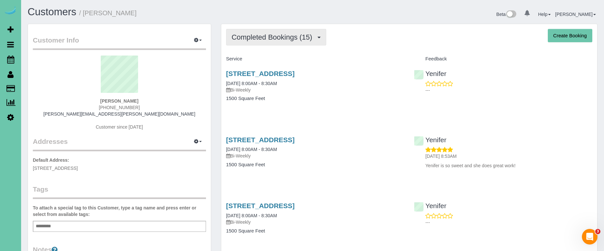
drag, startPoint x: 281, startPoint y: 42, endPoint x: 281, endPoint y: 45, distance: 3.3
click at [281, 42] on button "Completed Bookings (15)" at bounding box center [276, 37] width 100 height 17
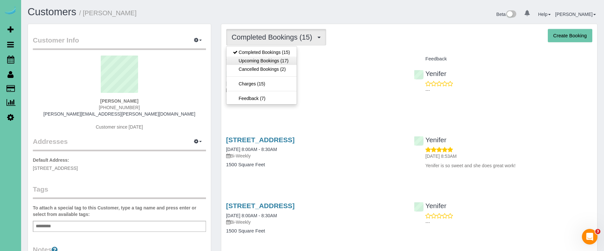
click at [270, 61] on link "Upcoming Bookings (17)" at bounding box center [262, 61] width 70 height 8
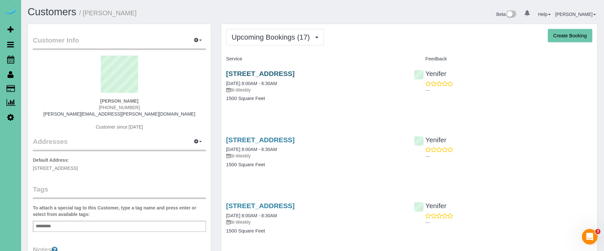
click at [259, 74] on link "5640 S 92nd Plz, Omaha, NE 68127" at bounding box center [260, 73] width 69 height 7
click at [289, 38] on span "Upcoming Bookings (17)" at bounding box center [273, 37] width 82 height 8
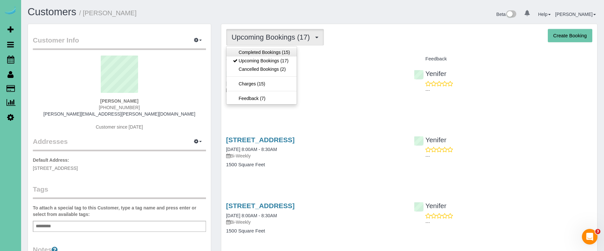
click at [270, 51] on link "Completed Bookings (15)" at bounding box center [262, 52] width 70 height 8
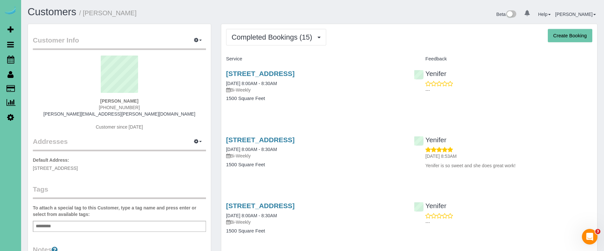
scroll to position [1, 0]
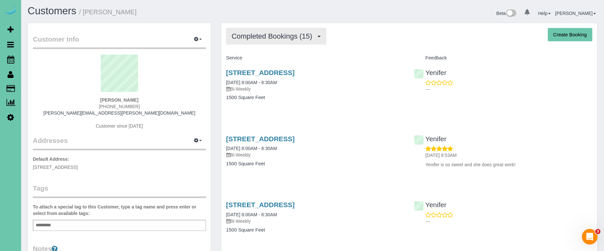
click at [270, 39] on span "Completed Bookings (15)" at bounding box center [274, 36] width 84 height 8
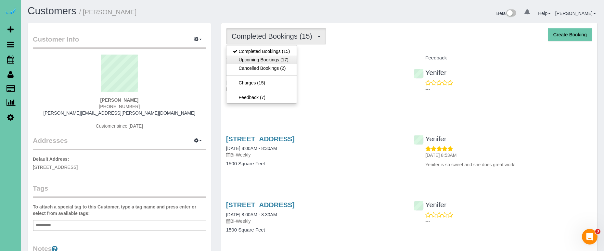
click at [264, 62] on link "Upcoming Bookings (17)" at bounding box center [262, 60] width 70 height 8
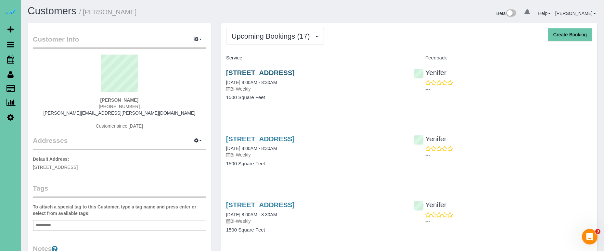
scroll to position [1, 0]
click at [256, 70] on link "5640 S 92nd Plz, Omaha, NE 68127" at bounding box center [260, 72] width 69 height 7
click at [255, 133] on div "5640 S 92nd Plz, Omaha, NE 68127 11/14/2025 8:00AM - 8:30AM Bi-Weekly 1500 Squa…" at bounding box center [315, 154] width 188 height 50
click at [250, 137] on link "5640 S 92nd Plz, Omaha, NE 68127" at bounding box center [260, 138] width 69 height 7
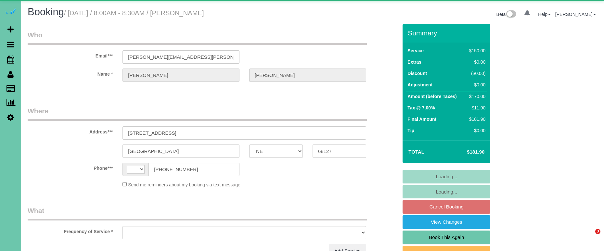
select select "NE"
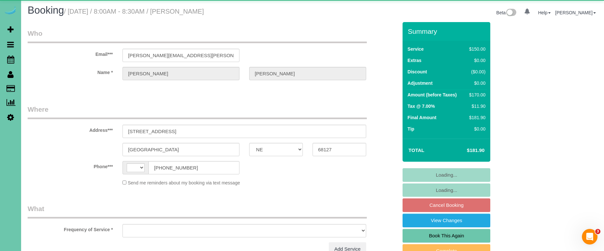
select select "string:[GEOGRAPHIC_DATA]"
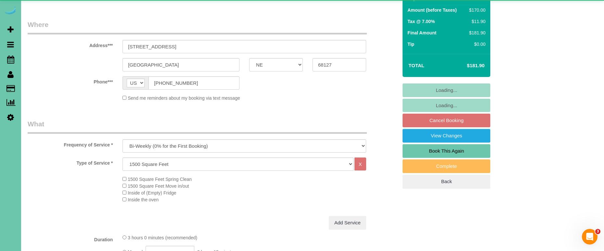
select select "object:650"
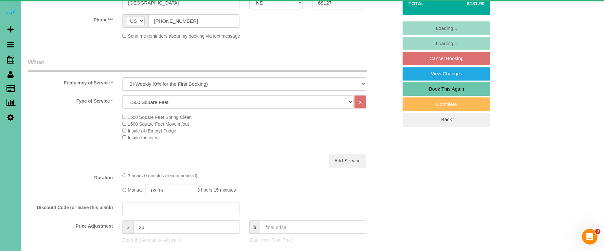
select select "string:fspay-795eaecb-1af0-4993-badf-d154357661c9"
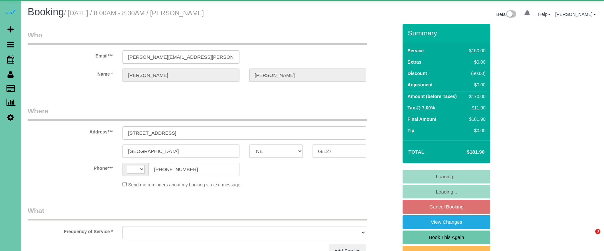
select select "NE"
select select "string:[GEOGRAPHIC_DATA]"
select select "object:617"
select select "string:fspay-795eaecb-1af0-4993-badf-d154357661c9"
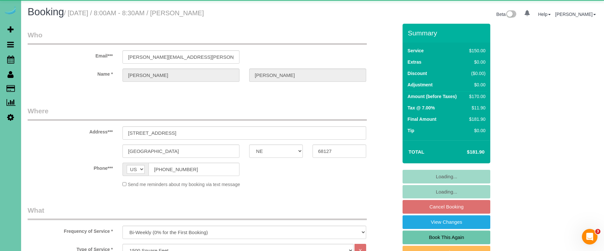
select select "object:901"
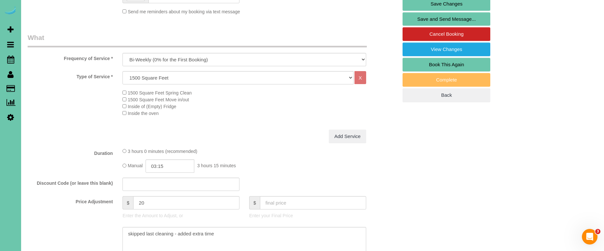
scroll to position [176, 0]
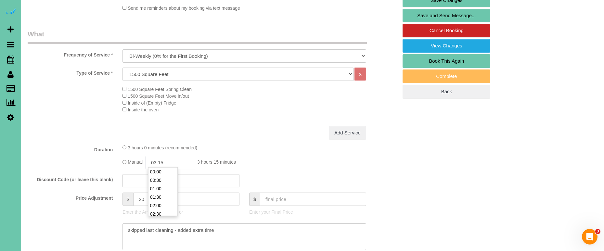
click at [177, 161] on input "03:15" at bounding box center [170, 162] width 49 height 13
type input "03:00"
click at [255, 136] on div "Add Service" at bounding box center [244, 133] width 253 height 14
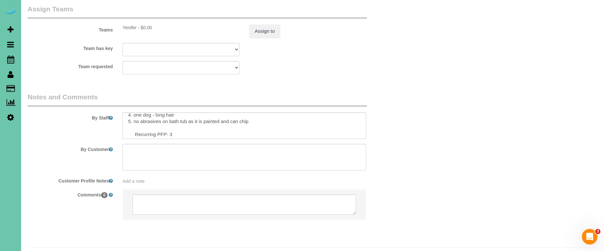
scroll to position [30, 0]
click at [268, 24] on button "Assign to" at bounding box center [264, 31] width 31 height 14
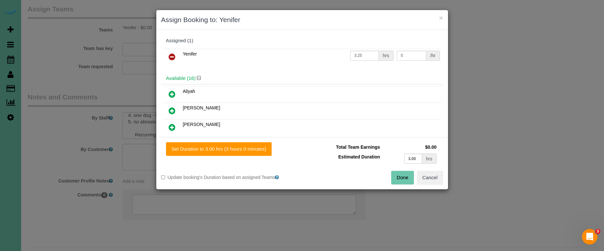
drag, startPoint x: 243, startPoint y: 145, endPoint x: 284, endPoint y: 151, distance: 41.7
click at [243, 145] on button "Set Duration to 3.00 hrs (3 hours 0 minutes)" at bounding box center [219, 149] width 106 height 14
type input "3.00"
click at [394, 175] on button "Done" at bounding box center [402, 178] width 23 height 14
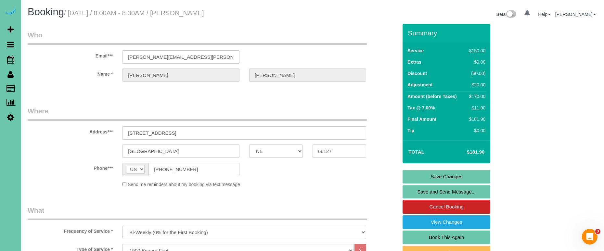
scroll to position [0, 0]
click at [419, 179] on link "Save Changes" at bounding box center [447, 177] width 88 height 14
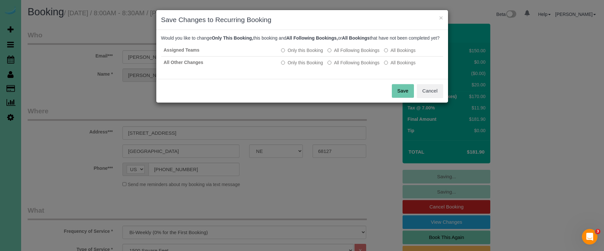
click at [401, 98] on button "Save" at bounding box center [403, 91] width 22 height 14
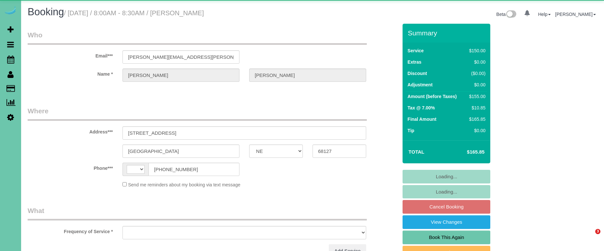
select select "NE"
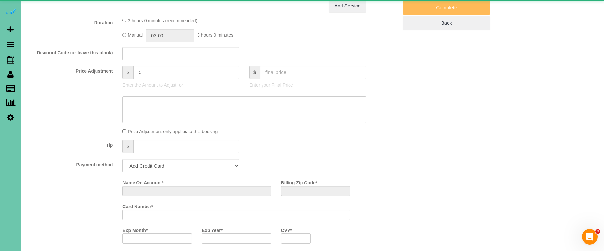
select select "string:[GEOGRAPHIC_DATA]"
select select "object:370"
select select "string:fspay-795eaecb-1af0-4993-badf-d154357661c9"
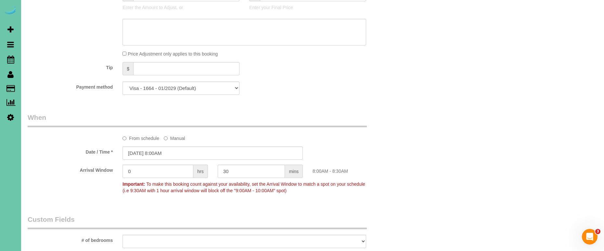
select select "object:901"
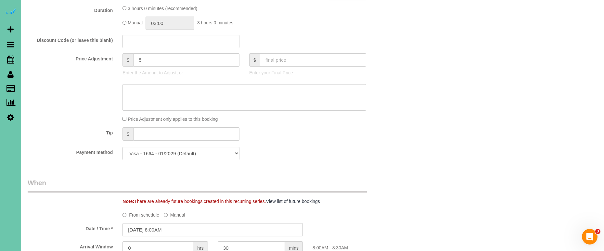
scroll to position [316, 0]
click at [167, 94] on textarea at bounding box center [245, 97] width 244 height 27
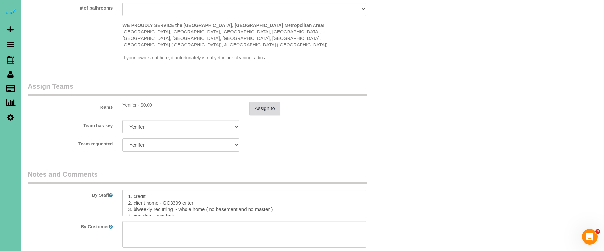
type textarea "new rate - [DATE]"
click at [267, 102] on button "Assign to" at bounding box center [264, 109] width 31 height 14
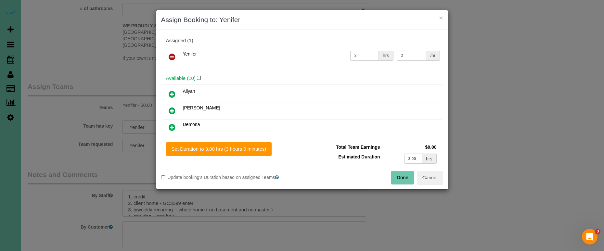
drag, startPoint x: 399, startPoint y: 156, endPoint x: 366, endPoint y: 151, distance: 33.1
click at [369, 152] on tr "Estimated Duration 3.00 hrs" at bounding box center [372, 158] width 131 height 13
type input "2.75"
click at [241, 153] on button "Set Duration to 2.75 hrs (2 hours 45 minutes)" at bounding box center [220, 149] width 109 height 14
type input "2.75"
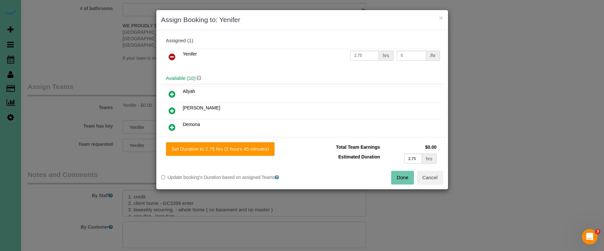
drag, startPoint x: 408, startPoint y: 179, endPoint x: 387, endPoint y: 176, distance: 21.3
click at [406, 178] on button "Done" at bounding box center [402, 178] width 23 height 14
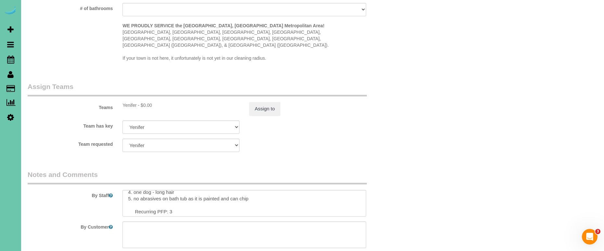
scroll to position [24, 0]
click at [175, 193] on textarea at bounding box center [245, 203] width 244 height 27
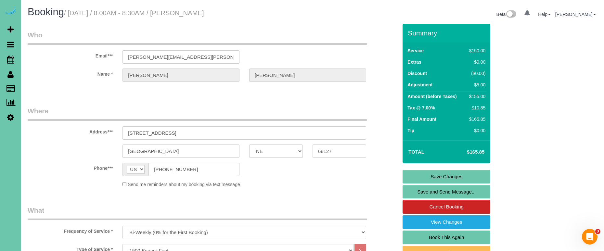
scroll to position [0, 0]
type textarea "1. credit 2. client home - GC3399 enter 3. biweekly recurring - whole home ( no…"
click at [416, 174] on link "Save Changes" at bounding box center [447, 177] width 88 height 14
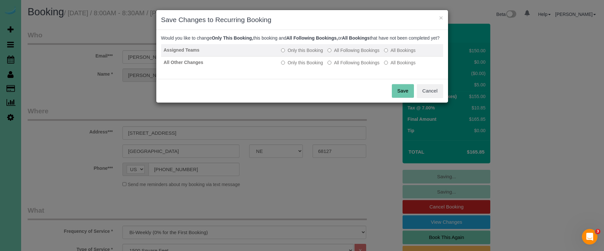
click at [369, 54] on label "All Following Bookings" at bounding box center [354, 50] width 52 height 6
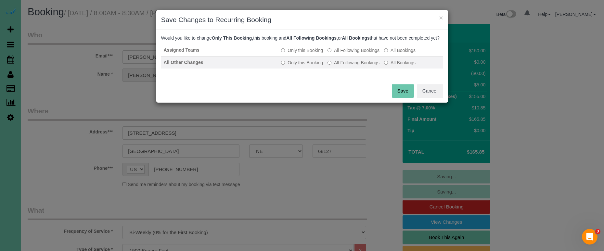
click at [374, 66] on label "All Following Bookings" at bounding box center [354, 62] width 52 height 6
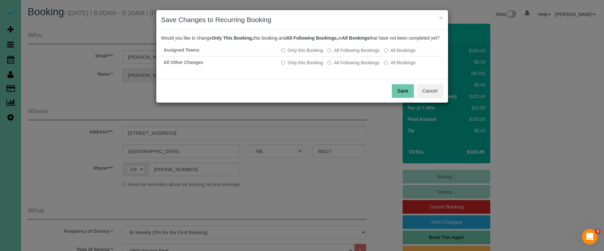
drag, startPoint x: 402, startPoint y: 97, endPoint x: 345, endPoint y: 79, distance: 59.8
click at [402, 97] on button "Save" at bounding box center [403, 91] width 22 height 14
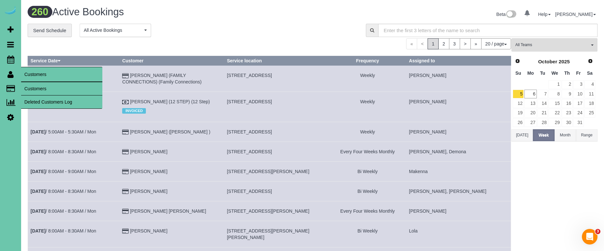
click at [64, 91] on link "Customers" at bounding box center [61, 88] width 81 height 13
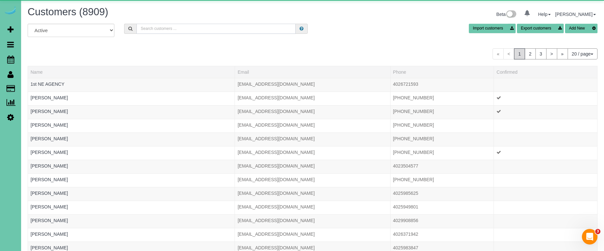
click at [175, 31] on input "text" at bounding box center [215, 29] width 159 height 10
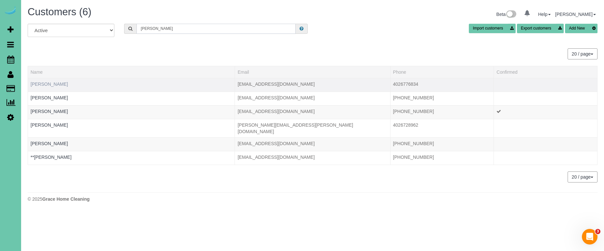
type input "tom s"
click at [44, 84] on link "Tom Samek" at bounding box center [49, 84] width 37 height 5
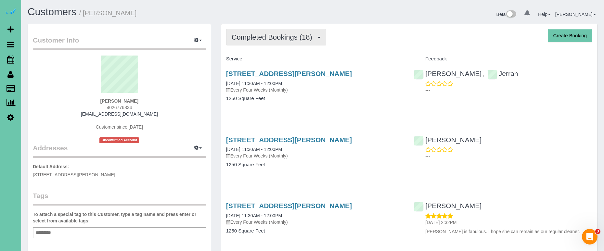
click at [272, 41] on span "Completed Bookings (18)" at bounding box center [274, 37] width 84 height 8
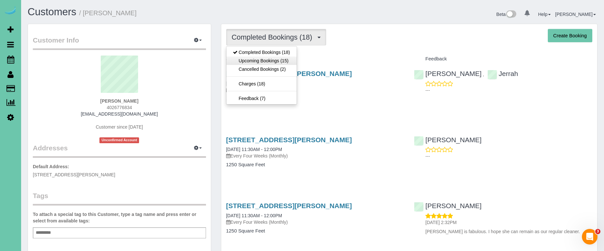
click at [270, 62] on link "Upcoming Bookings (15)" at bounding box center [262, 61] width 70 height 8
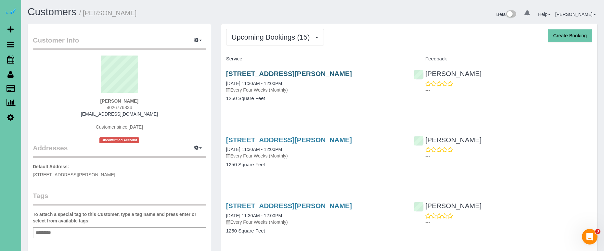
click at [257, 71] on link "15465 Stevens Plaza, Omaha, NE 68137" at bounding box center [289, 73] width 126 height 7
click at [294, 40] on span "Upcoming Bookings (15)" at bounding box center [273, 37] width 82 height 8
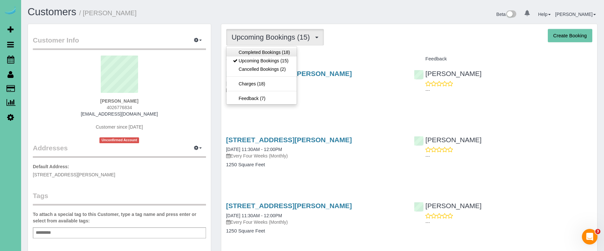
click at [286, 53] on link "Completed Bookings (18)" at bounding box center [262, 52] width 70 height 8
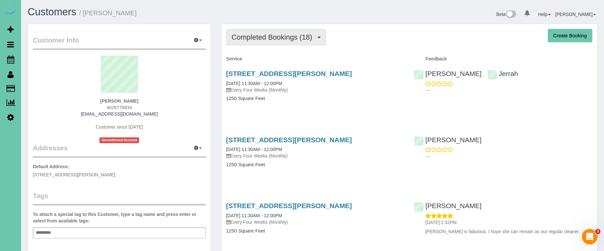
click at [253, 36] on span "Completed Bookings (18)" at bounding box center [274, 37] width 84 height 8
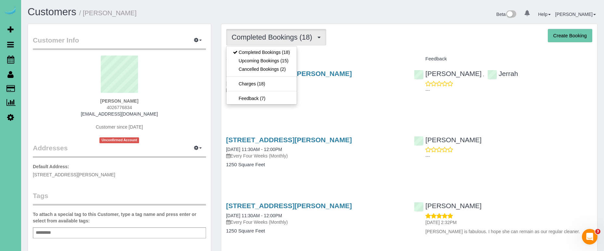
click at [253, 36] on span "Completed Bookings (18)" at bounding box center [274, 37] width 84 height 8
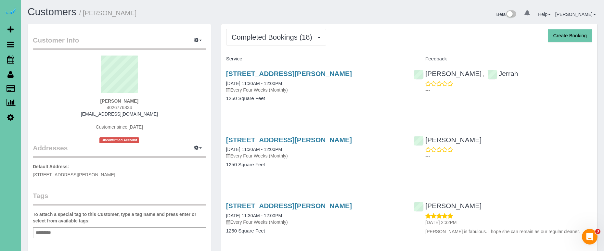
drag, startPoint x: 258, startPoint y: 35, endPoint x: 258, endPoint y: 46, distance: 11.0
click at [258, 35] on span "Completed Bookings (18)" at bounding box center [274, 37] width 84 height 8
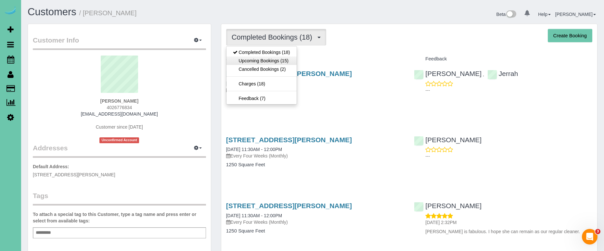
drag, startPoint x: 257, startPoint y: 56, endPoint x: 255, endPoint y: 64, distance: 8.7
click at [255, 64] on ul "Completed Bookings (18) Upcoming Bookings (15) Cancelled Bookings (2) Charges (…" at bounding box center [261, 75] width 71 height 58
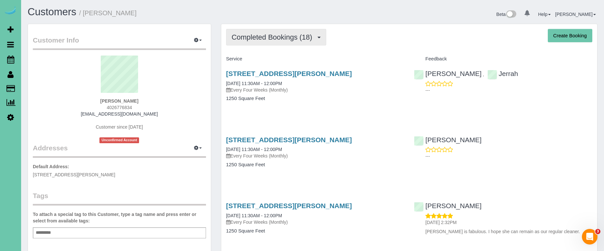
click at [259, 43] on button "Completed Bookings (18)" at bounding box center [276, 37] width 100 height 17
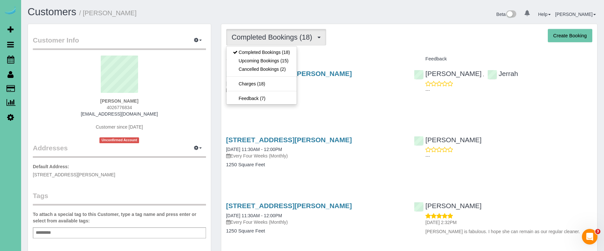
drag, startPoint x: 372, startPoint y: 62, endPoint x: 343, endPoint y: 68, distance: 29.0
click at [372, 62] on div "Service" at bounding box center [315, 59] width 188 height 11
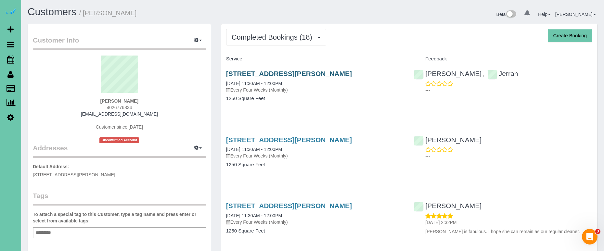
click at [327, 73] on link "15465 Stevens Plaza, Omaha, NE 68137" at bounding box center [289, 73] width 126 height 7
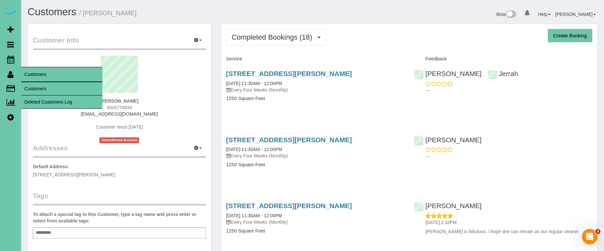
click at [43, 94] on link "Customers" at bounding box center [61, 88] width 81 height 13
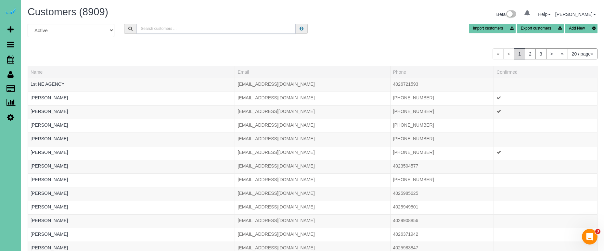
click at [168, 29] on input "text" at bounding box center [215, 29] width 159 height 10
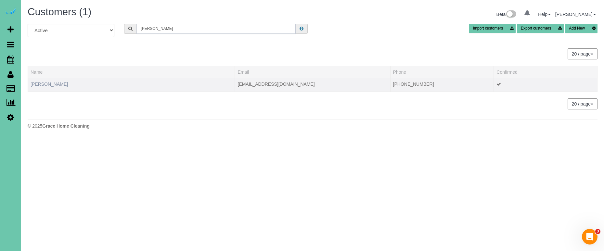
type input "Natalie s"
click at [61, 86] on link "Natalie Sanderson" at bounding box center [49, 84] width 37 height 5
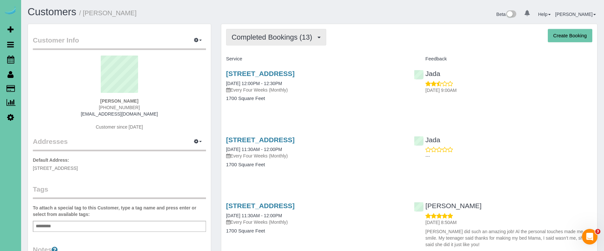
click at [304, 39] on span "Completed Bookings (13)" at bounding box center [274, 37] width 84 height 8
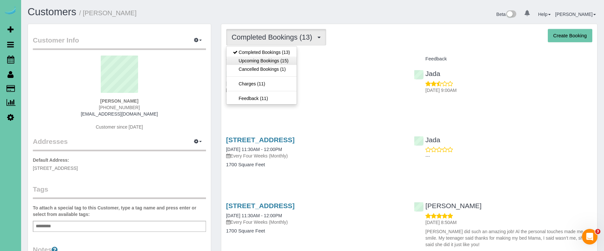
click at [288, 62] on link "Upcoming Bookings (15)" at bounding box center [262, 61] width 70 height 8
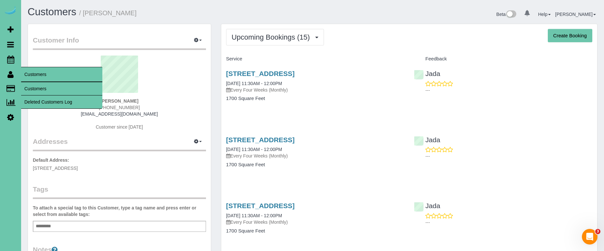
click at [32, 88] on link "Customers" at bounding box center [61, 88] width 81 height 13
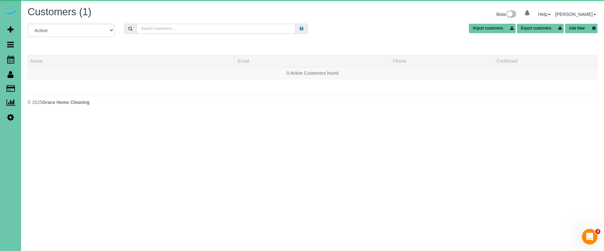
click at [171, 29] on input "text" at bounding box center [215, 29] width 159 height 10
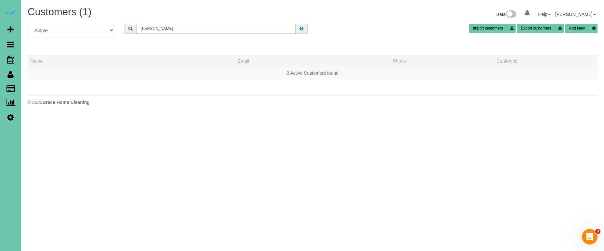
click at [147, 29] on input "ann s" at bounding box center [215, 29] width 159 height 10
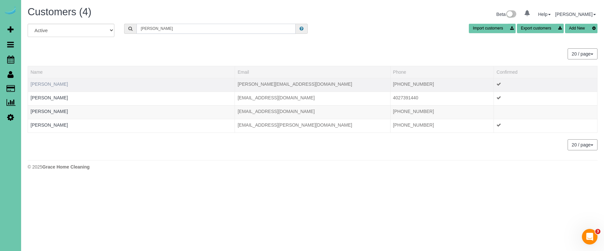
type input "ann s"
click at [57, 84] on link "Ann Schiermeyer" at bounding box center [49, 84] width 37 height 5
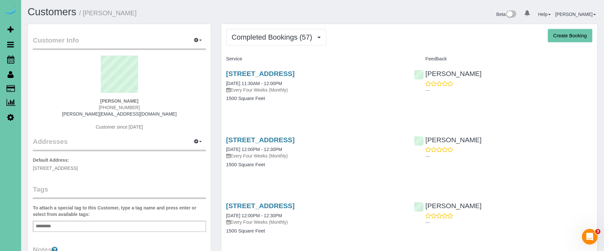
click at [310, 38] on span "Completed Bookings (57)" at bounding box center [274, 37] width 84 height 8
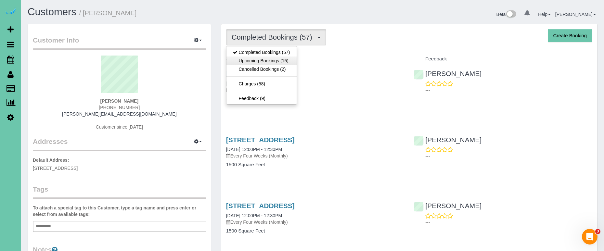
click at [270, 61] on link "Upcoming Bookings (15)" at bounding box center [262, 61] width 70 height 8
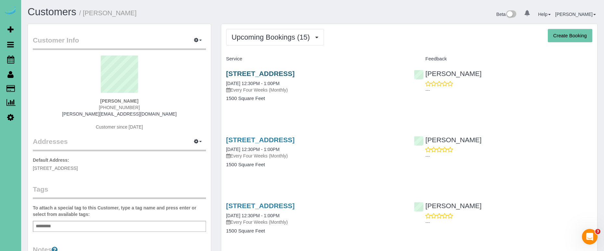
click at [287, 71] on link "6013 N Hws Cleavland Blvd, Omaha, NE 68116" at bounding box center [260, 73] width 69 height 7
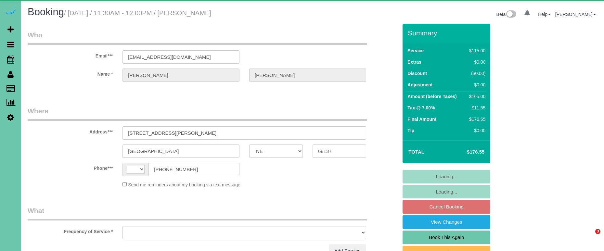
select select "NE"
select select "string:[GEOGRAPHIC_DATA]"
select select "object:617"
select select "string:fspay-73c21e57-4733-4d13-98ed-a4b70f4f7caf"
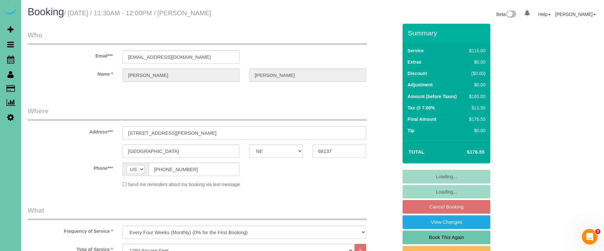
select select "object:901"
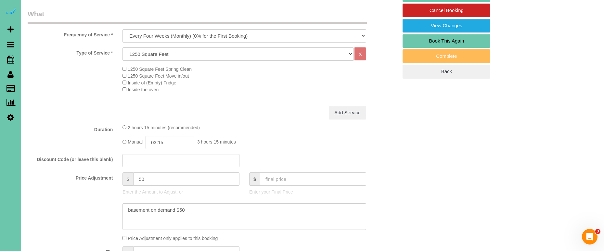
scroll to position [197, 0]
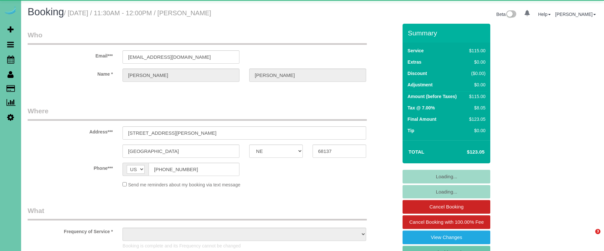
select select "NE"
select select "object:918"
select select "string:fspay-73c21e57-4733-4d13-98ed-a4b70f4f7caf"
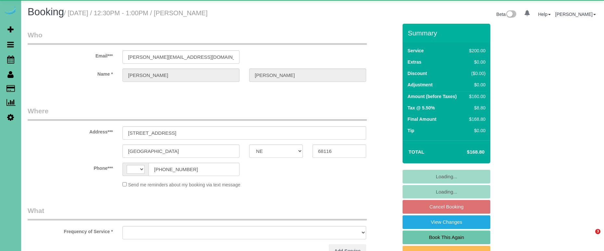
select select "NE"
select select "string:[GEOGRAPHIC_DATA]"
select select "object:617"
select select "string:fspay-3dd92e7d-d98e-4cb5-b0eb-f37cdfafcade"
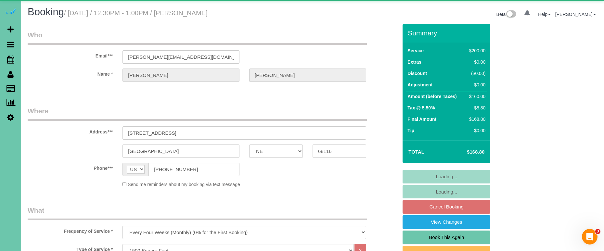
select select "object:847"
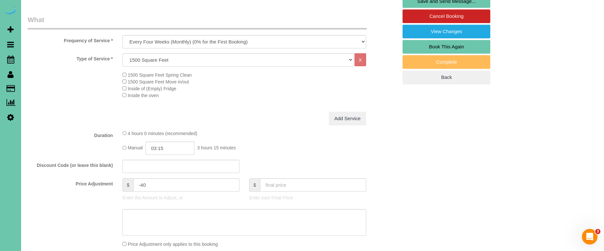
scroll to position [192, 0]
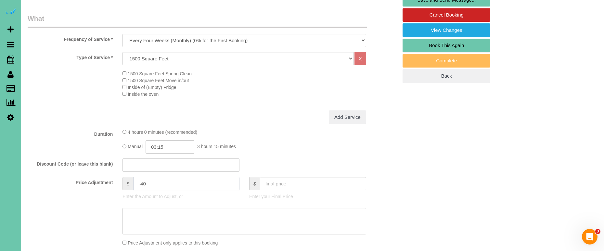
drag, startPoint x: 150, startPoint y: 184, endPoint x: 141, endPoint y: 184, distance: 8.4
click at [141, 184] on input "-40" at bounding box center [186, 183] width 106 height 13
type input "-27.75"
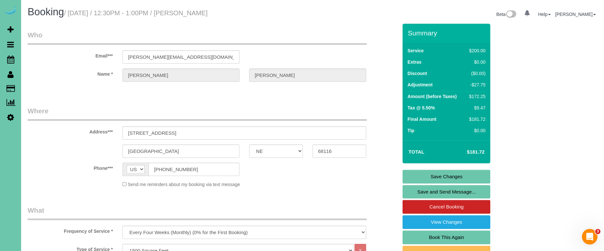
scroll to position [0, 0]
type textarea "new rate - [DATE]"
drag, startPoint x: 198, startPoint y: 56, endPoint x: 118, endPoint y: 50, distance: 80.2
click at [412, 176] on link "Save Changes" at bounding box center [447, 177] width 88 height 14
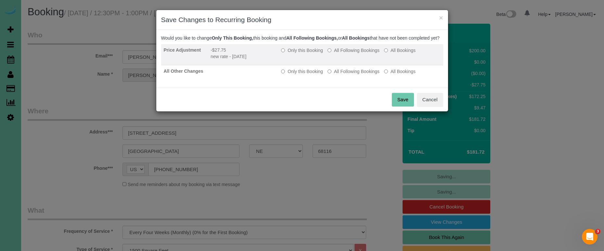
click at [361, 54] on label "All Following Bookings" at bounding box center [354, 50] width 52 height 6
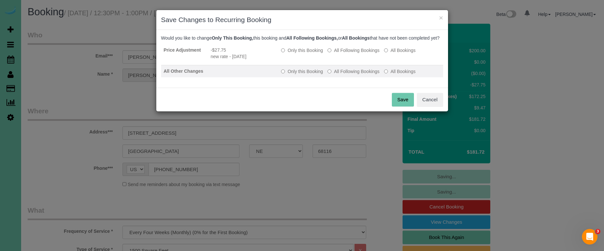
click at [365, 75] on label "All Following Bookings" at bounding box center [354, 71] width 52 height 6
click at [406, 107] on button "Save" at bounding box center [403, 100] width 22 height 14
